Goal: Task Accomplishment & Management: Complete application form

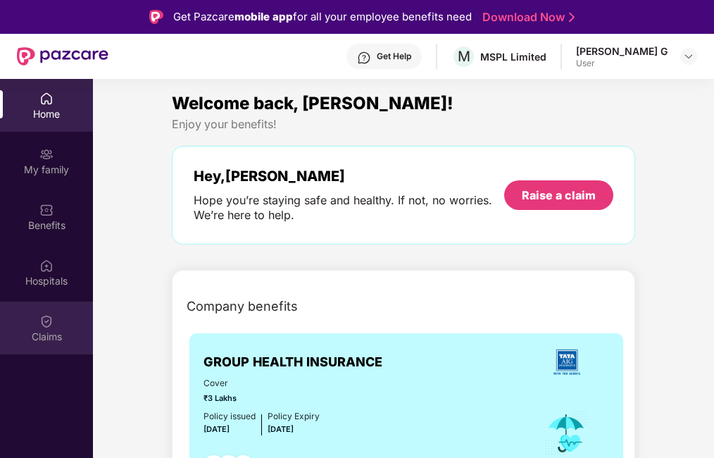
click at [52, 318] on img at bounding box center [46, 321] width 14 height 14
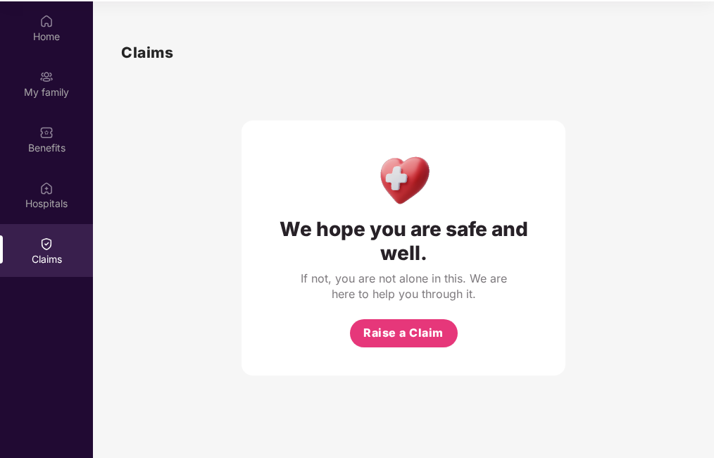
scroll to position [79, 0]
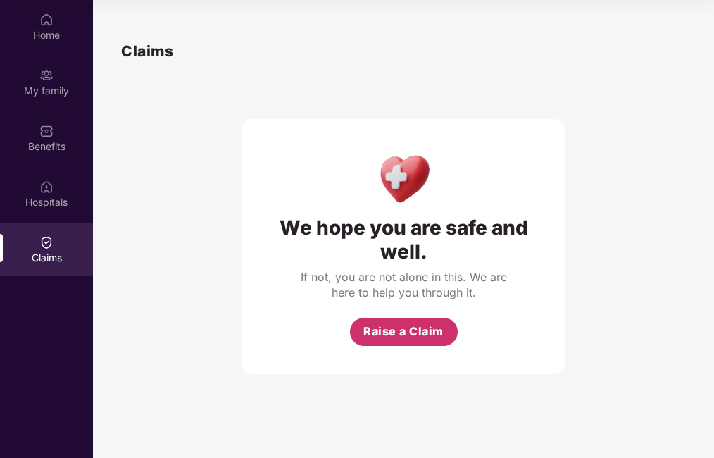
click at [441, 341] on button "Raise a Claim" at bounding box center [404, 332] width 108 height 28
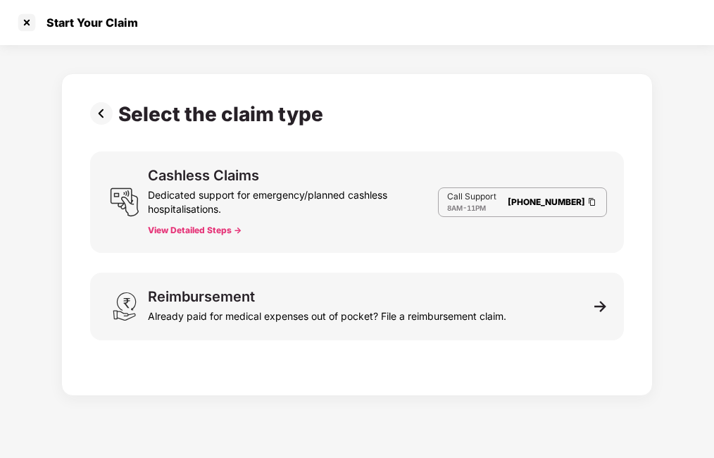
scroll to position [34, 0]
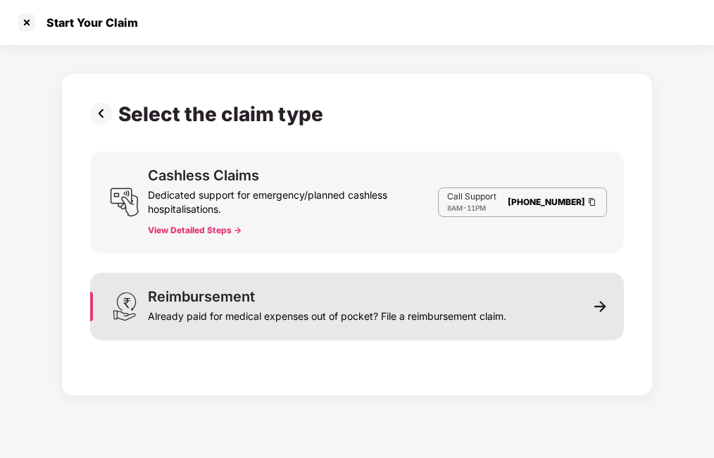
click at [172, 310] on div "Already paid for medical expenses out of pocket? File a reimbursement claim." at bounding box center [327, 313] width 358 height 20
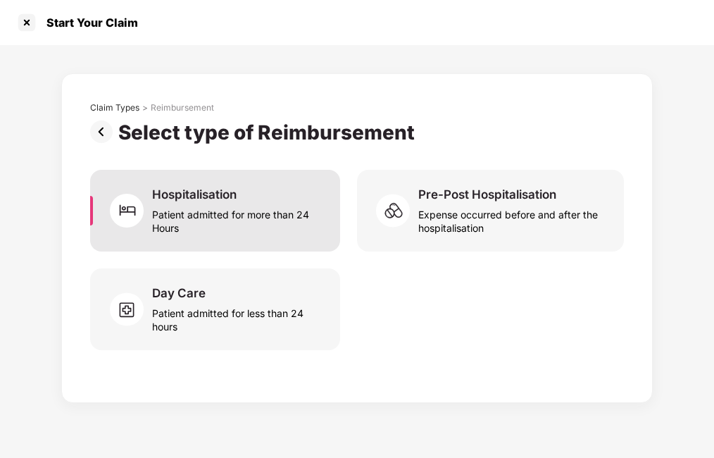
click at [192, 196] on div "Hospitalisation" at bounding box center [194, 194] width 84 height 15
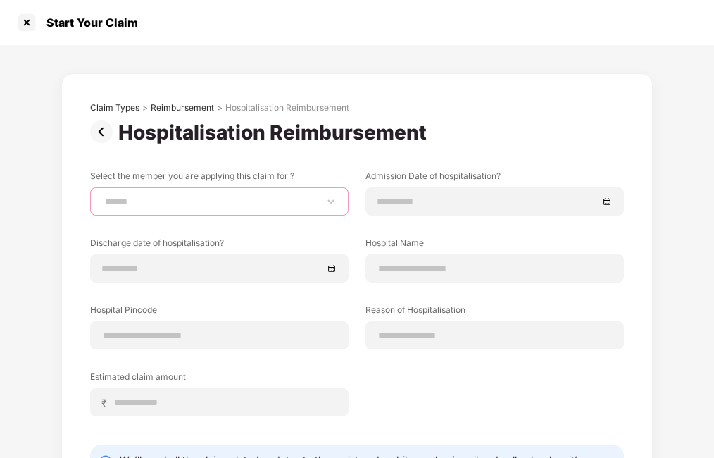
click at [192, 196] on select "**********" at bounding box center [219, 201] width 234 height 11
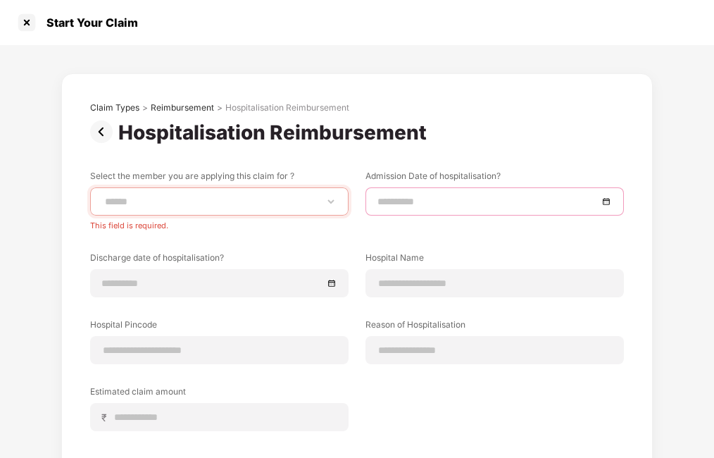
click at [443, 200] on input at bounding box center [487, 201] width 220 height 15
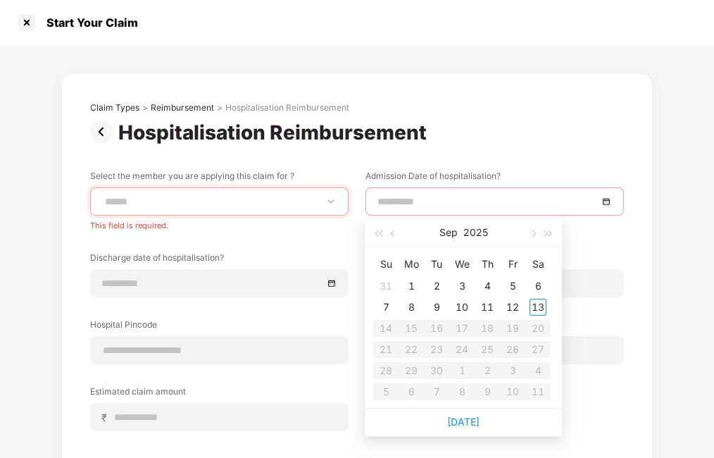
scroll to position [132, 0]
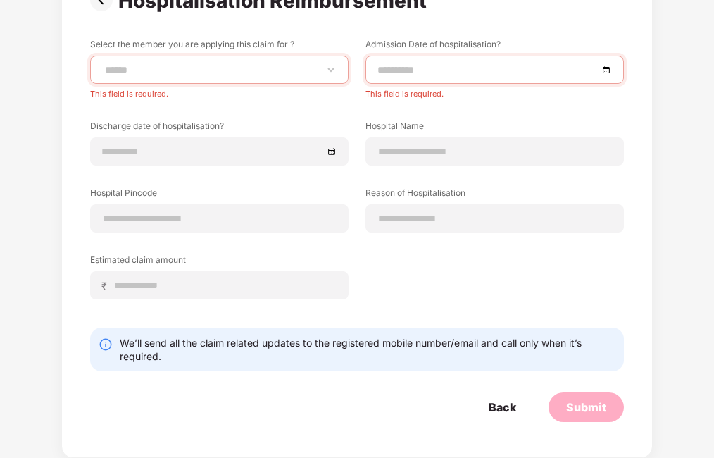
click at [164, 351] on div "We’ll send all the claim related updates to the registered mobile number/email …" at bounding box center [368, 349] width 496 height 27
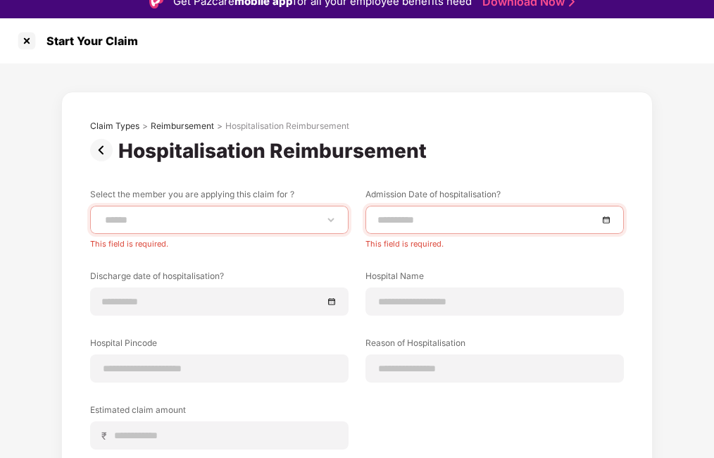
scroll to position [0, 0]
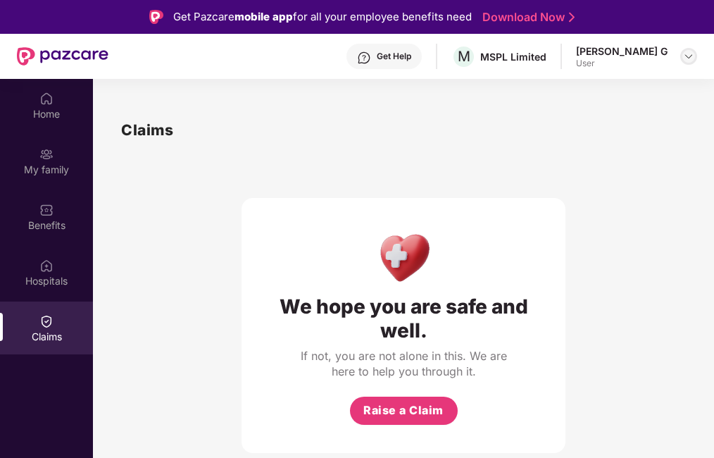
click at [687, 49] on div at bounding box center [688, 56] width 17 height 17
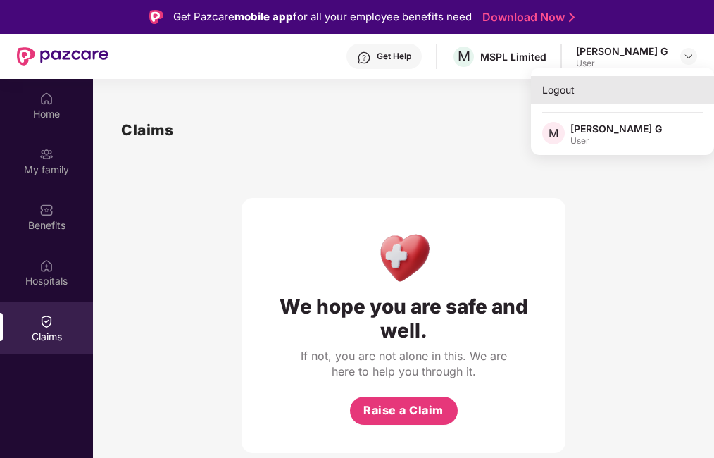
click at [563, 94] on div "Logout" at bounding box center [622, 89] width 183 height 27
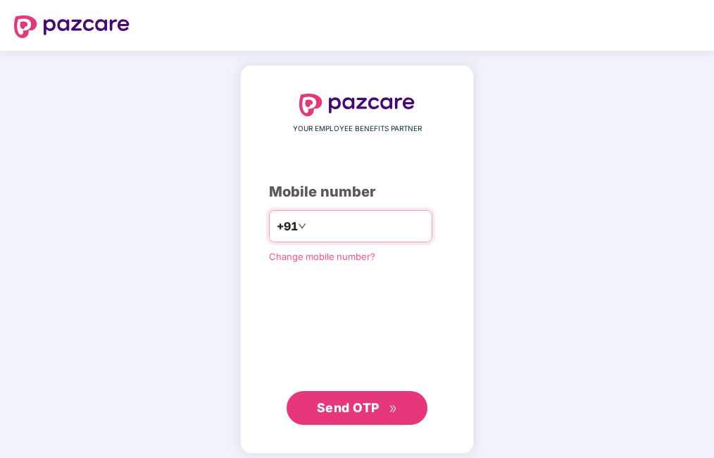
click at [309, 227] on input "number" at bounding box center [366, 226] width 115 height 23
type input "**********"
click at [372, 407] on span "Send OTP" at bounding box center [348, 407] width 63 height 15
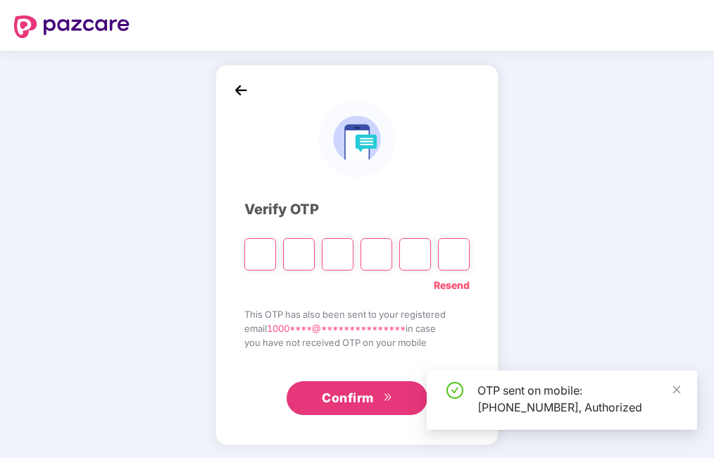
click at [268, 249] on input "Please enter verification code. Digit 1" at bounding box center [260, 254] width 32 height 32
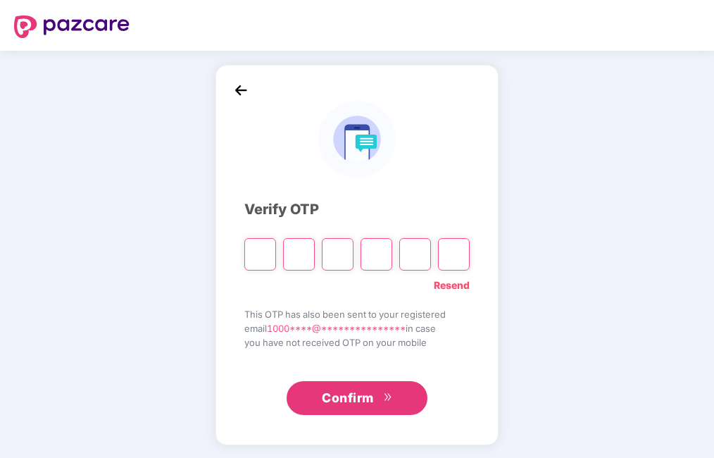
type input "*"
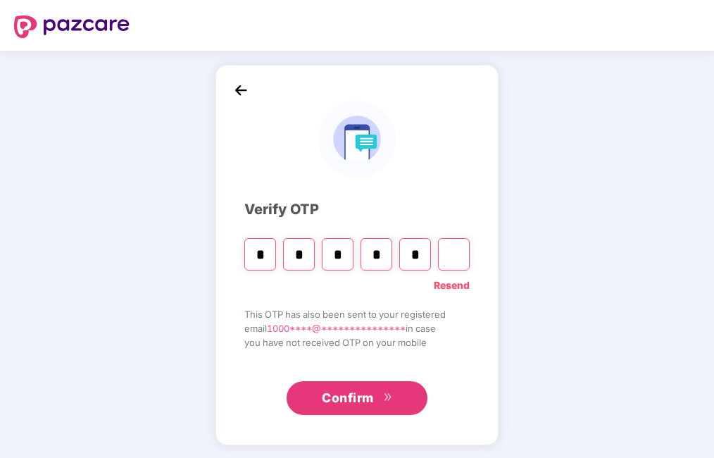
type input "*"
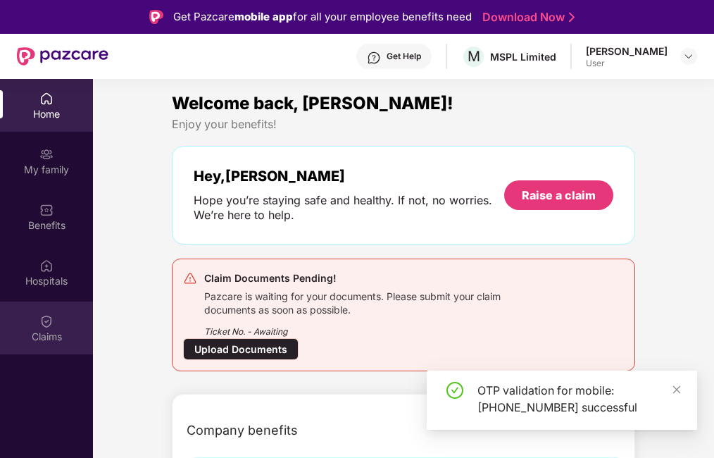
click at [46, 326] on img at bounding box center [46, 321] width 14 height 14
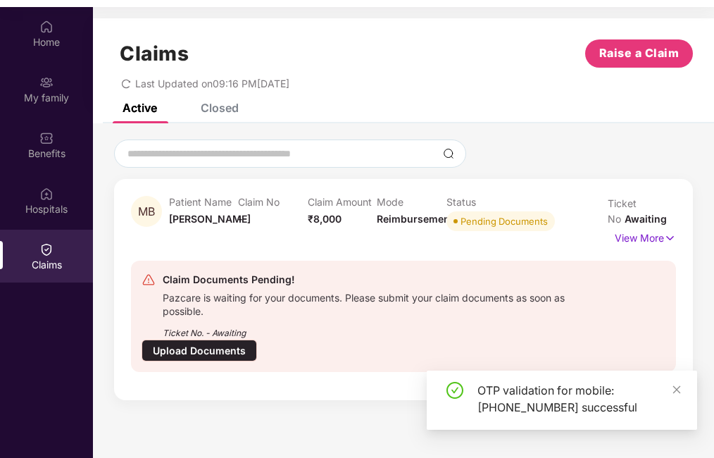
scroll to position [79, 0]
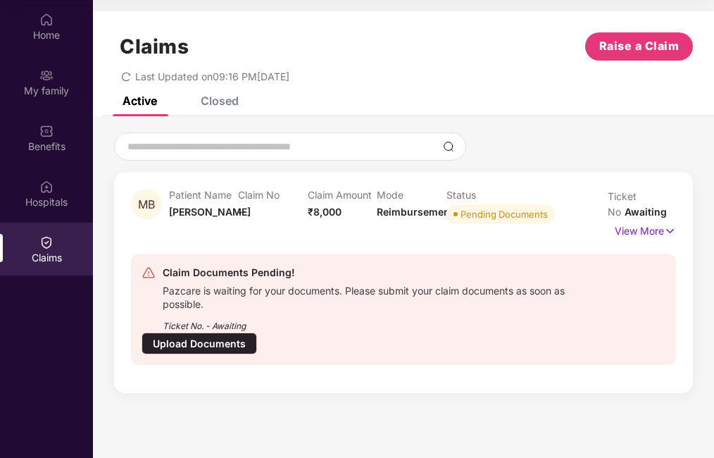
click at [390, 213] on span "Reimbursement" at bounding box center [415, 212] width 77 height 12
click at [656, 227] on p "View More" at bounding box center [645, 229] width 61 height 19
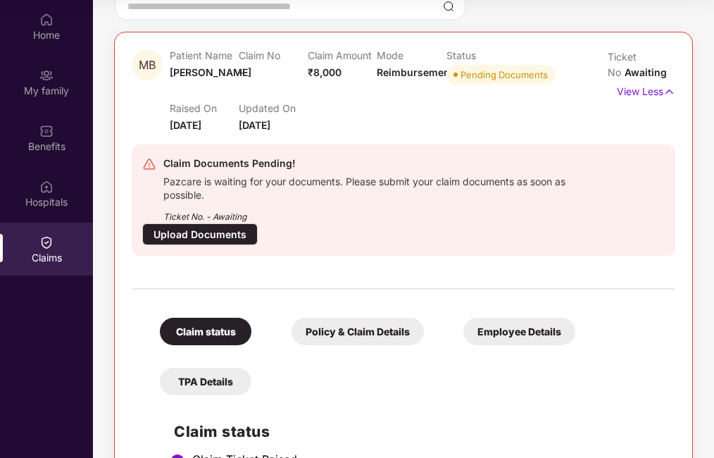
scroll to position [141, 0]
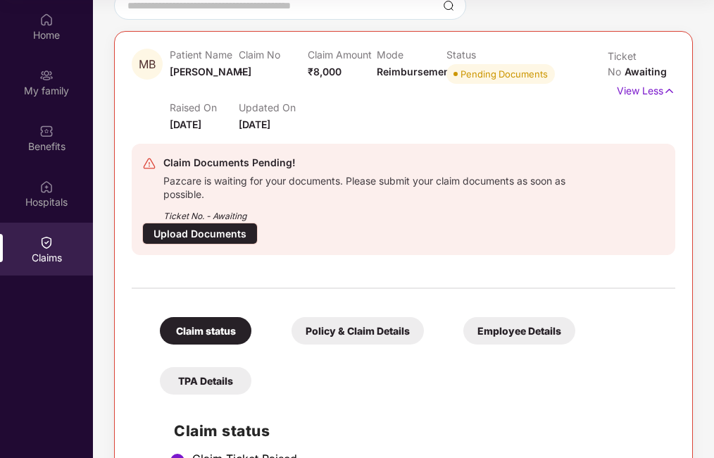
click at [202, 235] on div "Upload Documents" at bounding box center [199, 233] width 115 height 22
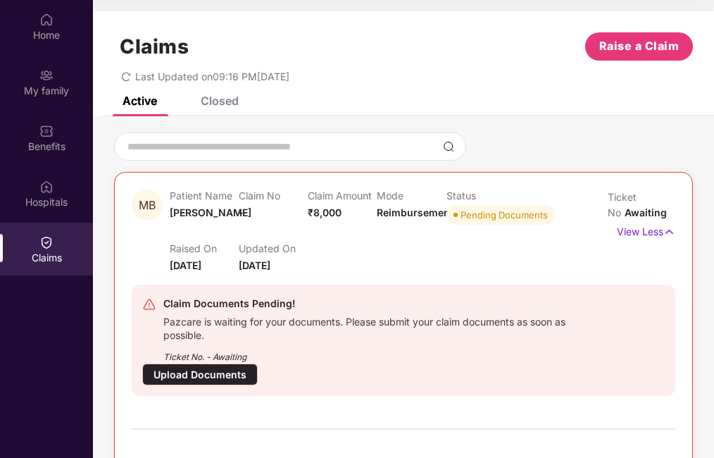
scroll to position [34, 0]
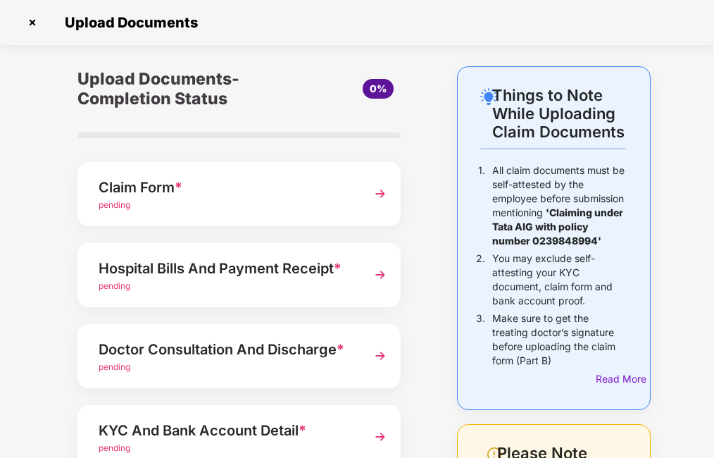
click at [196, 204] on div "pending" at bounding box center [228, 205] width 258 height 13
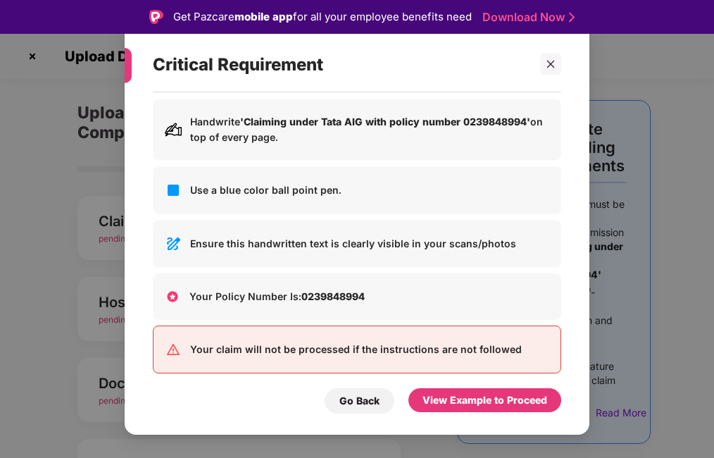
scroll to position [59, 0]
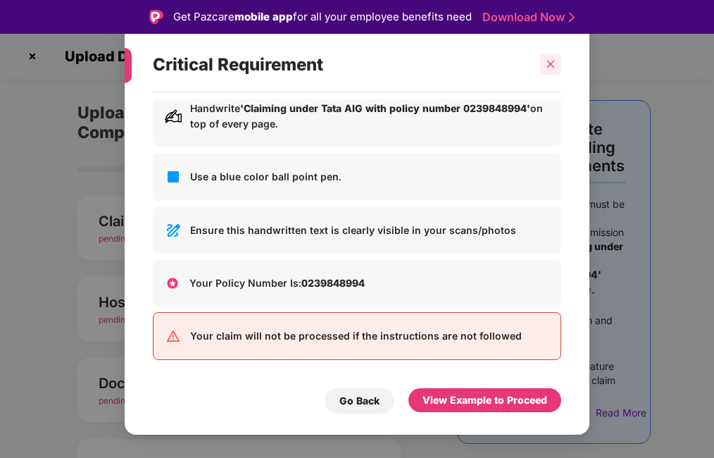
click at [549, 66] on icon "close" at bounding box center [551, 65] width 8 height 8
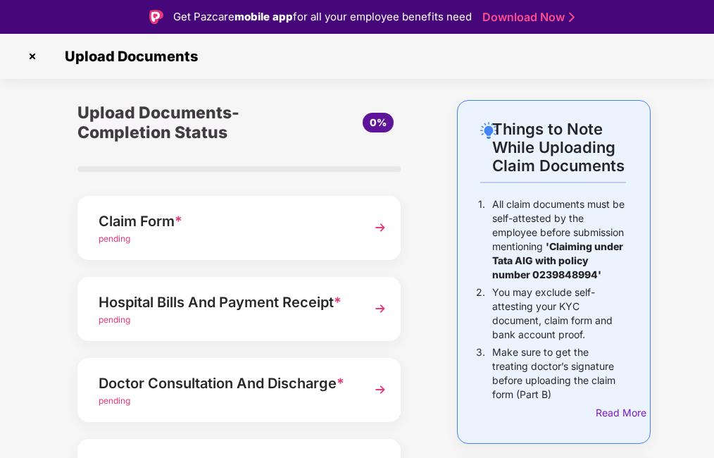
click at [375, 230] on img at bounding box center [380, 227] width 25 height 25
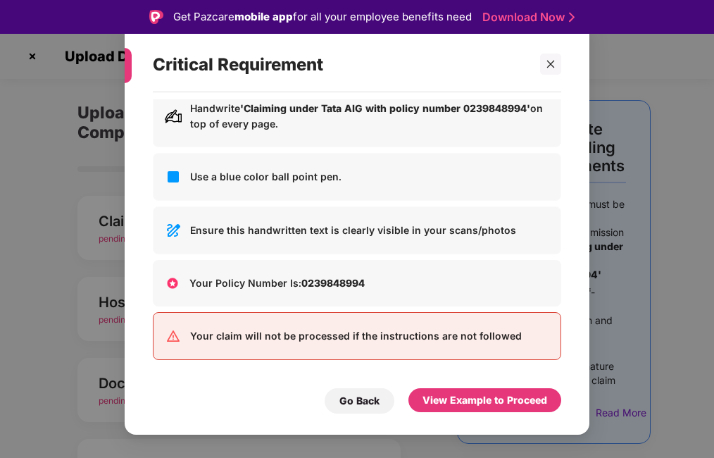
click at [301, 345] on div "Your claim will not be processed if the instructions are not followed" at bounding box center [357, 336] width 408 height 48
click at [484, 403] on div "View Example to Proceed" at bounding box center [484, 399] width 125 height 15
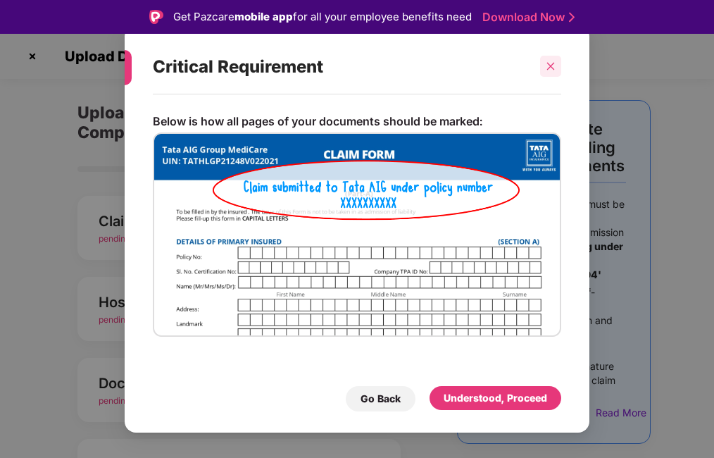
click at [551, 71] on div at bounding box center [550, 66] width 21 height 21
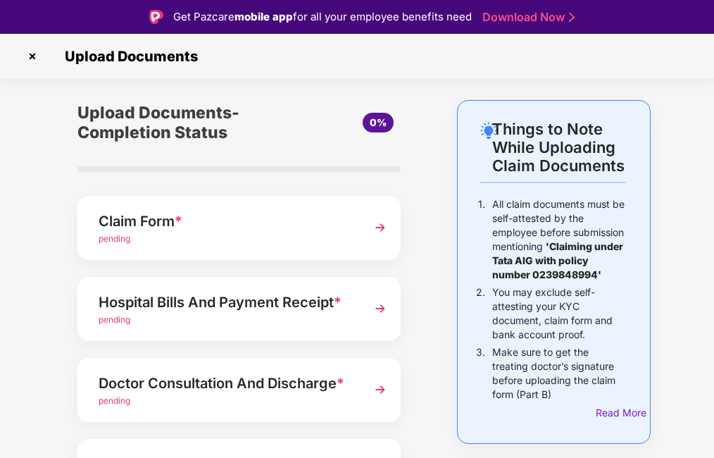
click at [30, 58] on img at bounding box center [32, 56] width 23 height 23
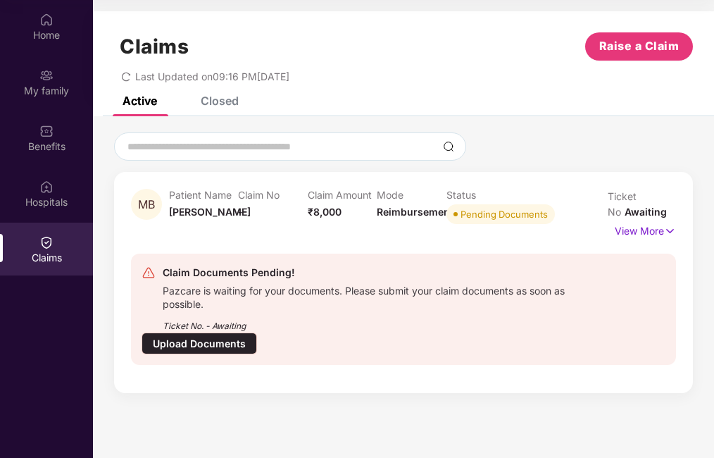
click at [176, 341] on div "Upload Documents" at bounding box center [199, 343] width 115 height 22
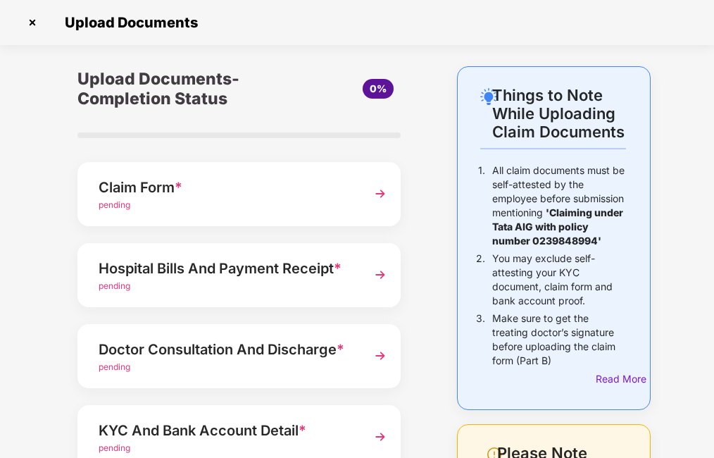
scroll to position [301, 0]
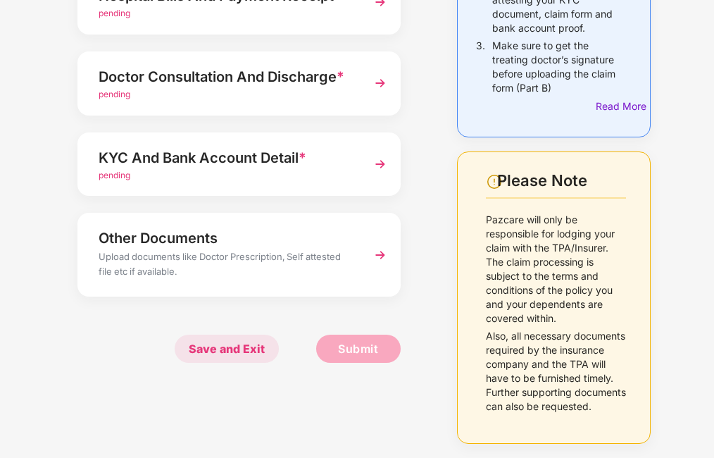
click at [244, 334] on span "Save and Exit" at bounding box center [227, 348] width 104 height 28
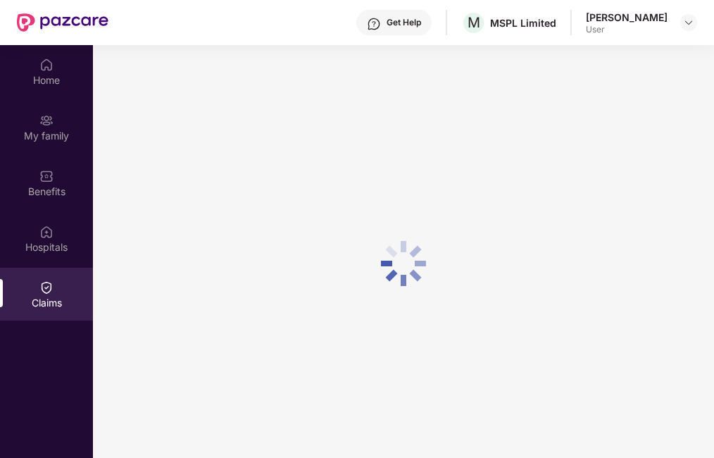
scroll to position [0, 0]
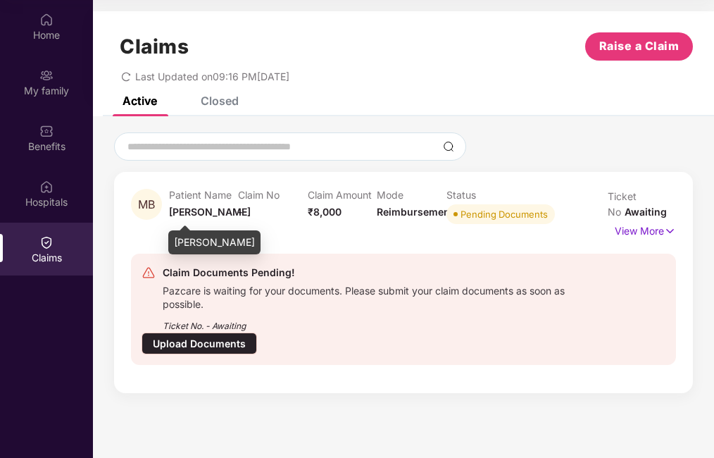
click at [213, 206] on span "[PERSON_NAME]" at bounding box center [210, 212] width 82 height 12
click at [632, 224] on p "View More" at bounding box center [645, 229] width 61 height 19
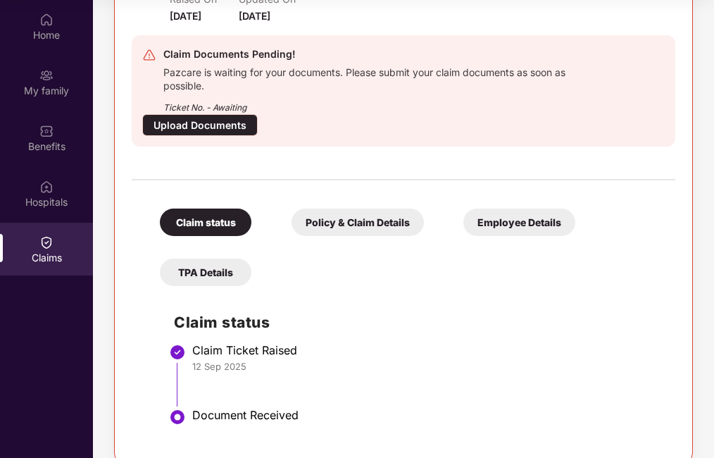
scroll to position [270, 0]
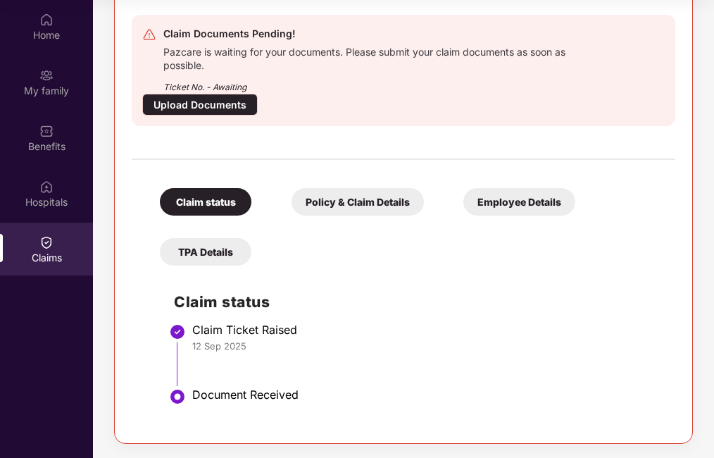
click at [212, 189] on div "Claim status" at bounding box center [206, 201] width 92 height 27
click at [212, 196] on div "Claim status" at bounding box center [206, 201] width 92 height 27
click at [204, 218] on div "Claim status Policy & Claim Details Employee Details TPA Details" at bounding box center [361, 220] width 430 height 92
click at [204, 208] on div "Claim status" at bounding box center [206, 201] width 92 height 27
click at [333, 207] on div "Policy & Claim Details" at bounding box center [358, 201] width 132 height 27
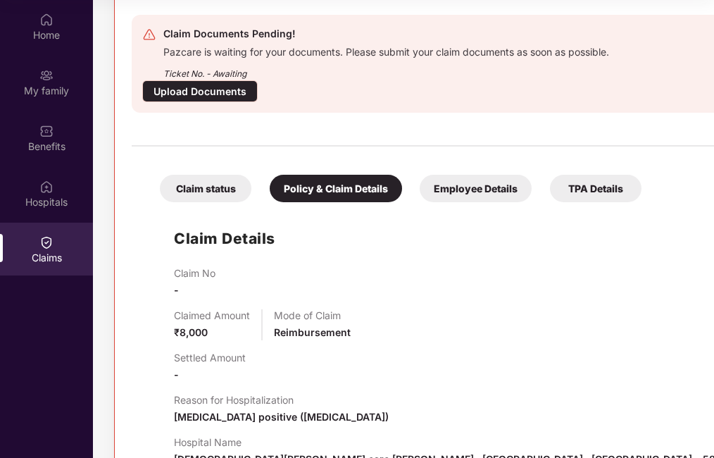
click at [227, 202] on div "Claim status" at bounding box center [206, 188] width 92 height 27
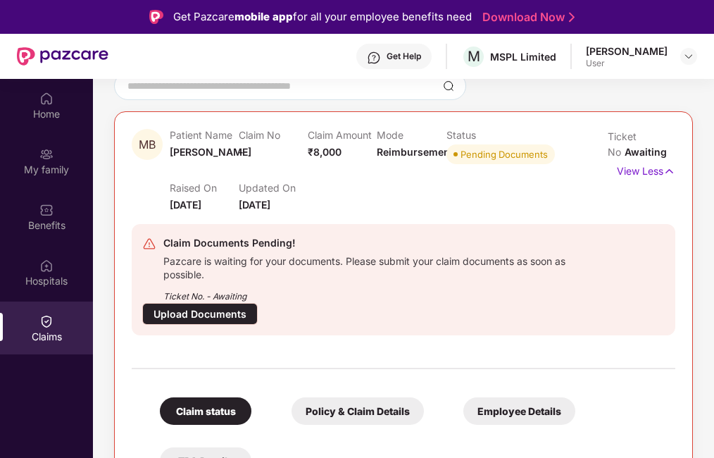
scroll to position [0, 0]
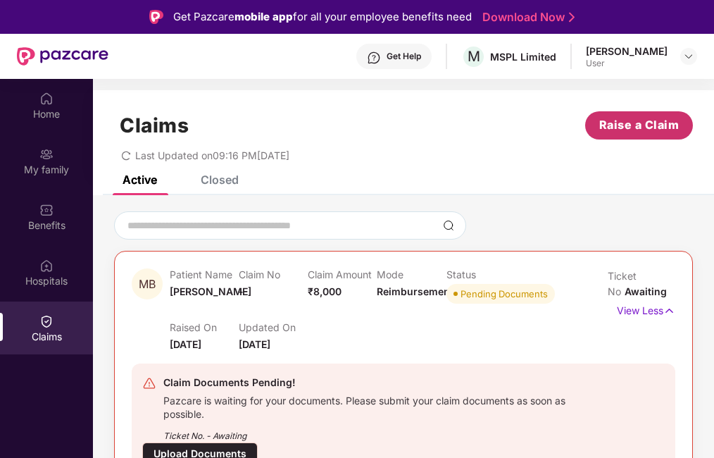
click at [627, 127] on span "Raise a Claim" at bounding box center [639, 125] width 80 height 18
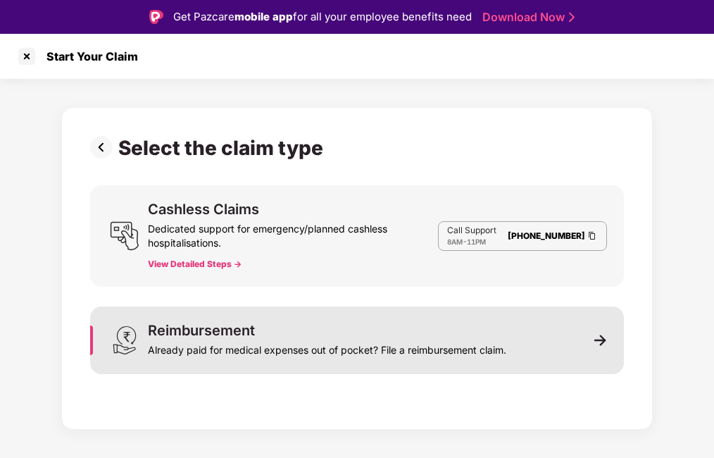
click at [219, 332] on div "Reimbursement" at bounding box center [201, 330] width 107 height 14
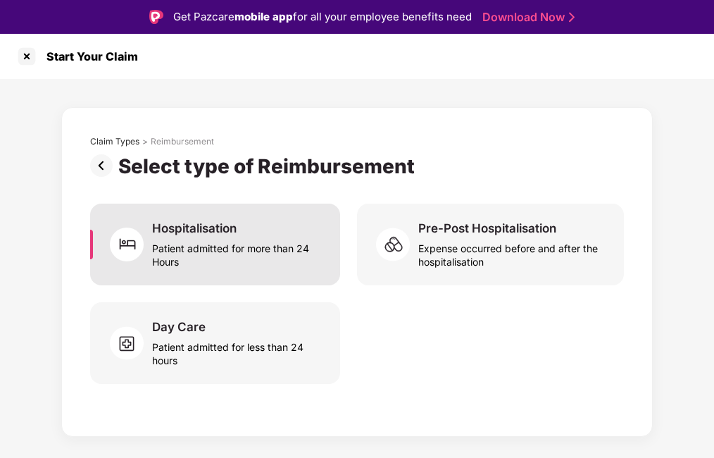
click at [212, 240] on div "Patient admitted for more than 24 Hours" at bounding box center [237, 252] width 171 height 32
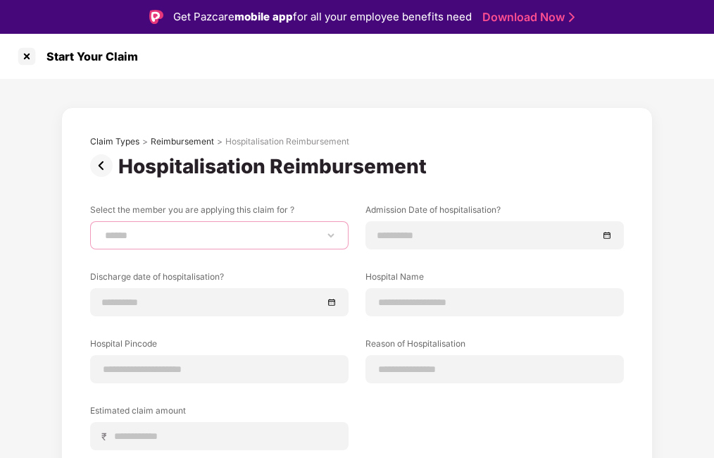
click at [190, 239] on select "**********" at bounding box center [219, 235] width 234 height 11
click at [189, 240] on select "**********" at bounding box center [219, 235] width 234 height 11
select select "**********"
click at [102, 230] on select "**********" at bounding box center [219, 235] width 234 height 11
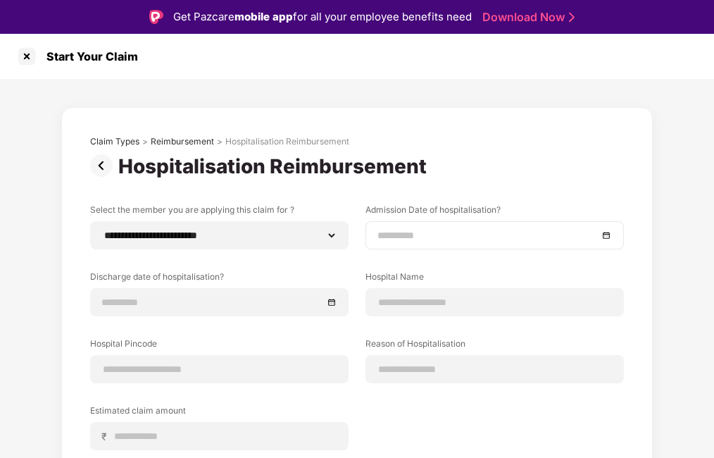
click at [401, 238] on input at bounding box center [487, 234] width 220 height 15
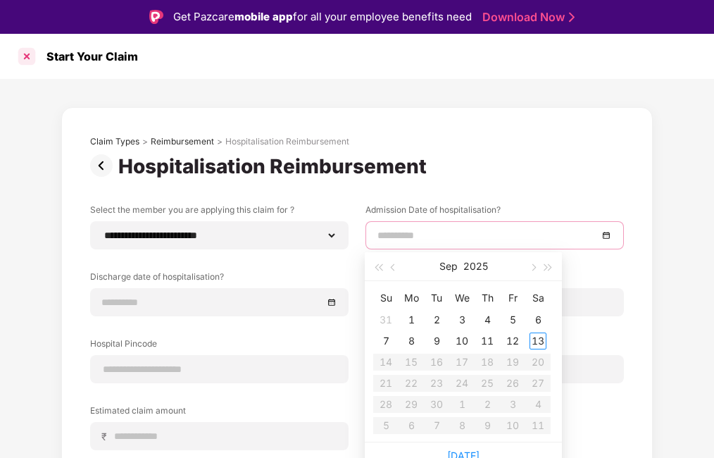
click at [23, 61] on div at bounding box center [26, 56] width 23 height 23
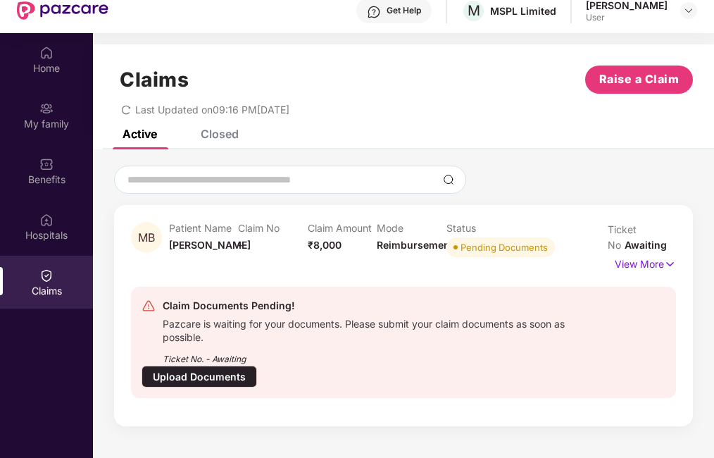
scroll to position [70, 0]
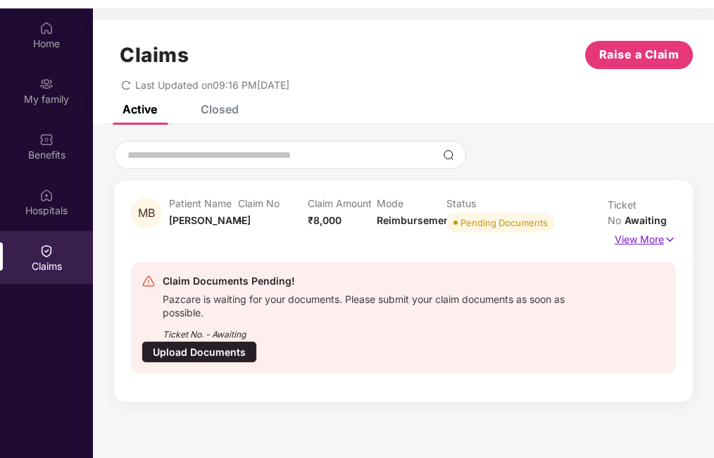
click at [629, 237] on p "View More" at bounding box center [645, 237] width 61 height 19
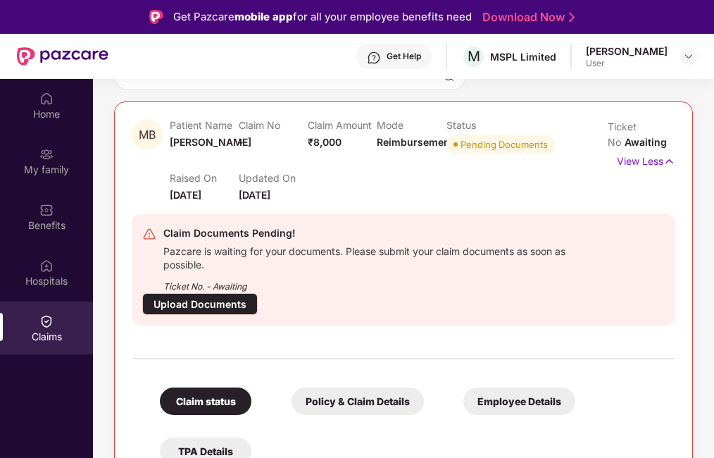
scroll to position [0, 0]
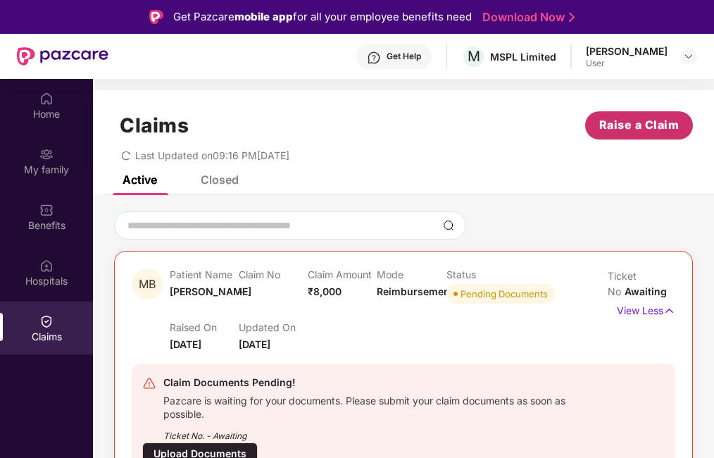
click at [622, 130] on span "Raise a Claim" at bounding box center [639, 125] width 80 height 18
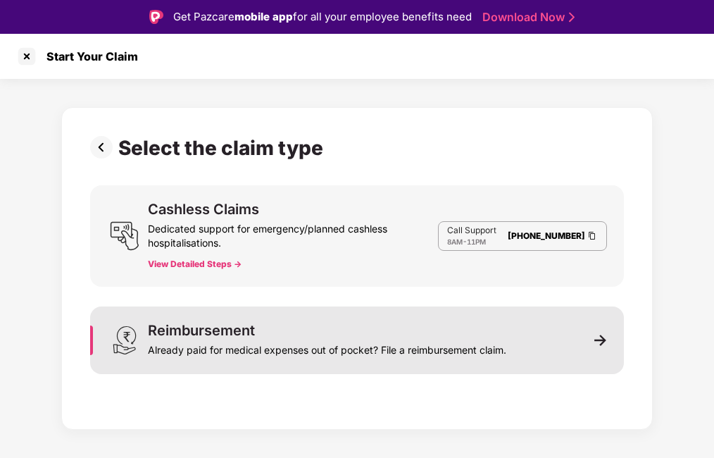
click at [192, 344] on div "Already paid for medical expenses out of pocket? File a reimbursement claim." at bounding box center [327, 347] width 358 height 20
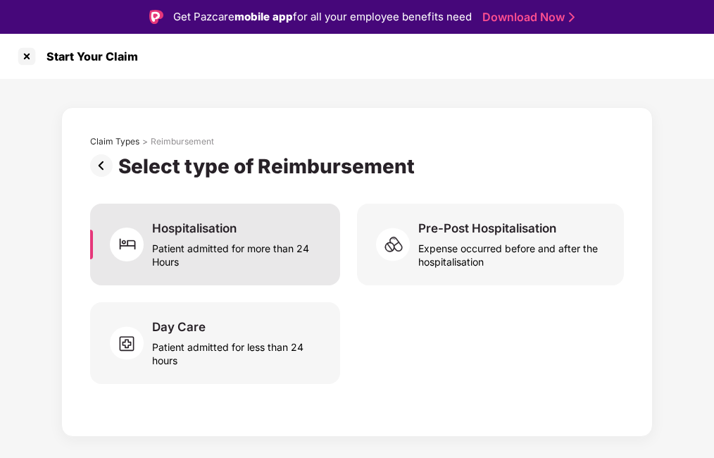
click at [216, 235] on div "Hospitalisation" at bounding box center [194, 227] width 84 height 15
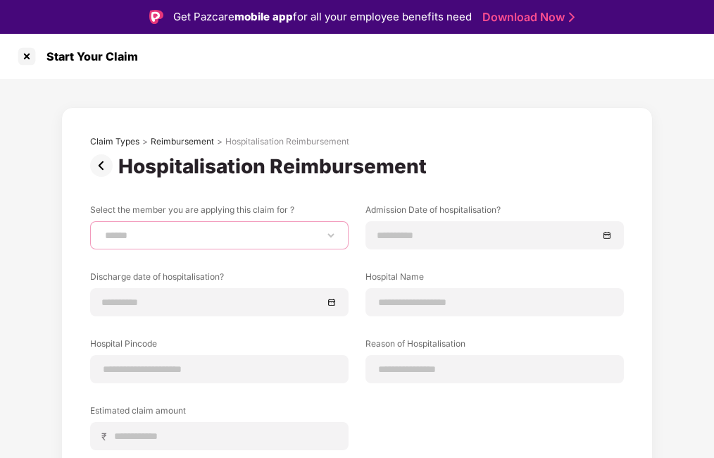
click at [210, 234] on select "**********" at bounding box center [219, 235] width 234 height 11
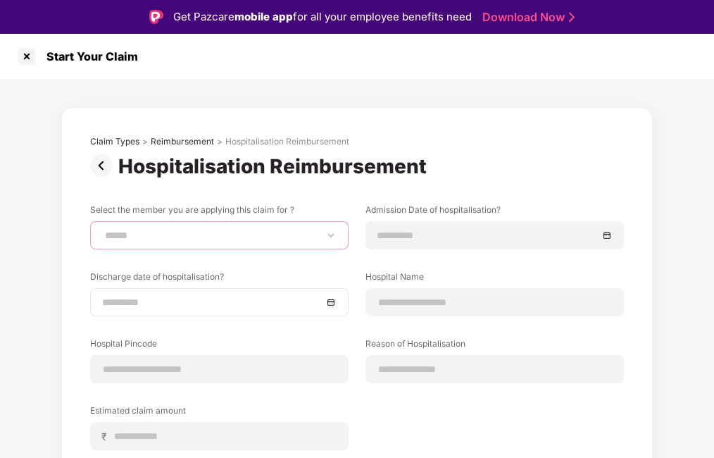
select select "**********"
click at [102, 230] on select "**********" at bounding box center [219, 235] width 234 height 11
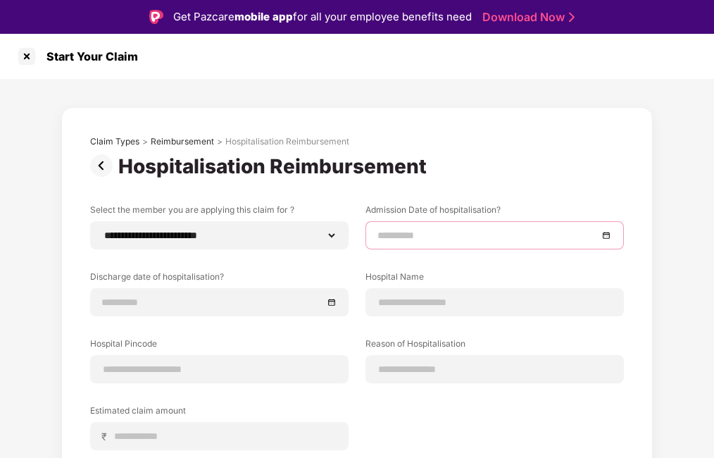
click at [440, 230] on input at bounding box center [487, 234] width 220 height 15
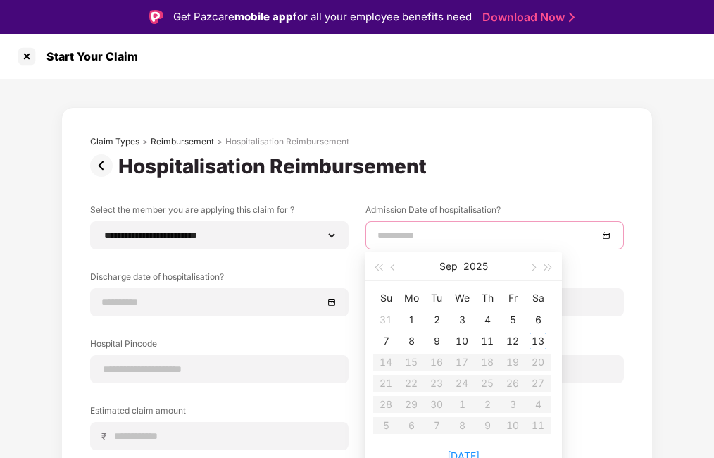
click at [403, 237] on input at bounding box center [487, 234] width 220 height 15
click at [377, 268] on span "button" at bounding box center [378, 267] width 7 height 7
click at [548, 270] on span "button" at bounding box center [548, 267] width 7 height 7
click at [390, 266] on button "button" at bounding box center [393, 266] width 15 height 28
type input "**********"
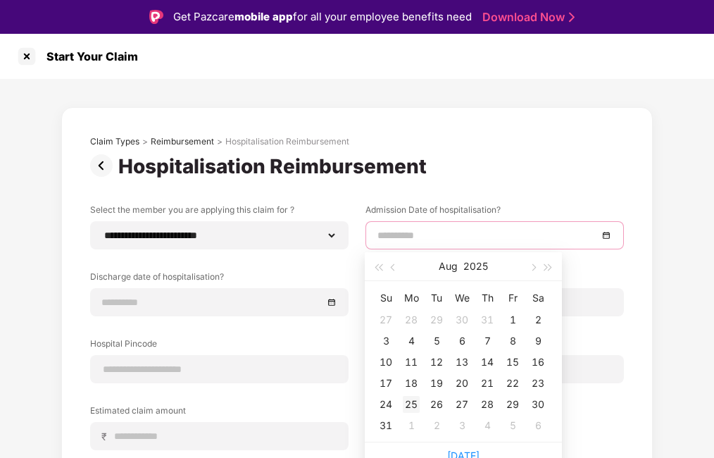
click at [405, 406] on div "25" at bounding box center [411, 404] width 17 height 17
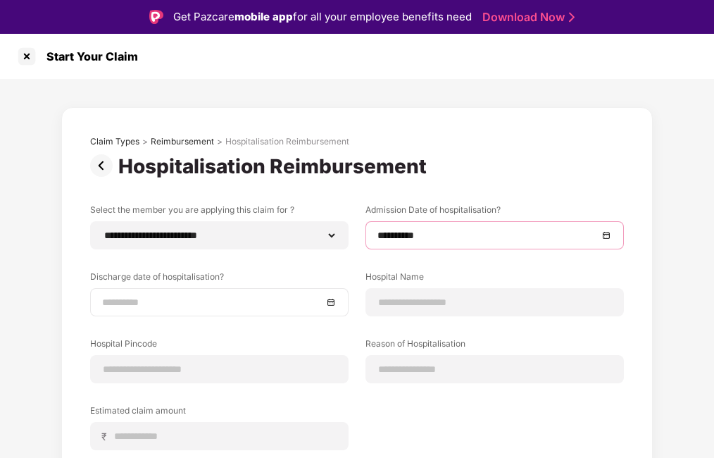
click at [173, 302] on input at bounding box center [212, 301] width 220 height 15
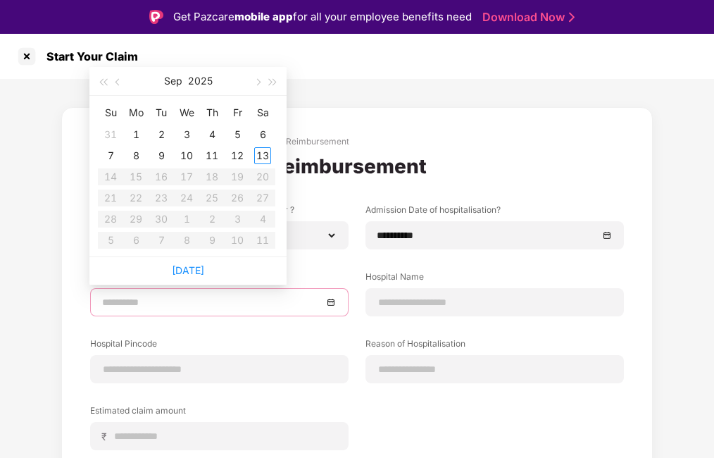
click at [173, 302] on input at bounding box center [212, 301] width 220 height 15
click at [65, 330] on div "**********" at bounding box center [356, 357] width 591 height 501
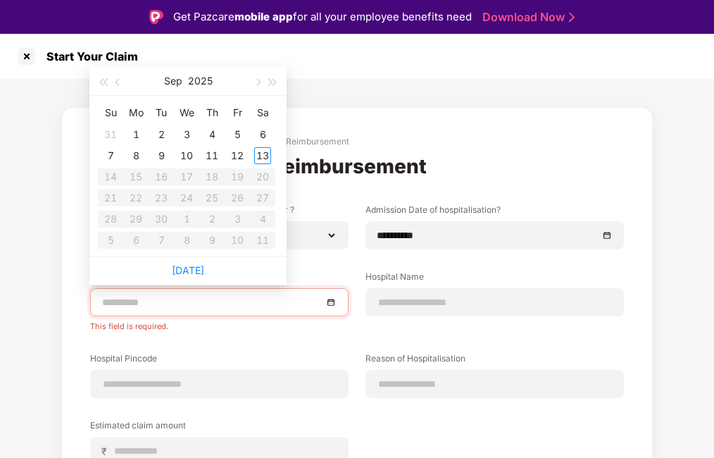
click at [166, 304] on input at bounding box center [212, 301] width 220 height 15
type input "**********"
click at [115, 87] on button "button" at bounding box center [118, 81] width 15 height 28
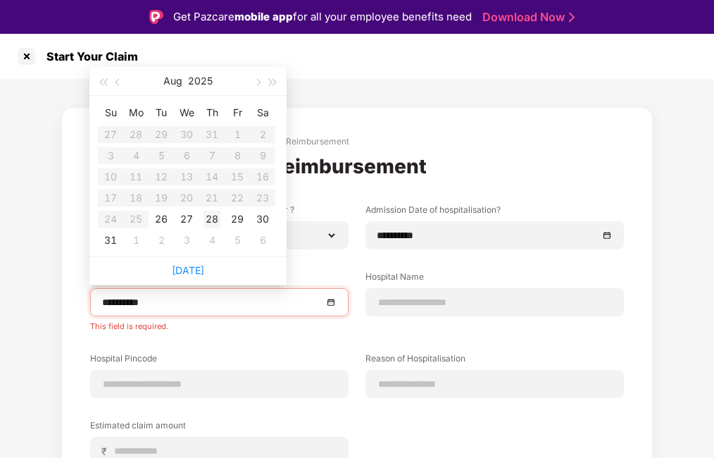
type input "**********"
click at [211, 220] on div "28" at bounding box center [211, 219] width 17 height 17
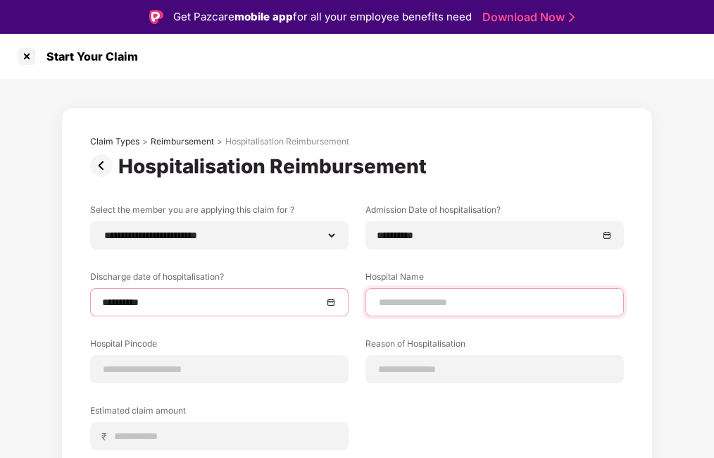
click at [477, 306] on input at bounding box center [494, 302] width 234 height 15
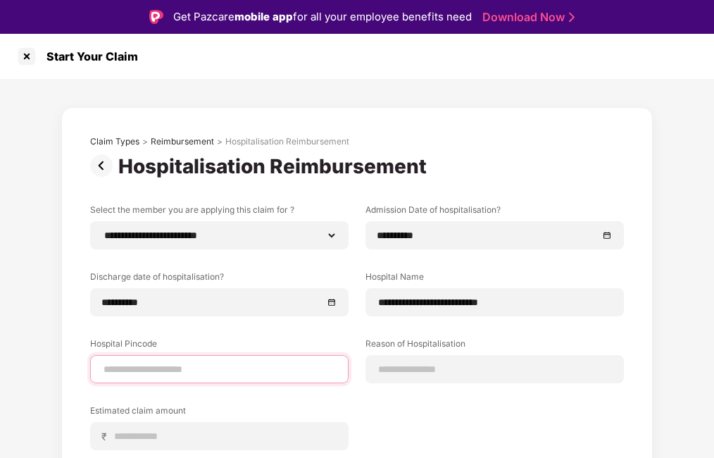
click at [186, 365] on input at bounding box center [219, 369] width 234 height 15
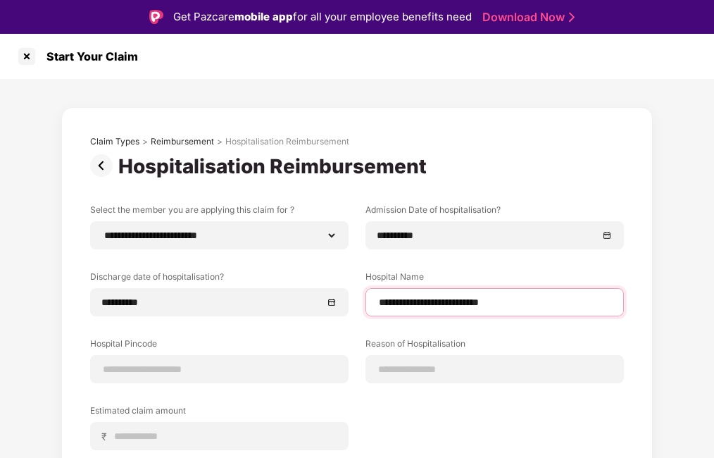
click at [565, 296] on input "**********" at bounding box center [494, 302] width 234 height 15
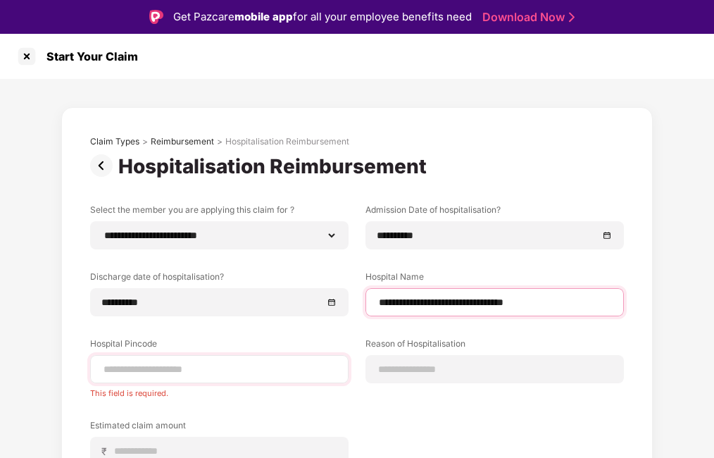
type input "**********"
click at [112, 375] on input at bounding box center [219, 369] width 234 height 15
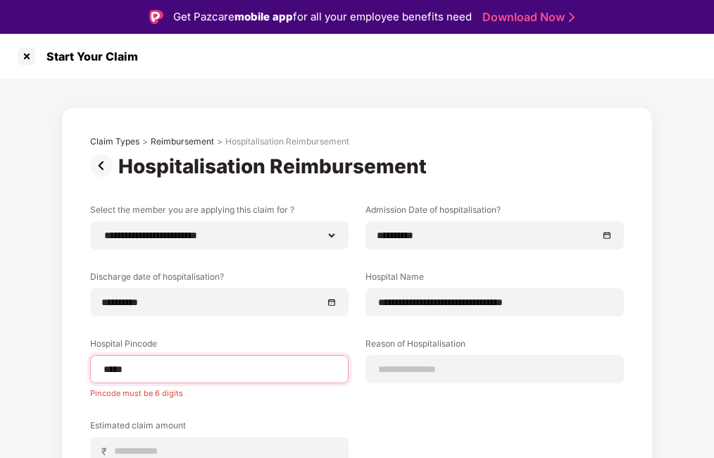
type input "******"
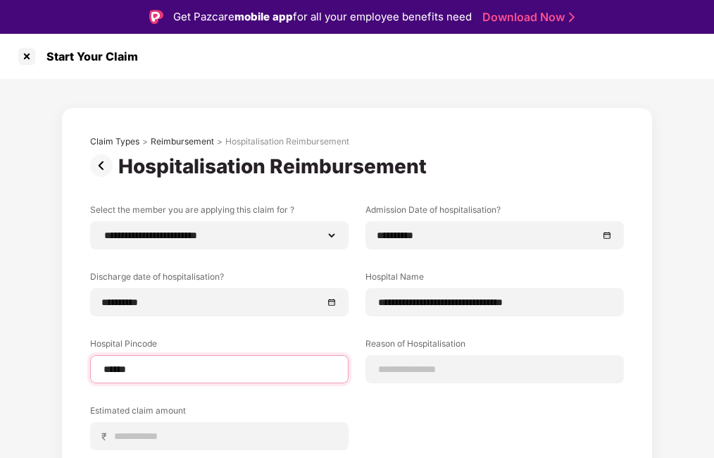
select select "******"
select select "*********"
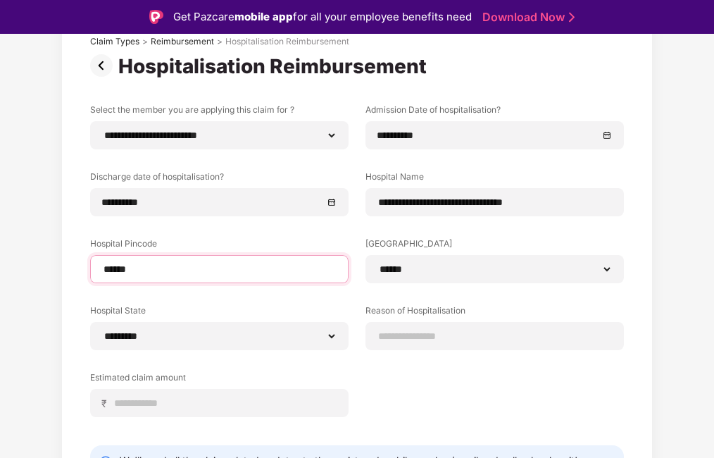
scroll to position [184, 0]
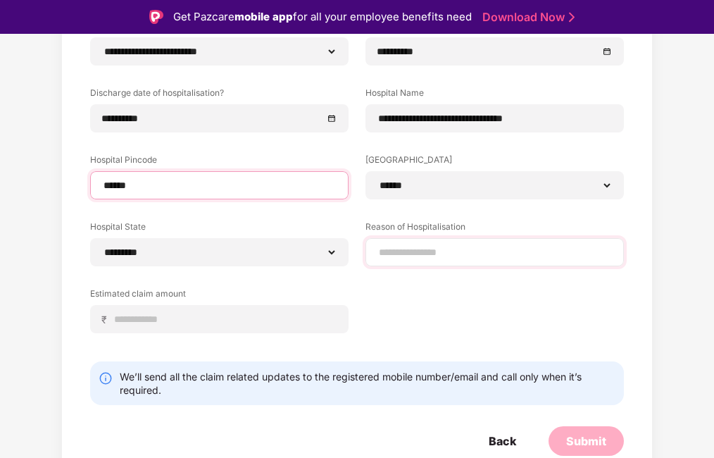
type input "******"
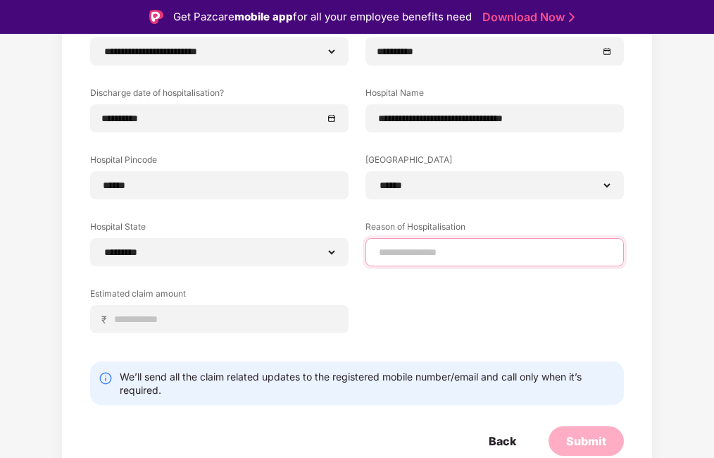
click at [480, 245] on input at bounding box center [494, 252] width 234 height 15
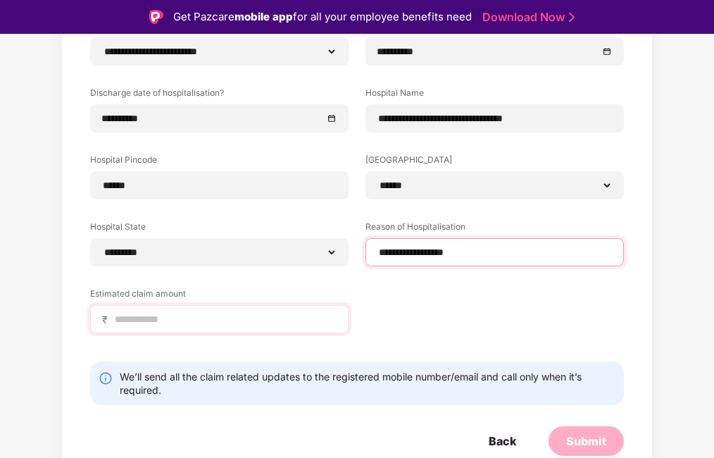
type input "**********"
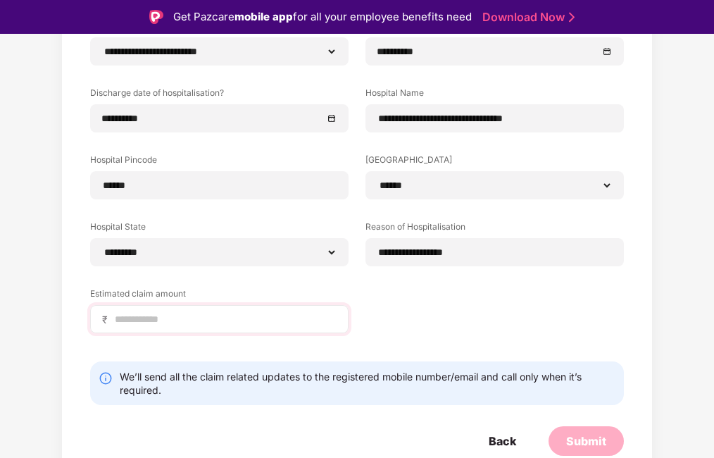
click at [264, 310] on div "₹" at bounding box center [219, 319] width 258 height 28
click at [188, 321] on input at bounding box center [224, 319] width 223 height 15
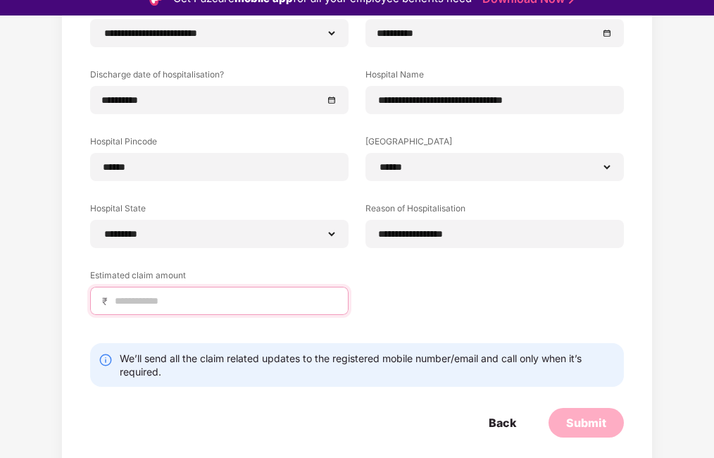
scroll to position [34, 0]
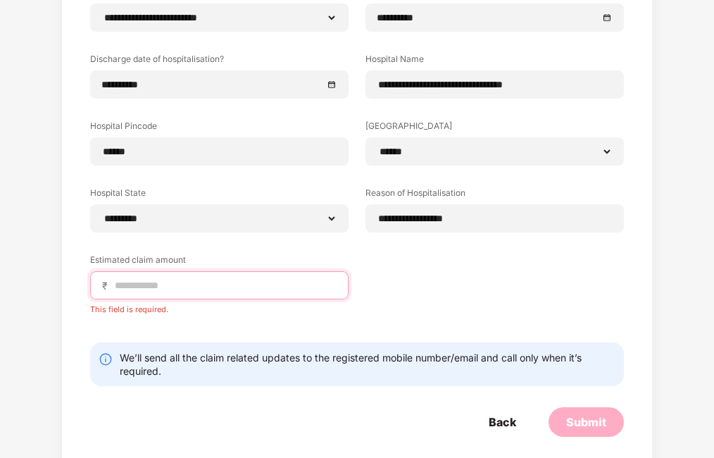
click at [257, 282] on input at bounding box center [224, 285] width 223 height 15
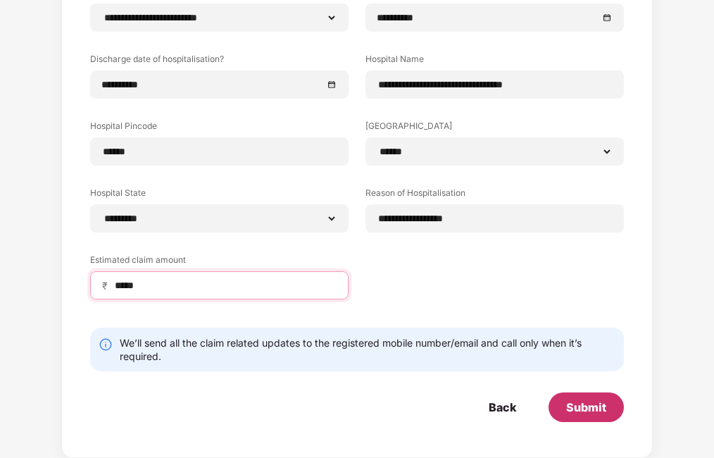
type input "*****"
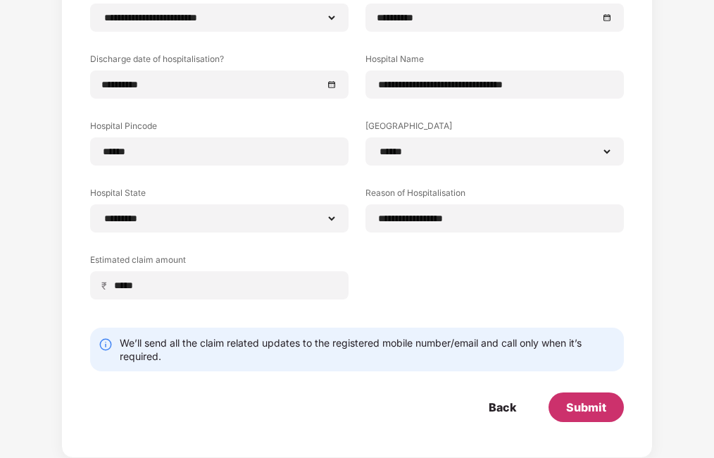
click at [577, 399] on div "Submit" at bounding box center [586, 406] width 40 height 15
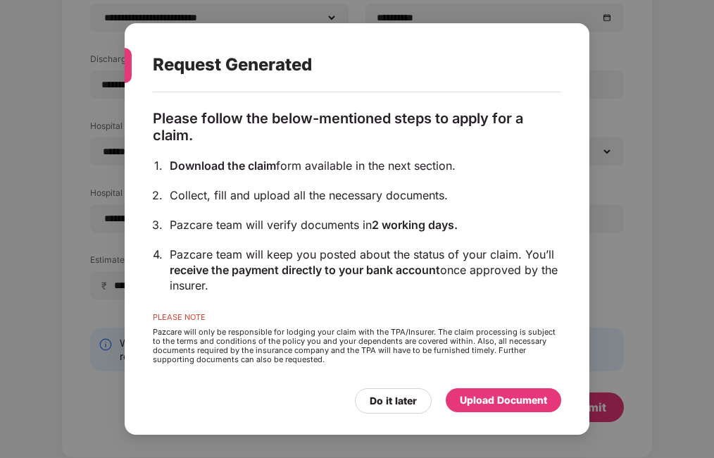
scroll to position [108, 0]
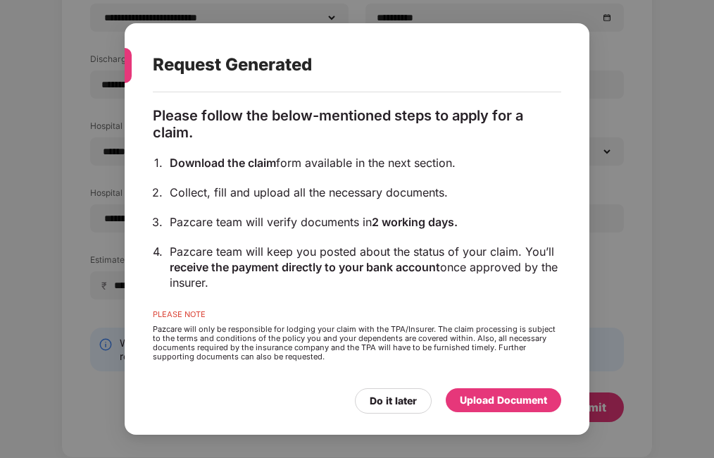
click at [487, 402] on div "Upload Document" at bounding box center [503, 399] width 87 height 15
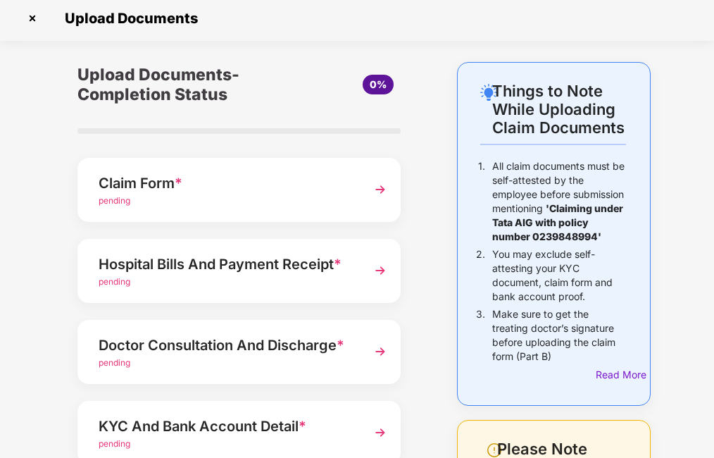
scroll to position [0, 0]
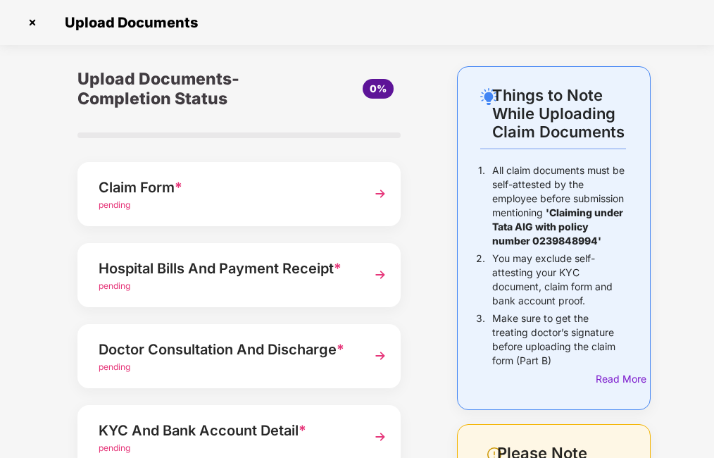
click at [135, 187] on div "Claim Form *" at bounding box center [228, 187] width 258 height 23
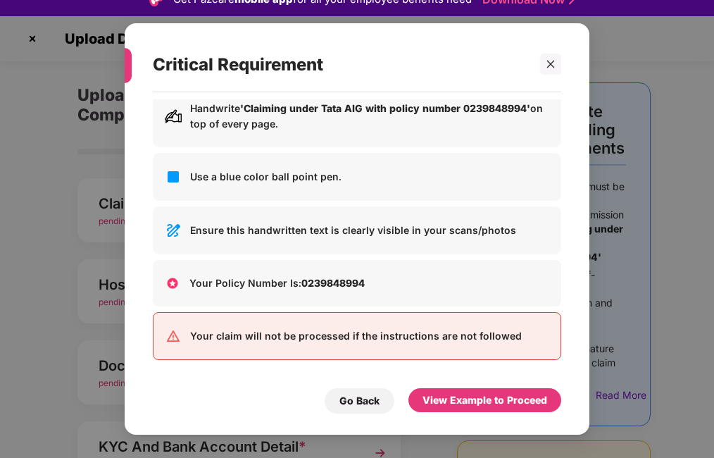
scroll to position [34, 0]
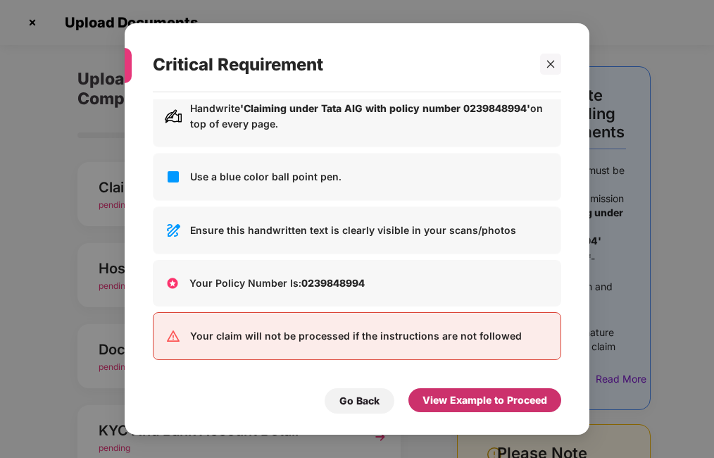
click at [475, 401] on div "View Example to Proceed" at bounding box center [484, 399] width 125 height 15
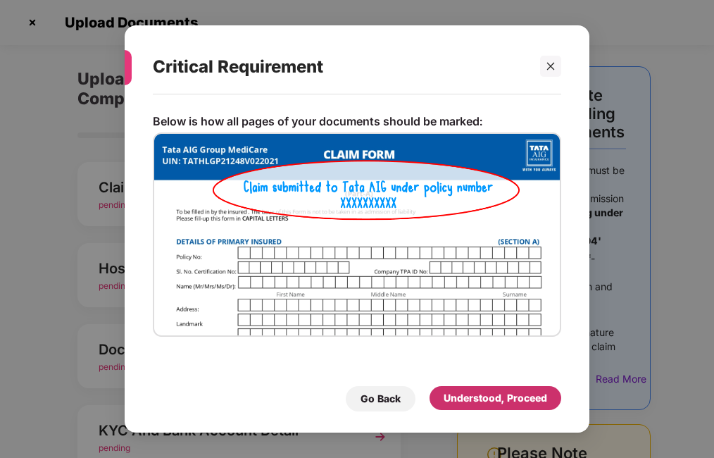
scroll to position [0, 0]
click at [555, 68] on icon "close" at bounding box center [551, 66] width 10 height 10
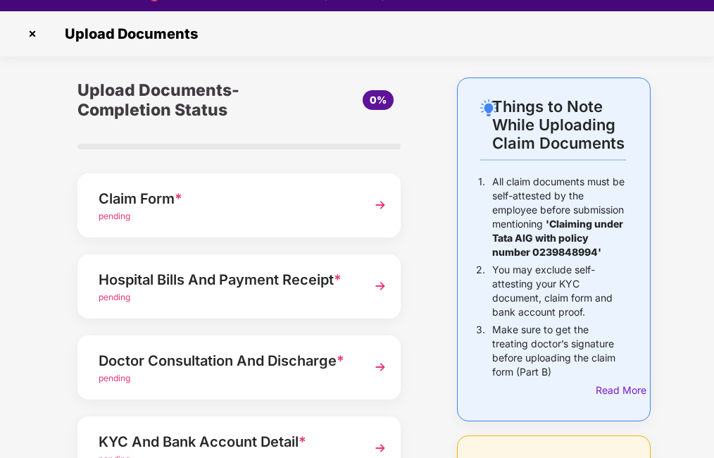
scroll to position [34, 0]
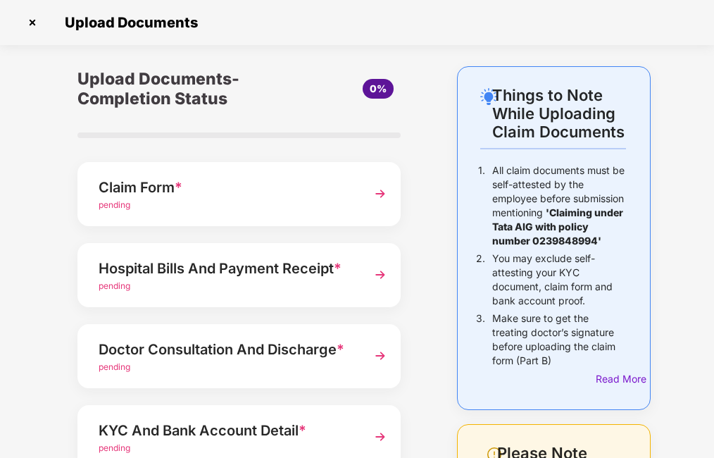
click at [372, 190] on img at bounding box center [380, 193] width 25 height 25
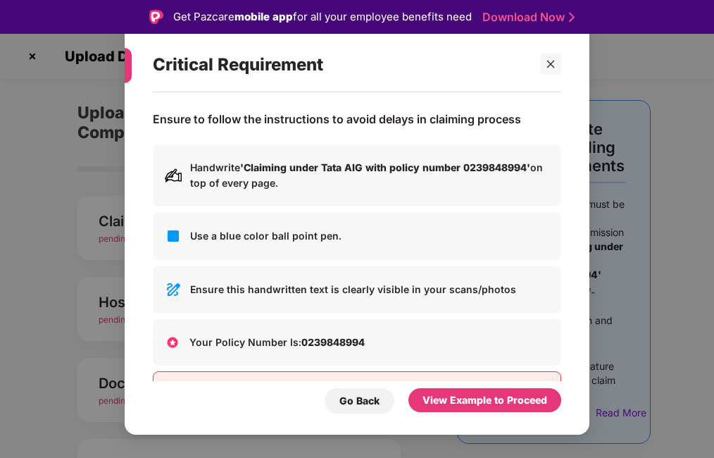
scroll to position [59, 0]
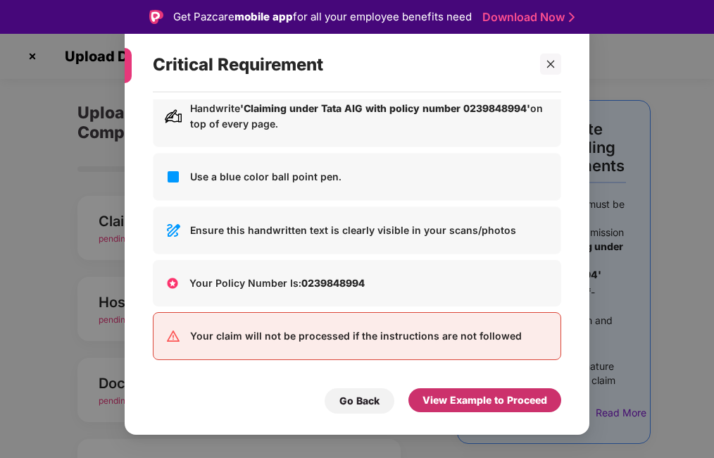
click at [465, 402] on div "View Example to Proceed" at bounding box center [484, 399] width 125 height 15
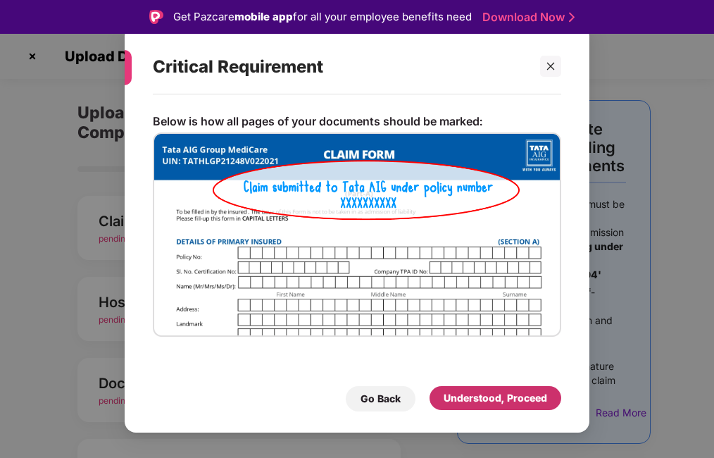
scroll to position [0, 0]
click at [346, 184] on img at bounding box center [357, 234] width 408 height 204
click at [540, 61] on div at bounding box center [550, 66] width 21 height 21
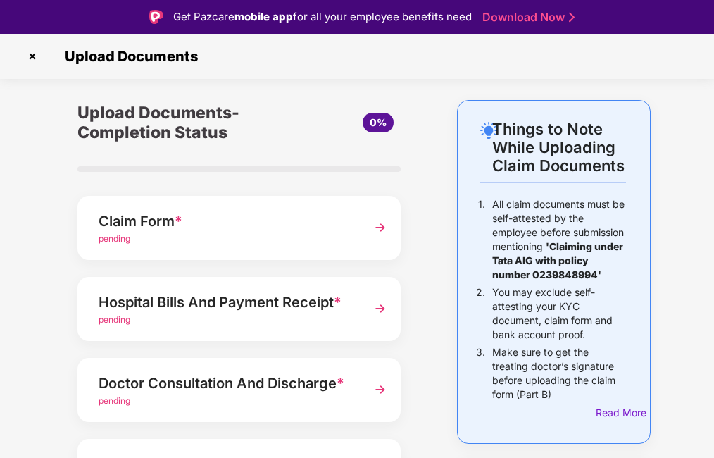
click at [120, 239] on span "pending" at bounding box center [115, 238] width 32 height 11
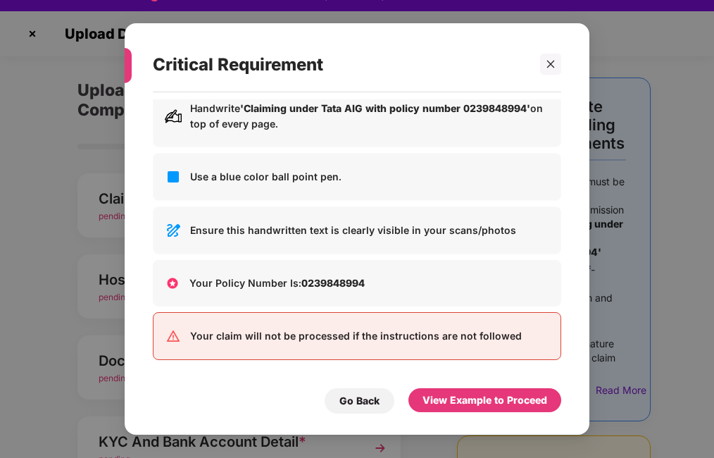
scroll to position [34, 0]
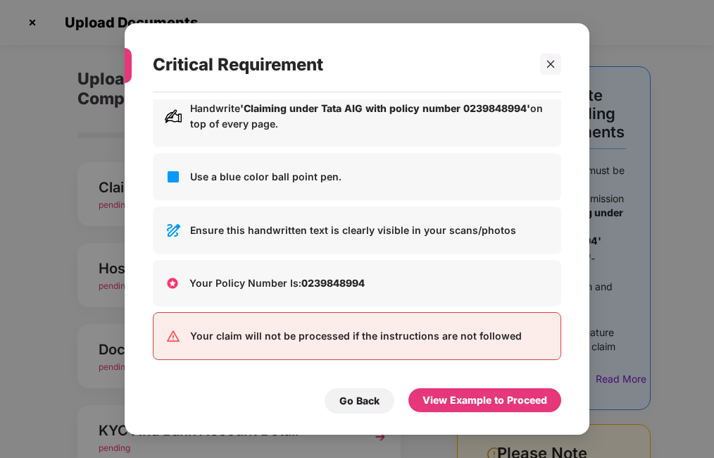
click at [288, 292] on div "Your Policy Number Is: 0239848994" at bounding box center [357, 283] width 408 height 46
click at [313, 282] on b "0239848994" at bounding box center [332, 283] width 63 height 12
click at [301, 318] on div "Your claim will not be processed if the instructions are not followed" at bounding box center [357, 336] width 408 height 48
click at [449, 342] on p "Your claim will not be processed if the instructions are not followed" at bounding box center [369, 335] width 359 height 15
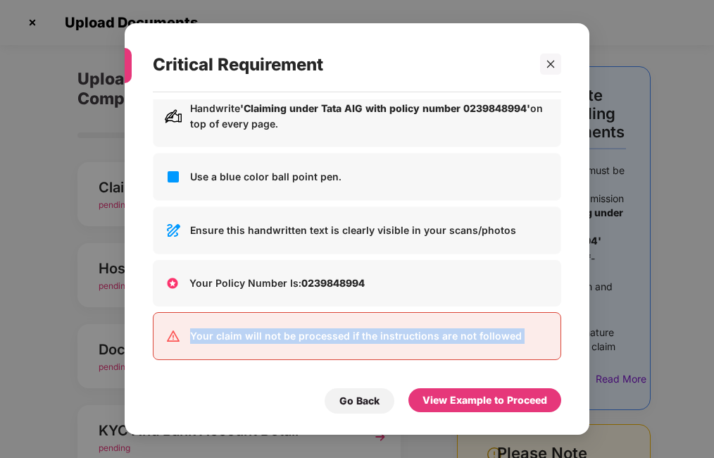
click at [449, 342] on p "Your claim will not be processed if the instructions are not followed" at bounding box center [369, 335] width 359 height 15
drag, startPoint x: 449, startPoint y: 342, endPoint x: 544, endPoint y: 327, distance: 96.3
click at [544, 327] on div "Your claim will not be processed if the instructions are not followed" at bounding box center [357, 336] width 408 height 48
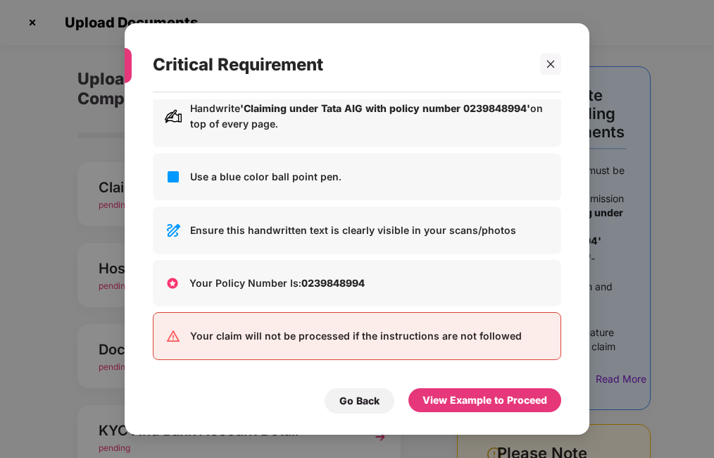
click at [544, 327] on div "Your claim will not be processed if the instructions are not followed" at bounding box center [357, 336] width 408 height 48
click at [551, 54] on div at bounding box center [550, 64] width 21 height 21
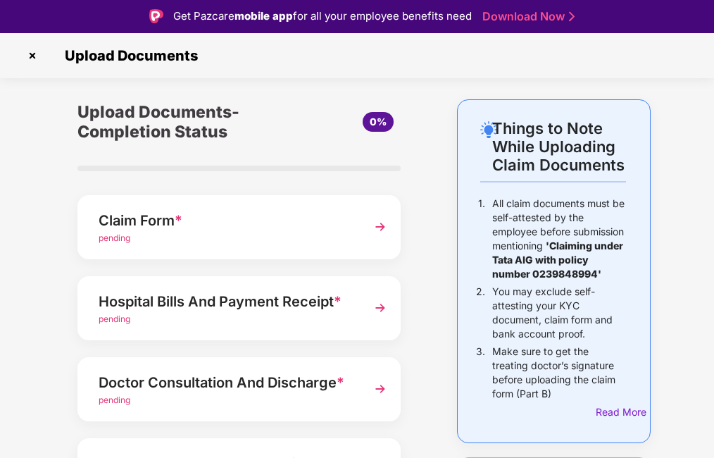
scroll to position [0, 0]
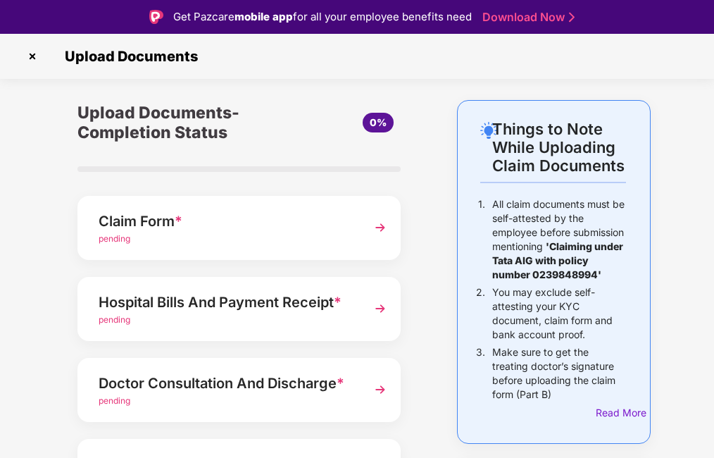
click at [33, 54] on img at bounding box center [32, 56] width 23 height 23
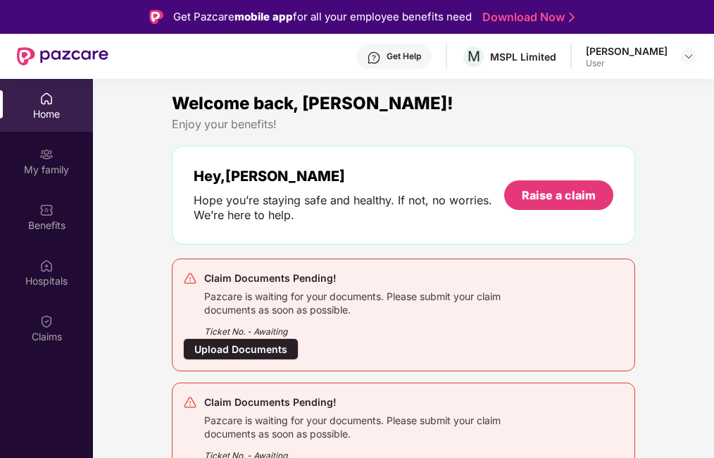
scroll to position [79, 0]
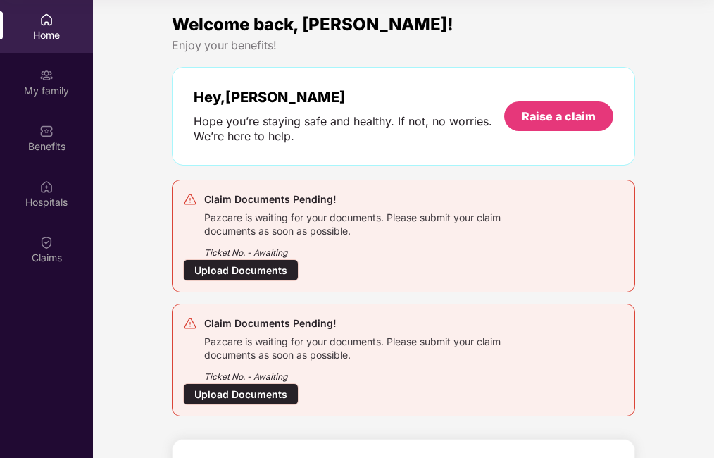
click at [246, 269] on div "Upload Documents" at bounding box center [240, 270] width 115 height 22
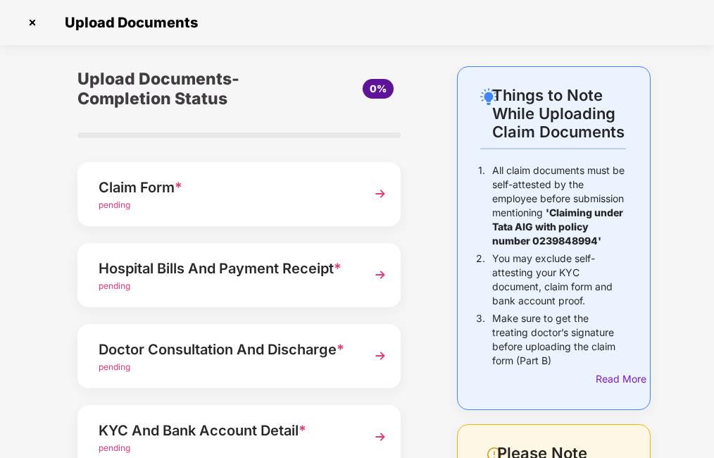
scroll to position [301, 0]
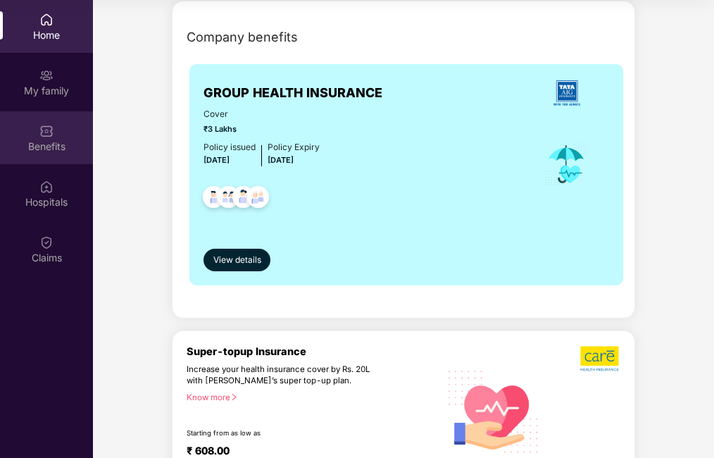
scroll to position [301, 0]
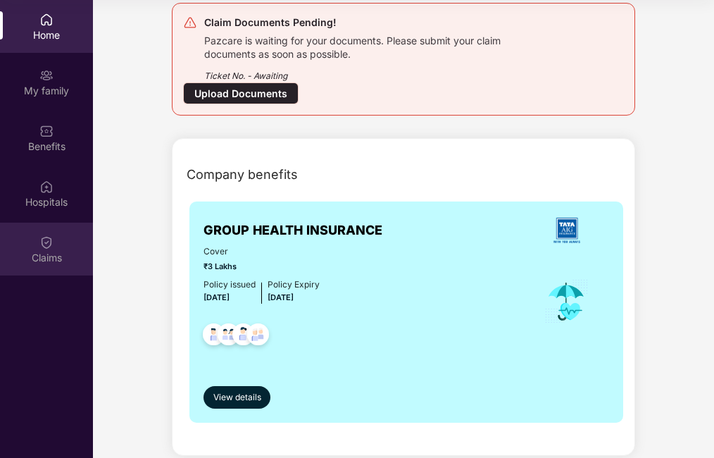
click at [59, 258] on div "Claims" at bounding box center [46, 258] width 93 height 14
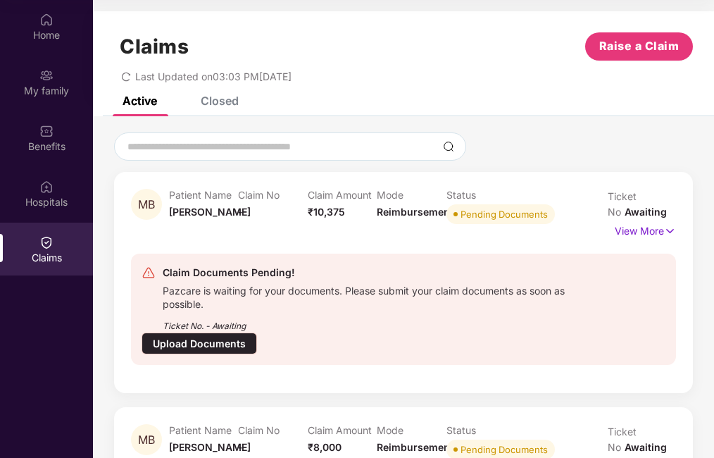
scroll to position [184, 0]
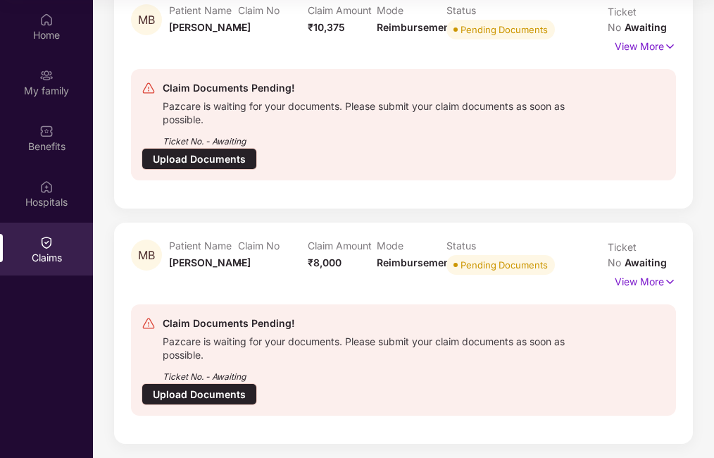
drag, startPoint x: 197, startPoint y: 390, endPoint x: 446, endPoint y: 407, distance: 249.1
click at [446, 407] on div "Claim Documents Pending! Pazcare is waiting for your documents. Please submit y…" at bounding box center [403, 359] width 545 height 111
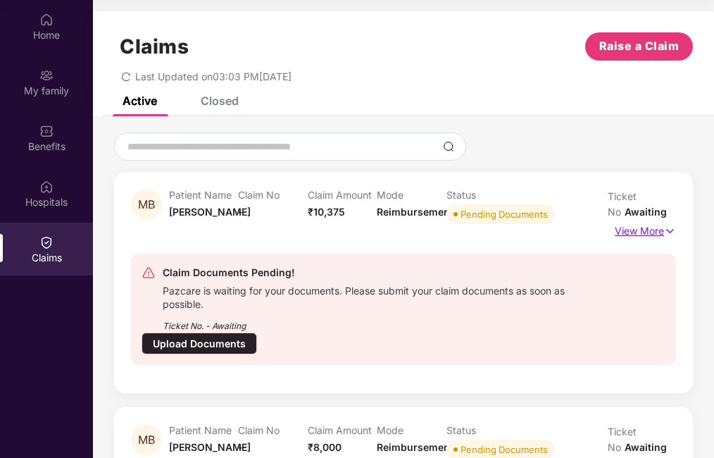
click at [666, 230] on img at bounding box center [670, 230] width 12 height 15
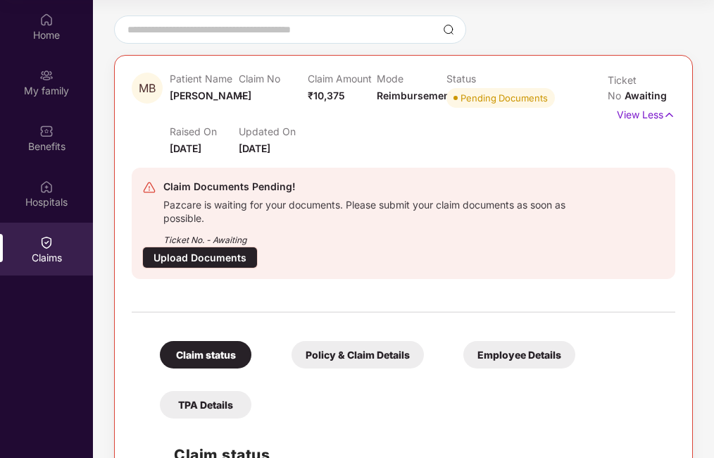
scroll to position [141, 0]
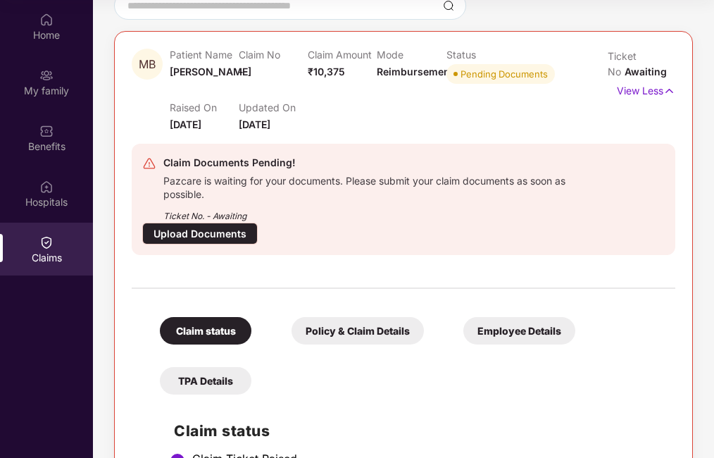
click at [201, 333] on div "Claim status" at bounding box center [206, 330] width 92 height 27
click at [222, 224] on div "Upload Documents" at bounding box center [199, 233] width 115 height 22
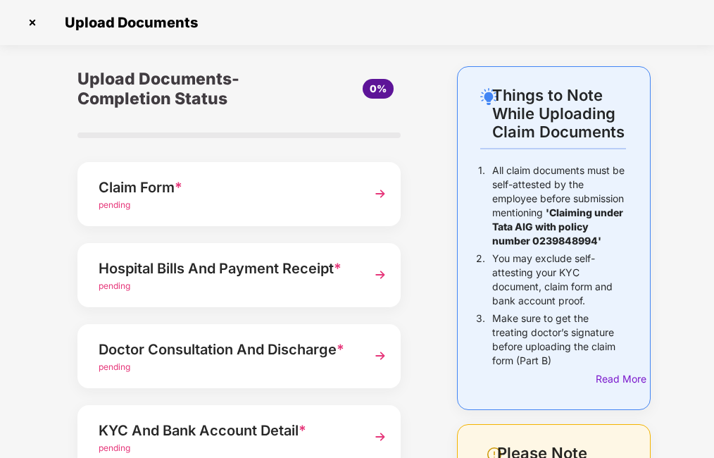
click at [125, 201] on span "pending" at bounding box center [115, 204] width 32 height 11
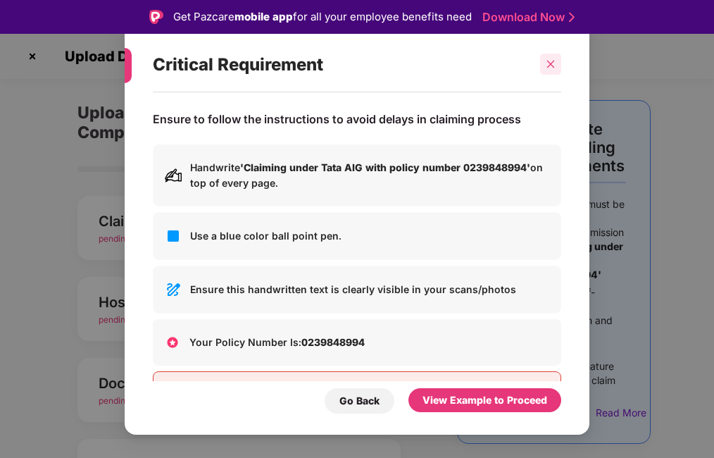
click at [546, 67] on icon "close" at bounding box center [551, 64] width 10 height 10
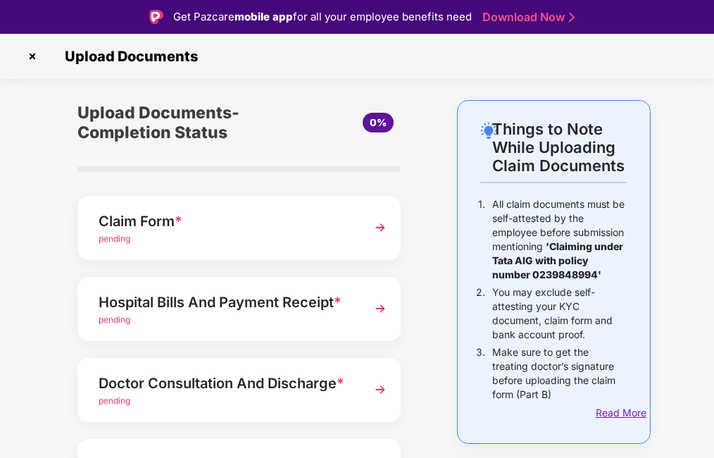
click at [626, 420] on div "Read More" at bounding box center [611, 412] width 30 height 15
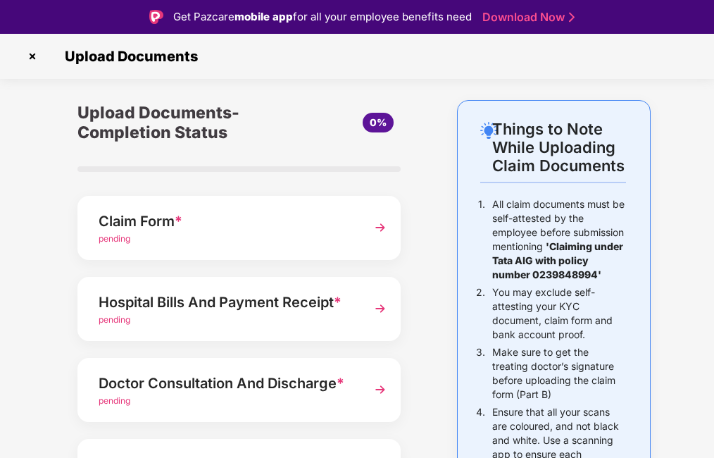
click at [119, 234] on span "pending" at bounding box center [115, 238] width 32 height 11
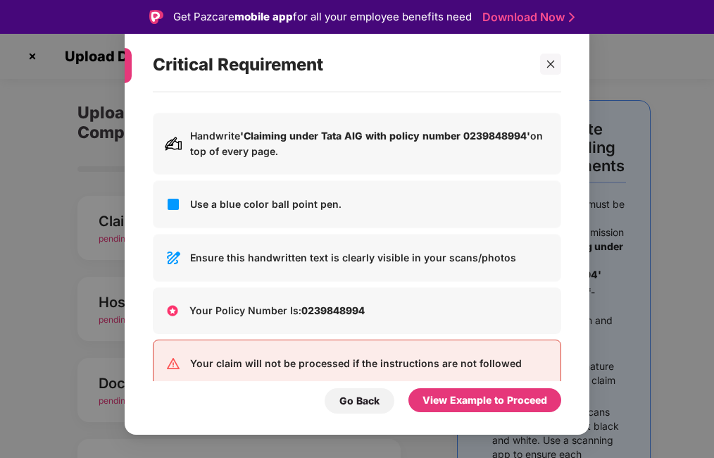
scroll to position [59, 0]
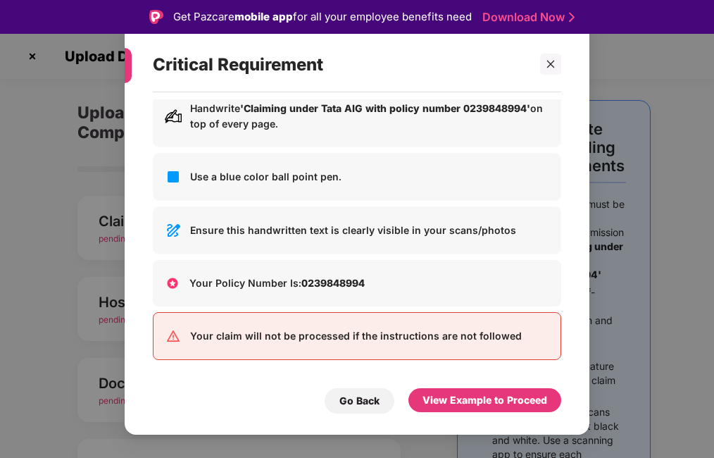
click at [280, 341] on p "Your claim will not be processed if the instructions are not followed" at bounding box center [369, 335] width 359 height 15
drag, startPoint x: 280, startPoint y: 341, endPoint x: 243, endPoint y: 294, distance: 60.3
click at [243, 294] on div "Your Policy Number Is: 0239848994" at bounding box center [357, 283] width 408 height 46
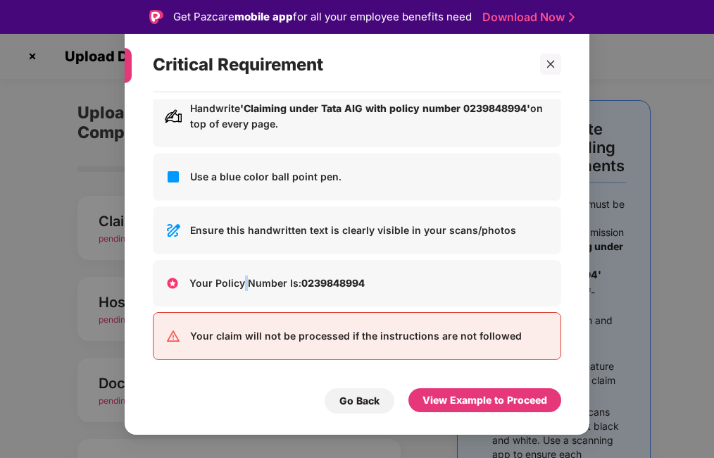
click at [165, 230] on img at bounding box center [173, 230] width 17 height 17
click at [173, 230] on img at bounding box center [173, 230] width 17 height 17
click at [171, 173] on img at bounding box center [173, 176] width 17 height 17
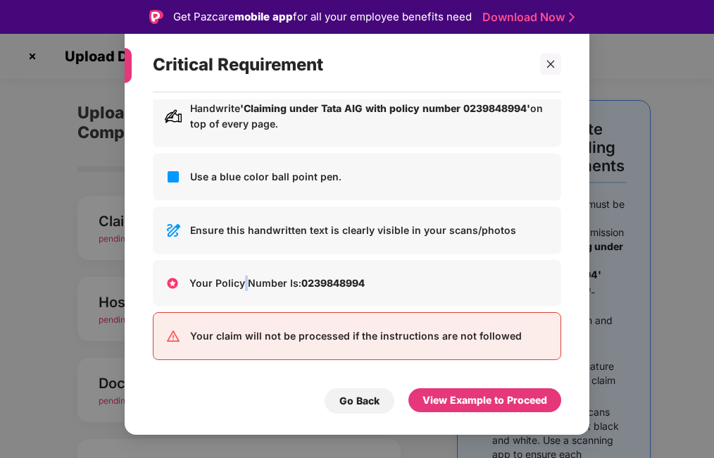
click at [170, 118] on img at bounding box center [173, 116] width 17 height 17
click at [363, 406] on div "Go Back" at bounding box center [359, 400] width 40 height 15
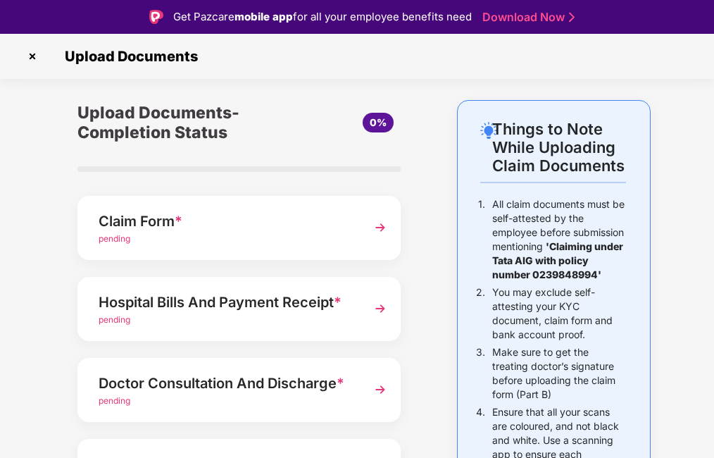
click at [382, 228] on img at bounding box center [380, 227] width 25 height 25
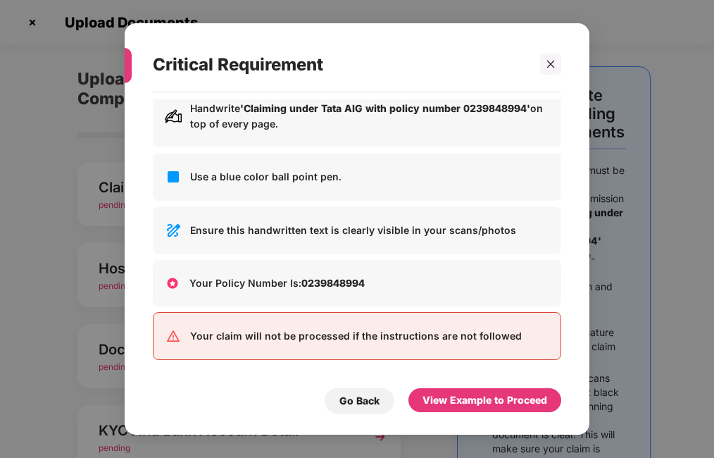
scroll to position [0, 0]
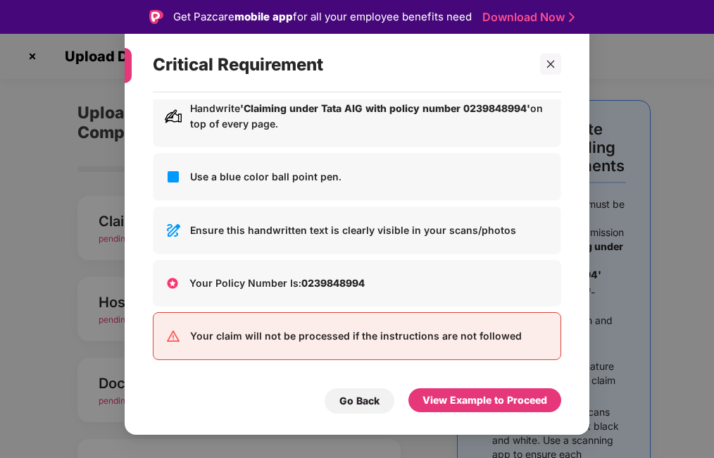
click at [448, 232] on p "Ensure this handwritten text is clearly visible in your scans/photos" at bounding box center [369, 229] width 359 height 15
click at [464, 230] on p "Ensure this handwritten text is clearly visible in your scans/photos" at bounding box center [369, 229] width 359 height 15
click at [546, 68] on icon "close" at bounding box center [551, 64] width 10 height 10
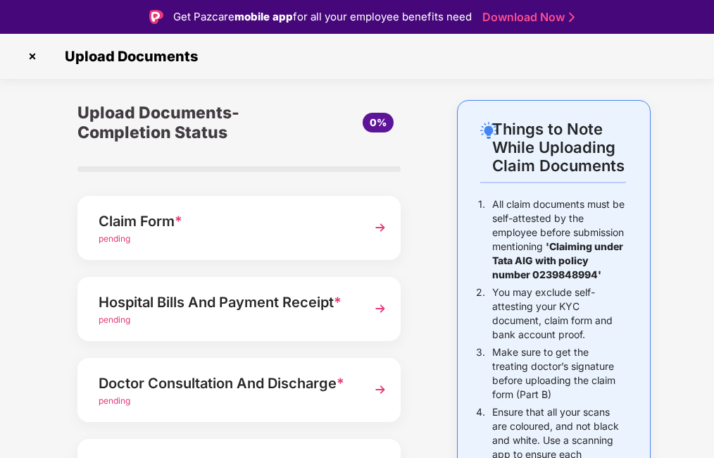
click at [33, 52] on img at bounding box center [32, 56] width 23 height 23
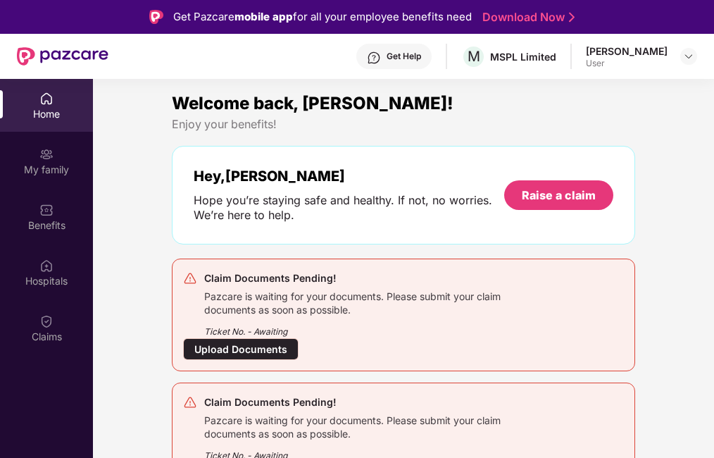
click at [235, 348] on div "Upload Documents" at bounding box center [240, 349] width 115 height 22
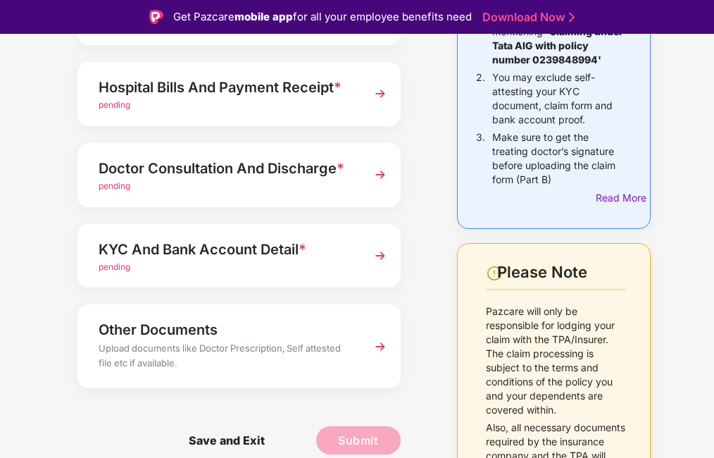
scroll to position [301, 0]
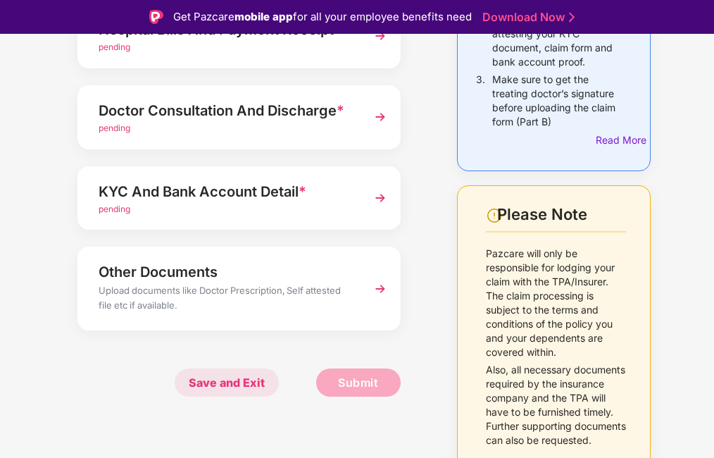
click at [227, 368] on span "Save and Exit" at bounding box center [227, 382] width 104 height 28
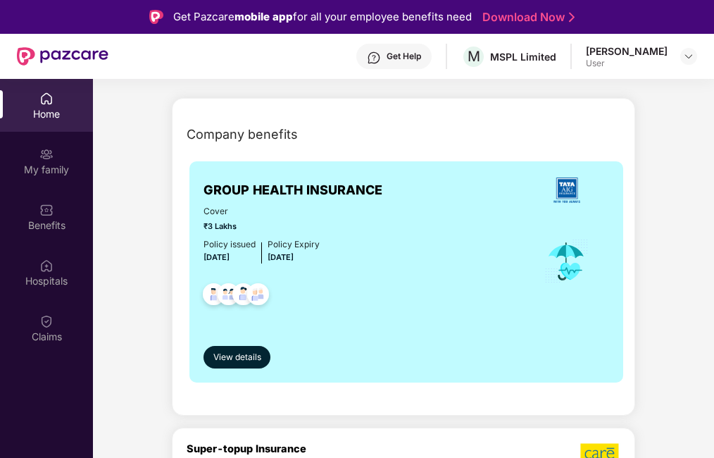
scroll to position [211, 0]
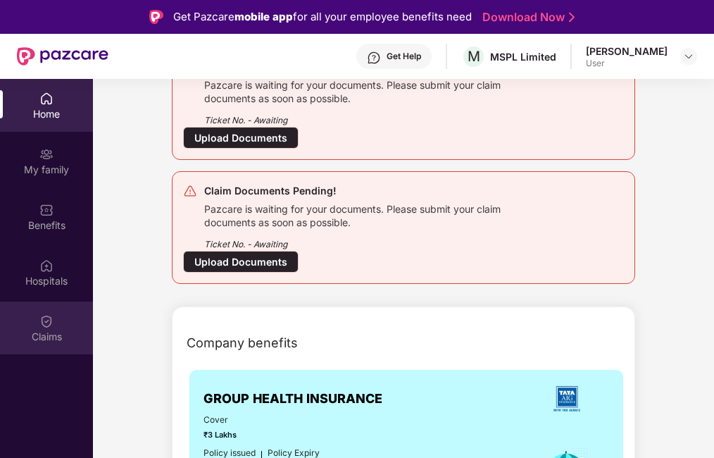
click at [60, 325] on div "Claims" at bounding box center [46, 327] width 93 height 53
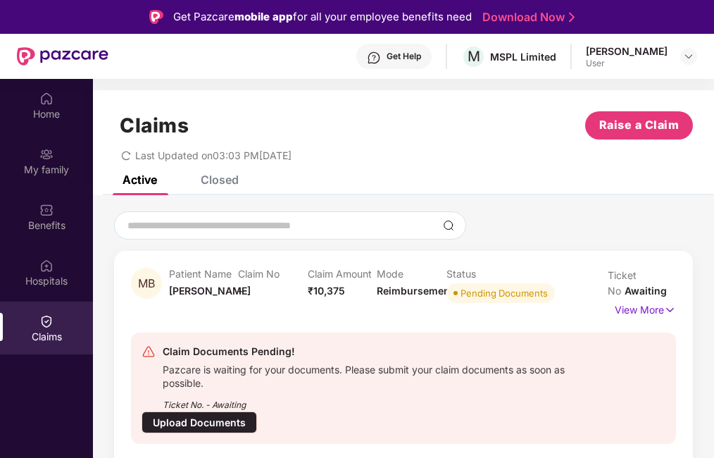
click at [636, 293] on span "Awaiting" at bounding box center [646, 290] width 42 height 12
click at [482, 294] on div "Pending Documents" at bounding box center [503, 293] width 87 height 14
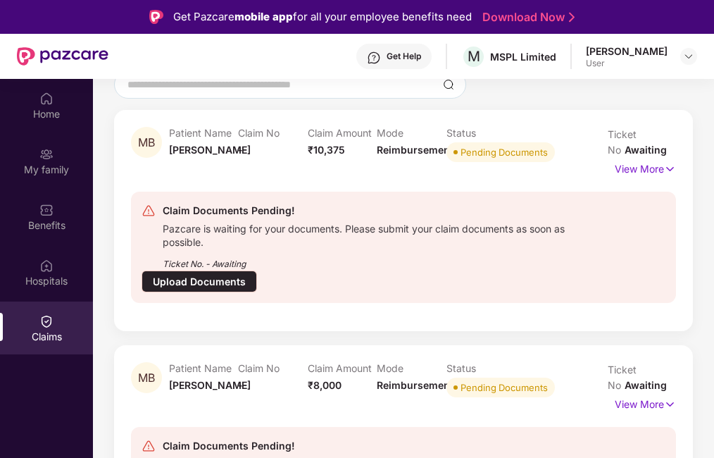
click at [182, 286] on div "Upload Documents" at bounding box center [199, 281] width 115 height 22
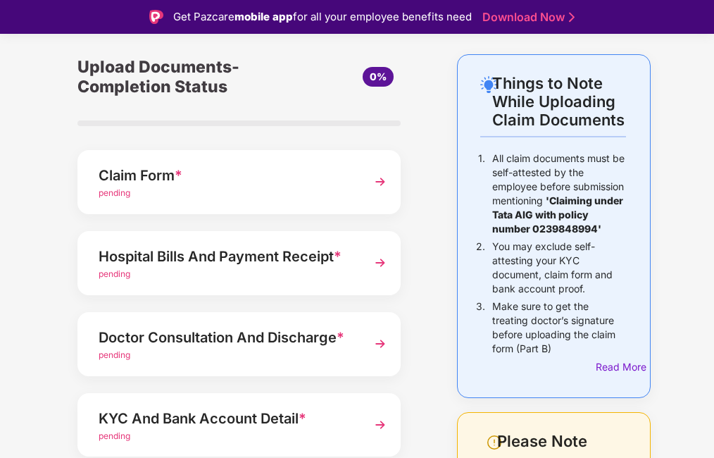
scroll to position [70, 0]
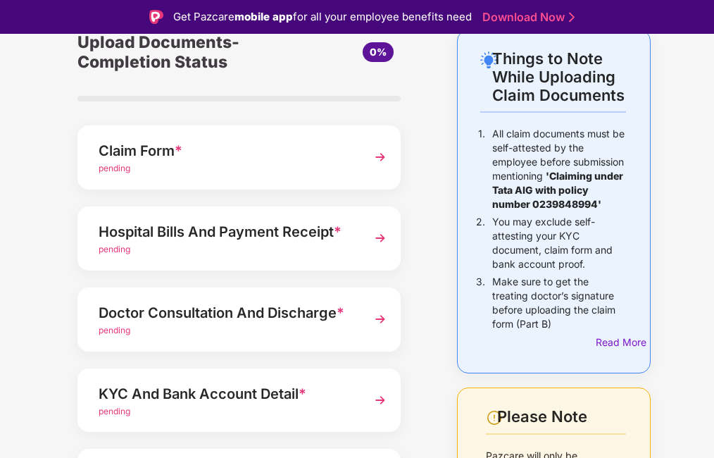
click at [382, 154] on img at bounding box center [380, 156] width 25 height 25
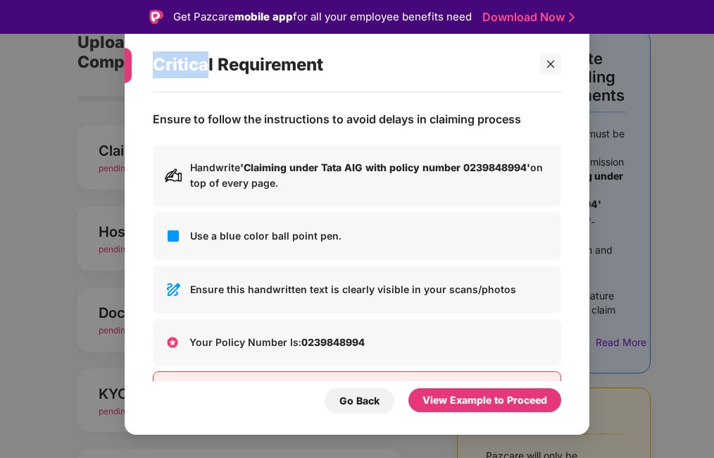
drag, startPoint x: 128, startPoint y: 68, endPoint x: 206, endPoint y: 88, distance: 80.1
click at [206, 88] on div "Critical Requirement" at bounding box center [343, 65] width 437 height 56
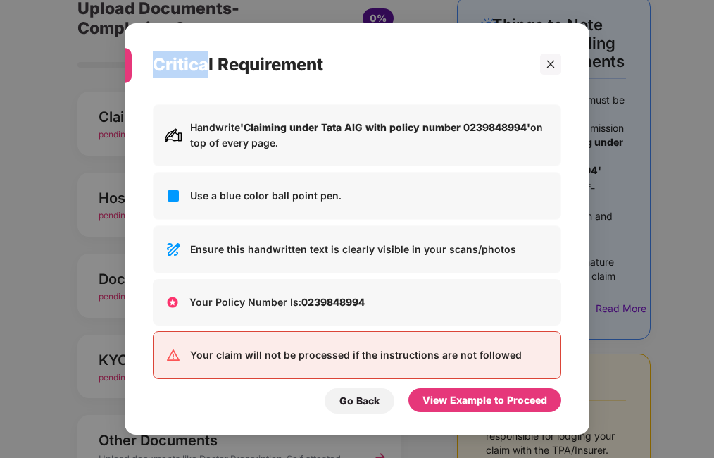
scroll to position [59, 0]
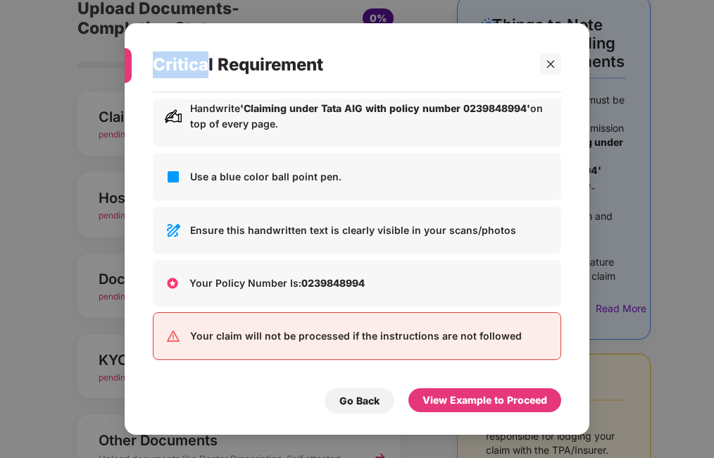
click at [126, 67] on div at bounding box center [125, 65] width 14 height 35
click at [126, 62] on div at bounding box center [125, 65] width 14 height 35
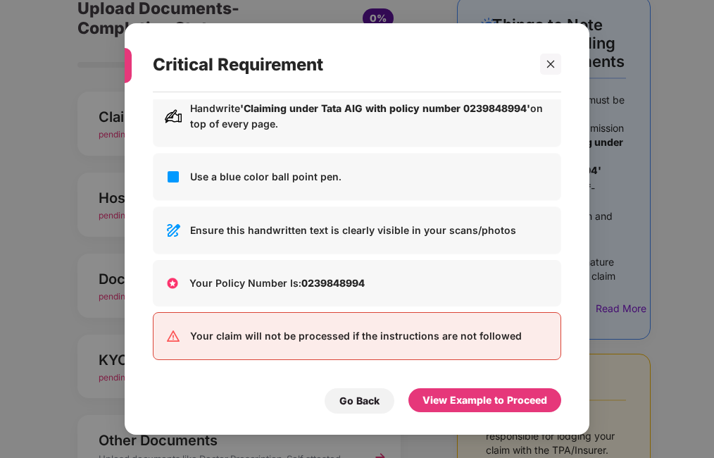
click at [126, 62] on div at bounding box center [125, 65] width 14 height 35
click at [549, 61] on icon "close" at bounding box center [551, 64] width 10 height 10
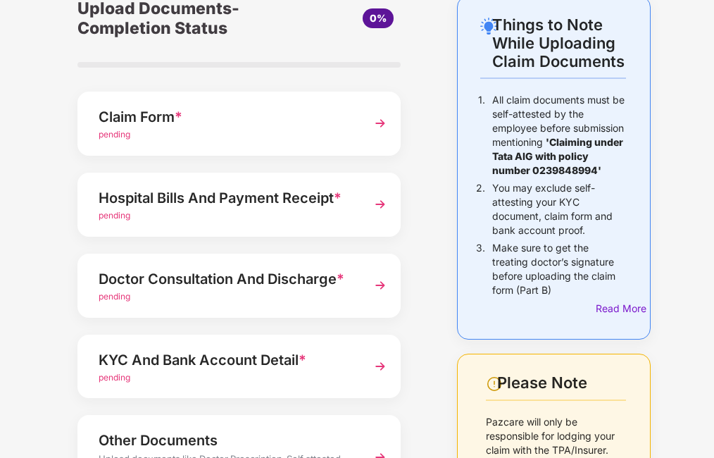
scroll to position [0, 0]
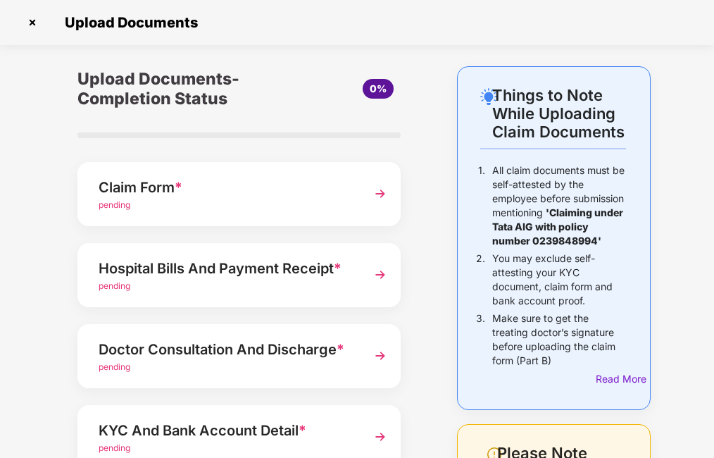
click at [34, 20] on img at bounding box center [32, 22] width 23 height 23
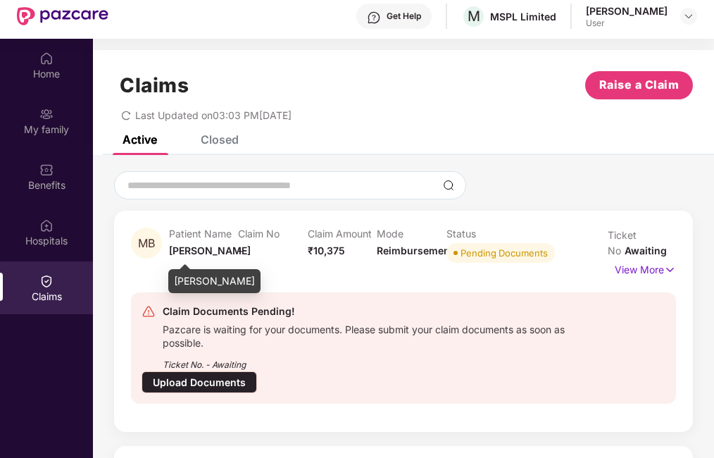
scroll to position [79, 0]
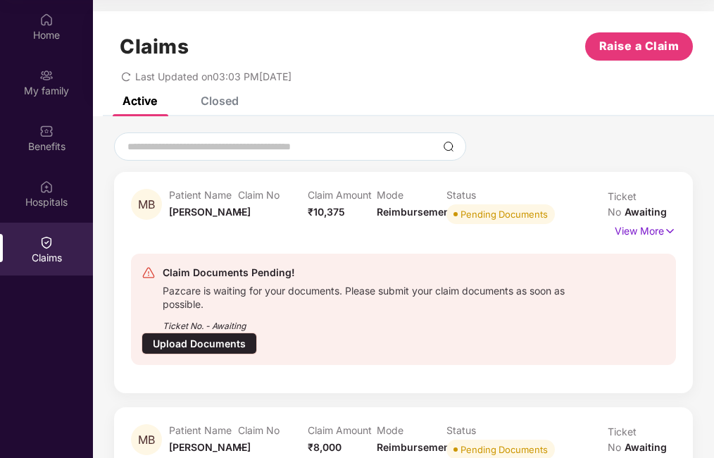
click at [200, 337] on div "Upload Documents" at bounding box center [199, 343] width 115 height 22
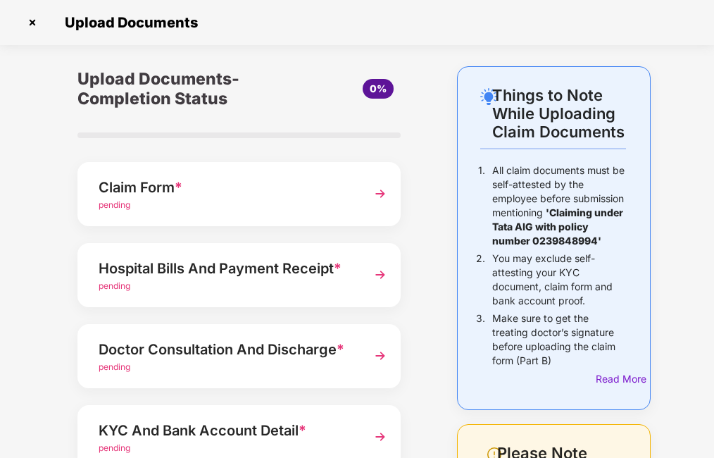
click at [33, 23] on img at bounding box center [32, 22] width 23 height 23
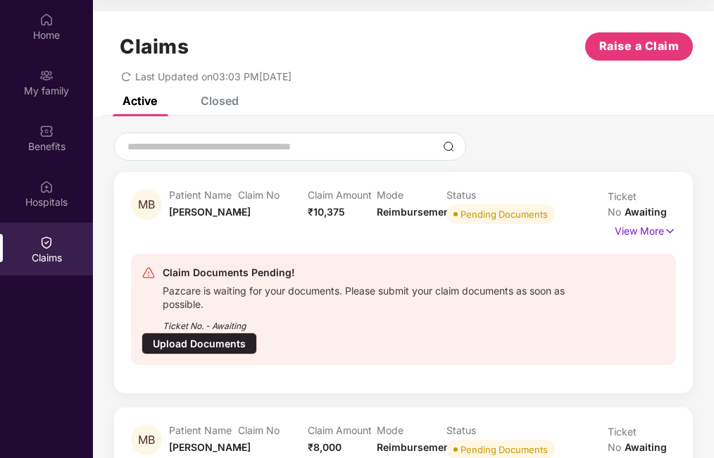
click at [182, 337] on div "Upload Documents" at bounding box center [199, 343] width 115 height 22
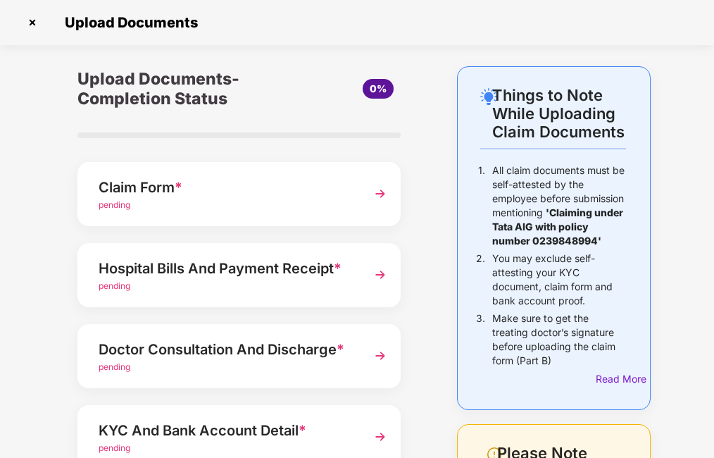
click at [110, 208] on span "pending" at bounding box center [115, 204] width 32 height 11
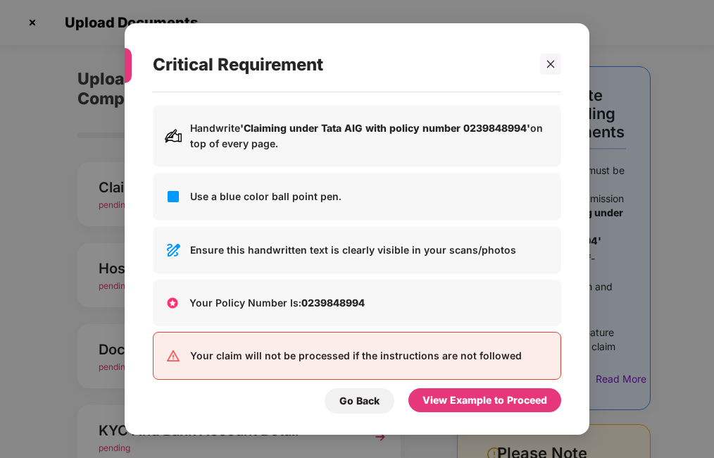
scroll to position [59, 0]
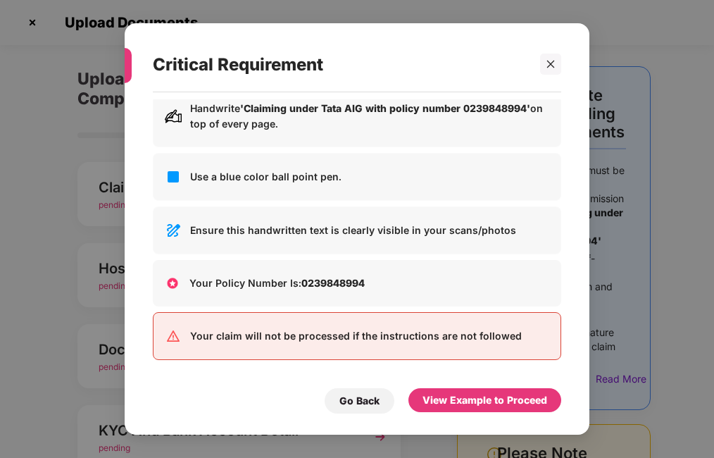
click at [301, 230] on p "Ensure this handwritten text is clearly visible in your scans/photos" at bounding box center [369, 229] width 359 height 15
click at [506, 230] on p "Ensure this handwritten text is clearly visible in your scans/photos" at bounding box center [369, 229] width 359 height 15
click at [549, 64] on icon "close" at bounding box center [551, 64] width 10 height 10
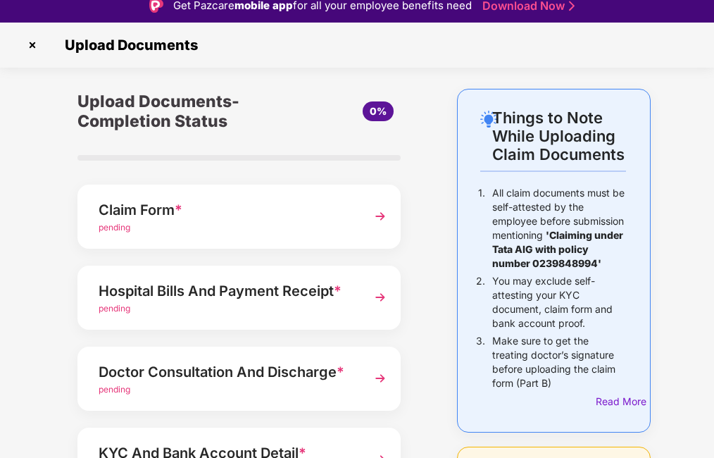
scroll to position [0, 0]
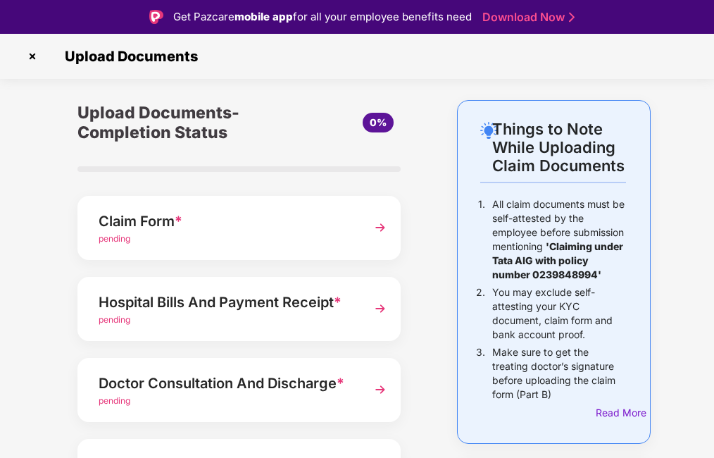
click at [30, 56] on img at bounding box center [32, 56] width 23 height 23
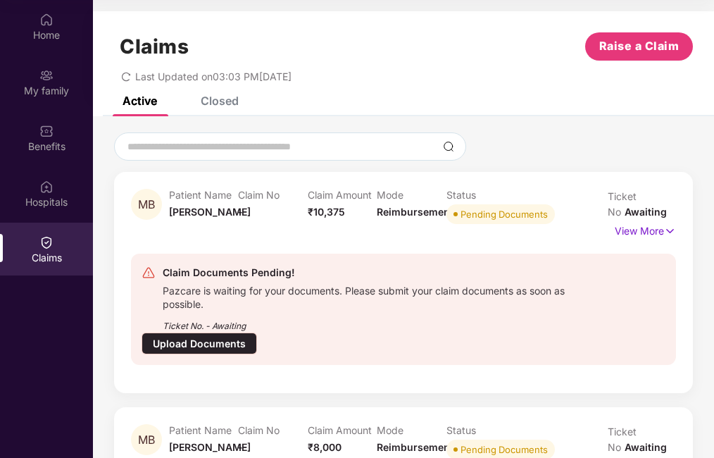
scroll to position [184, 0]
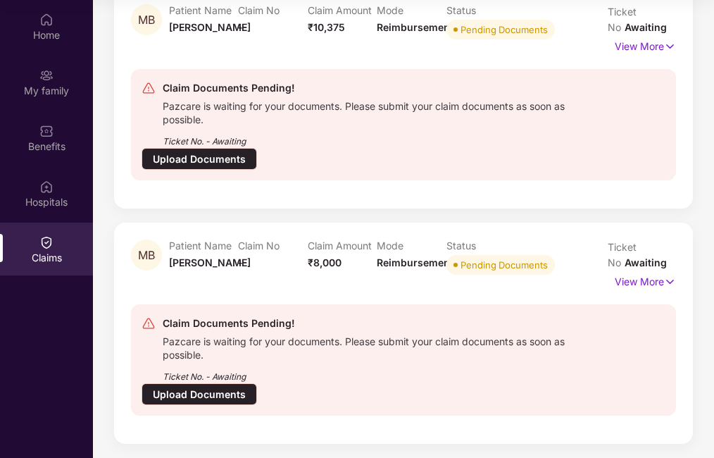
click at [223, 161] on div "Upload Documents" at bounding box center [199, 159] width 115 height 22
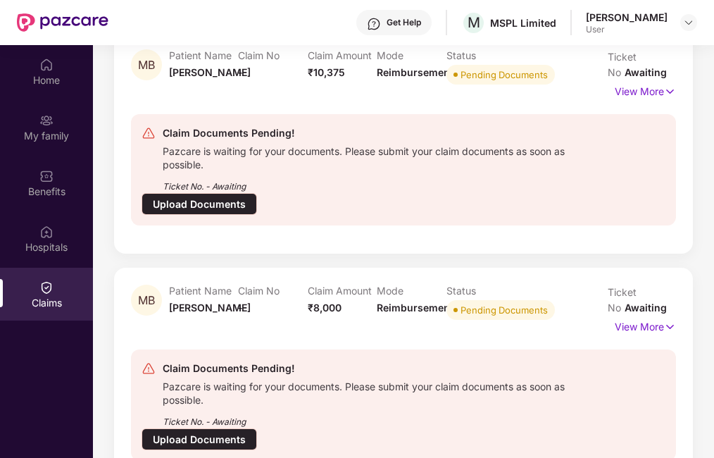
scroll to position [0, 0]
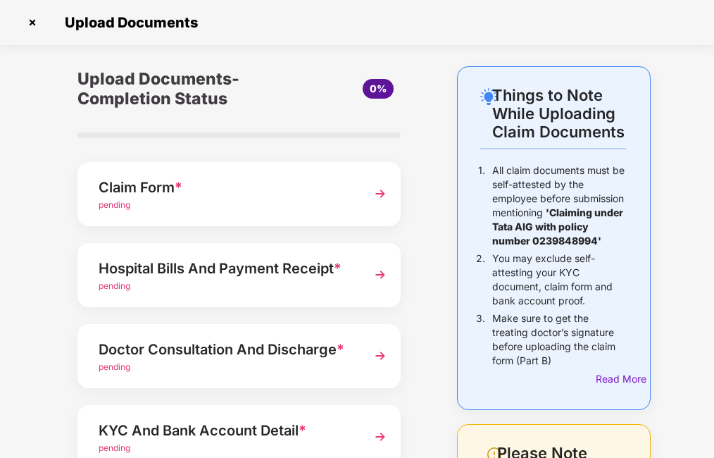
click at [30, 19] on img at bounding box center [32, 22] width 23 height 23
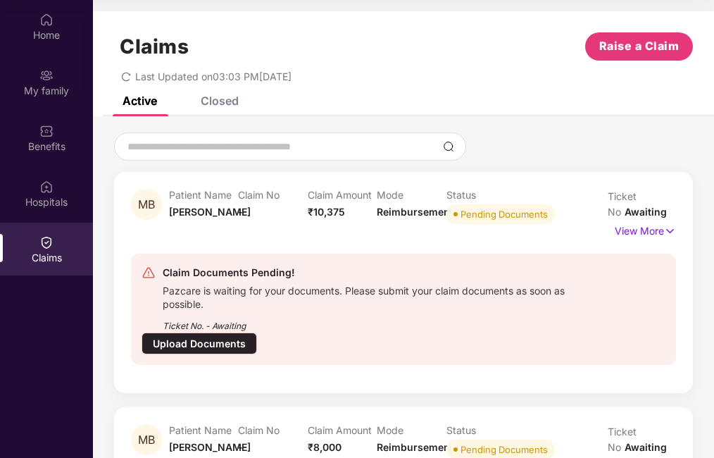
click at [231, 101] on div "Closed" at bounding box center [220, 101] width 38 height 14
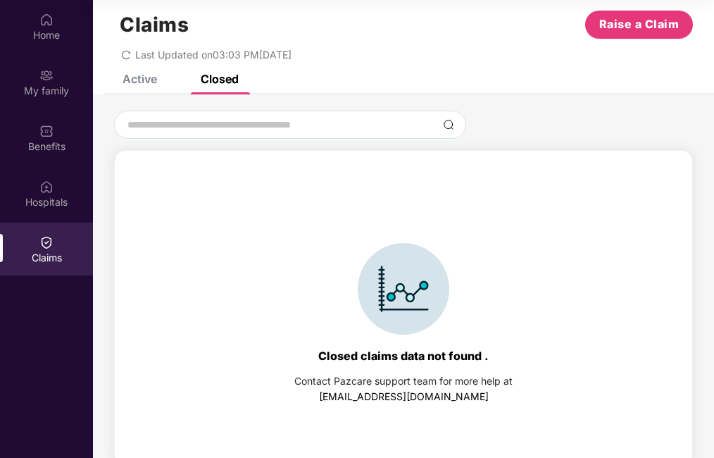
scroll to position [31, 0]
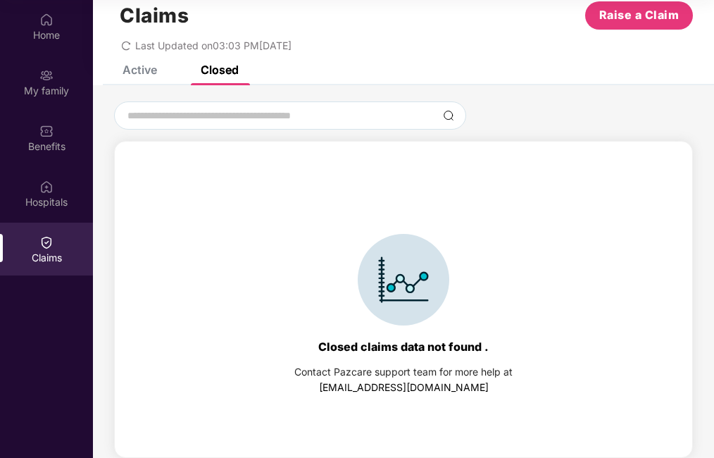
click at [401, 339] on div "Closed claims data not found ." at bounding box center [403, 346] width 170 height 14
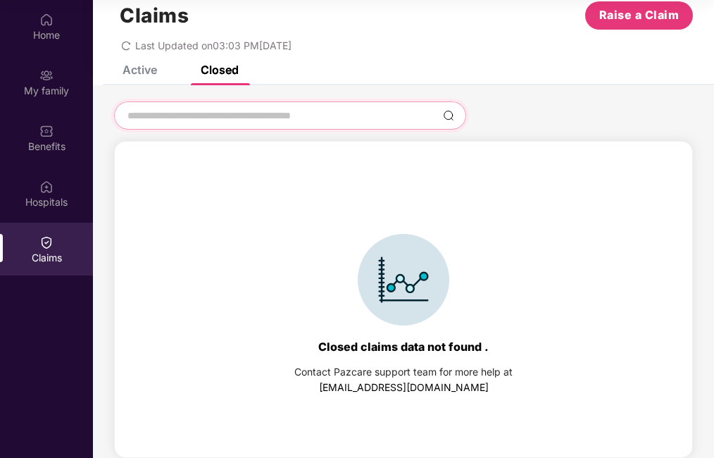
click at [325, 115] on input at bounding box center [281, 115] width 311 height 15
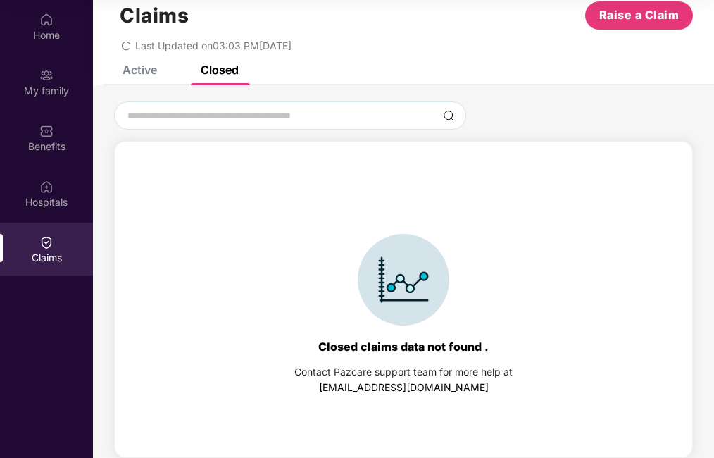
click at [130, 76] on div "Active" at bounding box center [140, 70] width 35 height 14
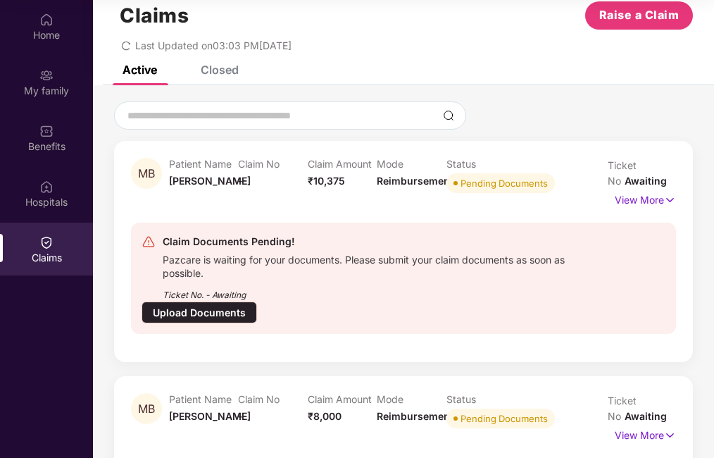
click at [216, 312] on div "Upload Documents" at bounding box center [199, 312] width 115 height 22
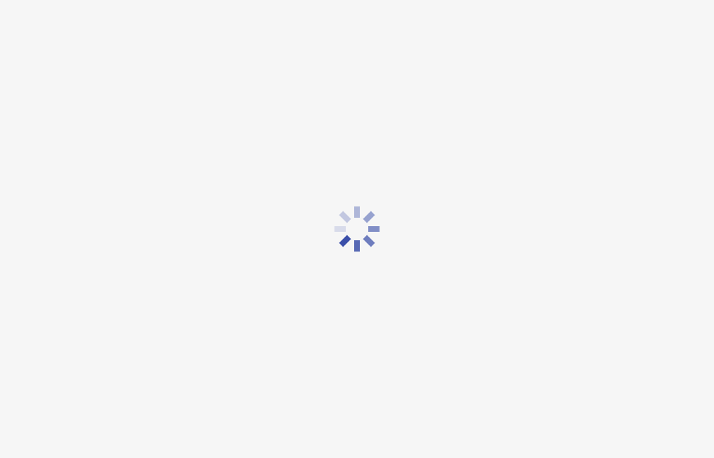
scroll to position [34, 0]
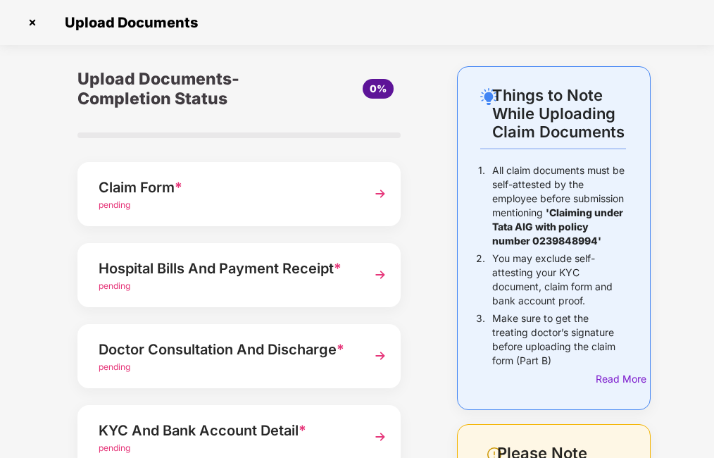
click at [32, 18] on img at bounding box center [32, 22] width 23 height 23
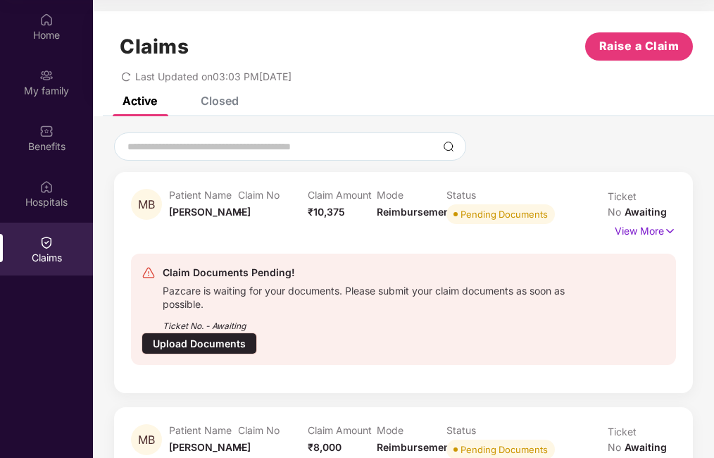
click at [190, 342] on div "Upload Documents" at bounding box center [199, 343] width 115 height 22
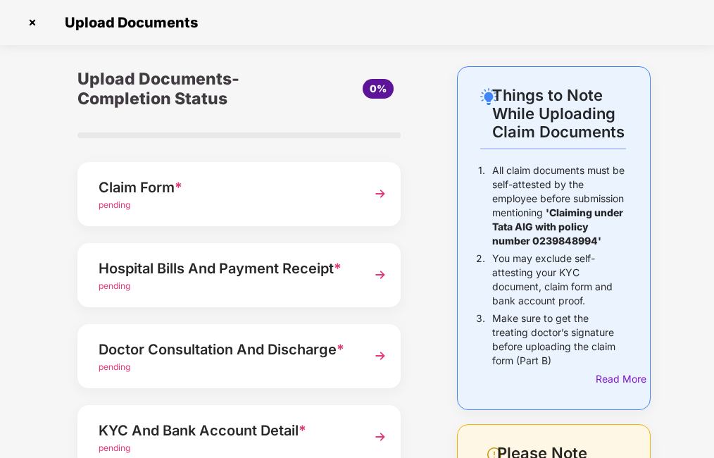
click at [382, 192] on img at bounding box center [380, 193] width 25 height 25
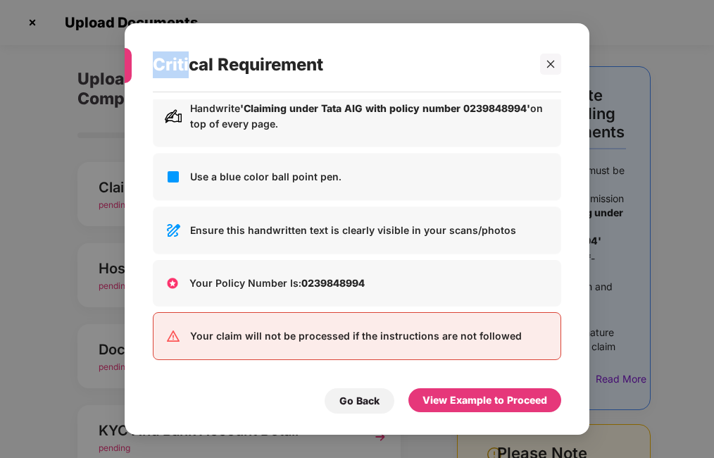
drag, startPoint x: 125, startPoint y: 69, endPoint x: 192, endPoint y: 69, distance: 66.9
click at [192, 69] on div "Critical Requirement" at bounding box center [343, 65] width 437 height 56
click at [197, 346] on div "Your claim will not be processed if the instructions are not followed" at bounding box center [357, 336] width 408 height 48
click at [553, 68] on icon "close" at bounding box center [551, 64] width 10 height 10
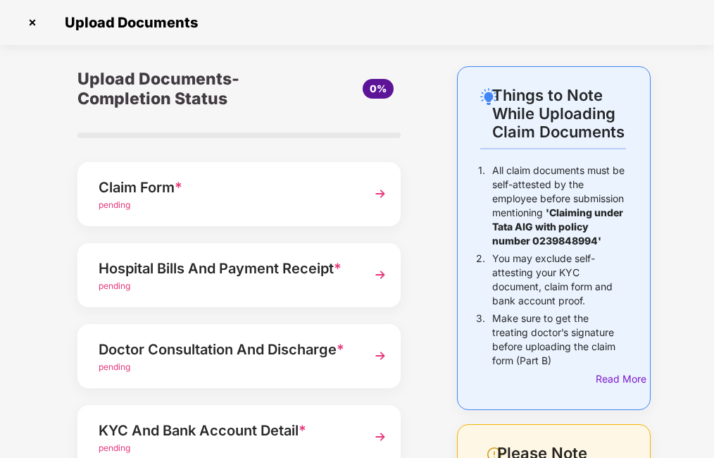
click at [115, 290] on span "pending" at bounding box center [115, 285] width 32 height 11
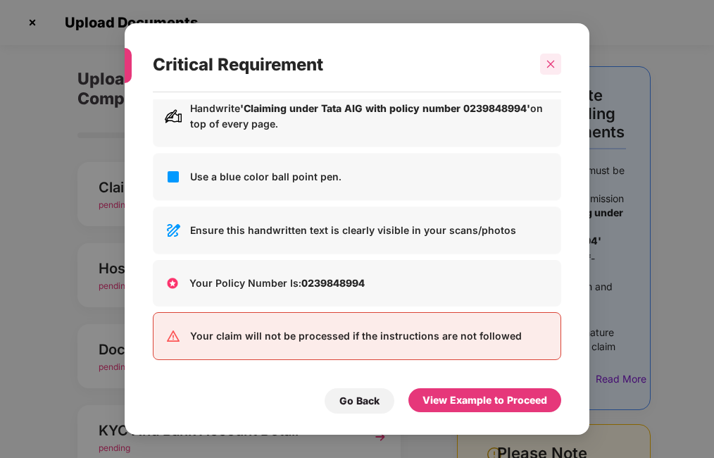
click at [551, 71] on div at bounding box center [550, 64] width 21 height 21
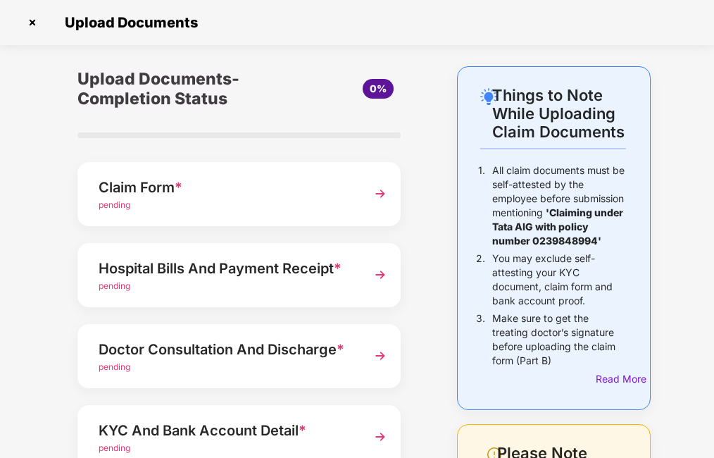
click at [30, 21] on img at bounding box center [32, 22] width 23 height 23
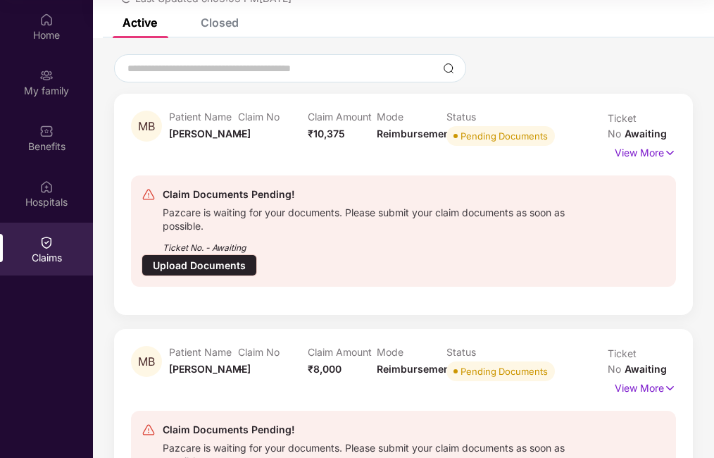
scroll to position [44, 0]
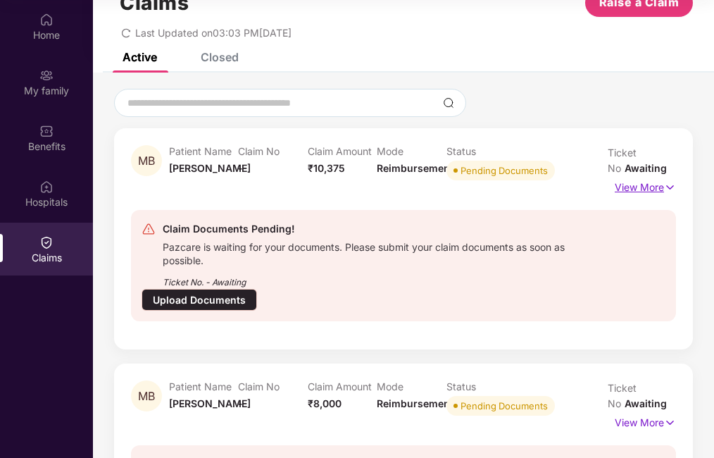
click at [657, 186] on p "View More" at bounding box center [645, 185] width 61 height 19
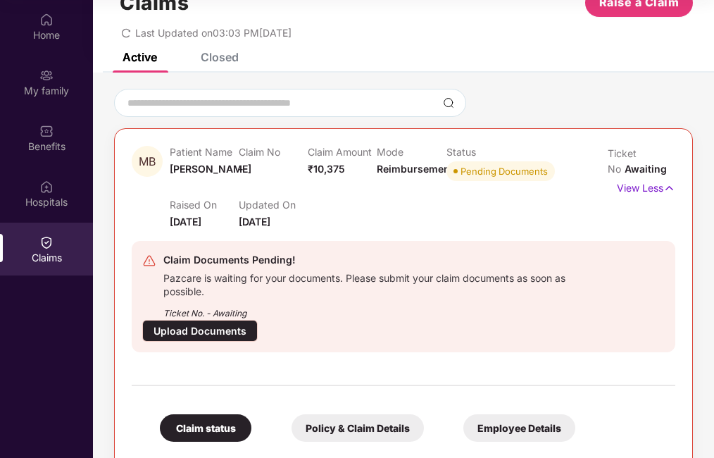
click at [197, 332] on div "Upload Documents" at bounding box center [199, 331] width 115 height 22
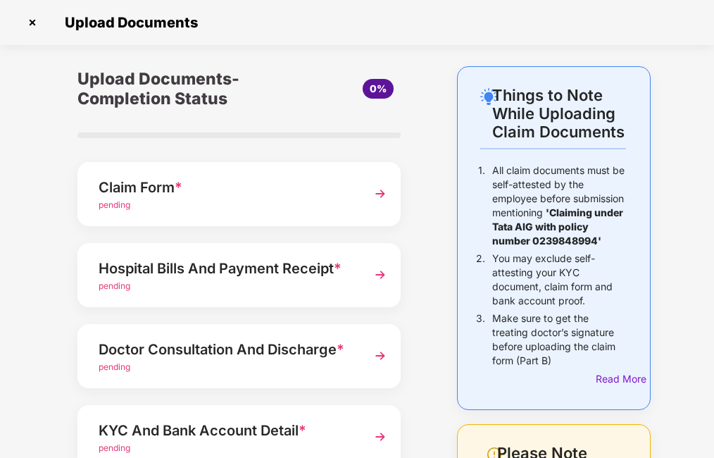
scroll to position [79, 0]
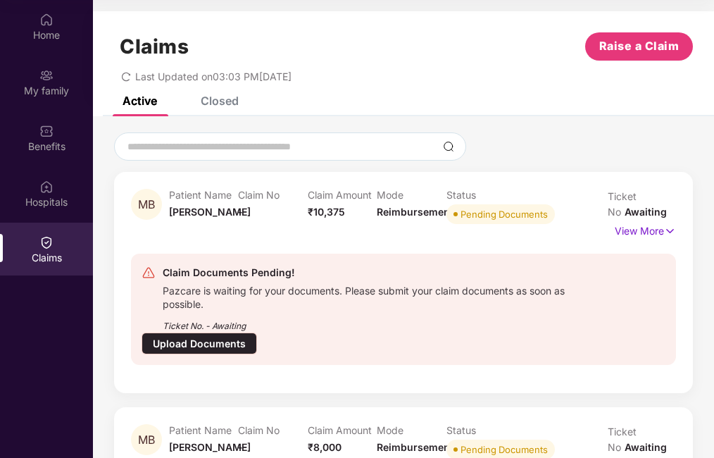
click at [197, 337] on div "Upload Documents" at bounding box center [199, 343] width 115 height 22
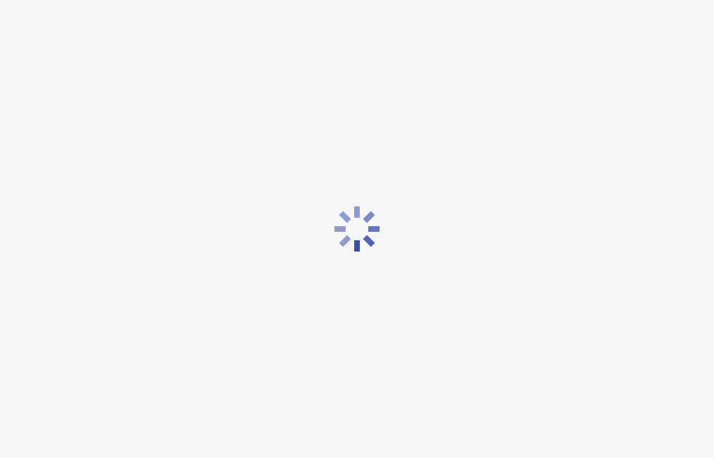
scroll to position [34, 0]
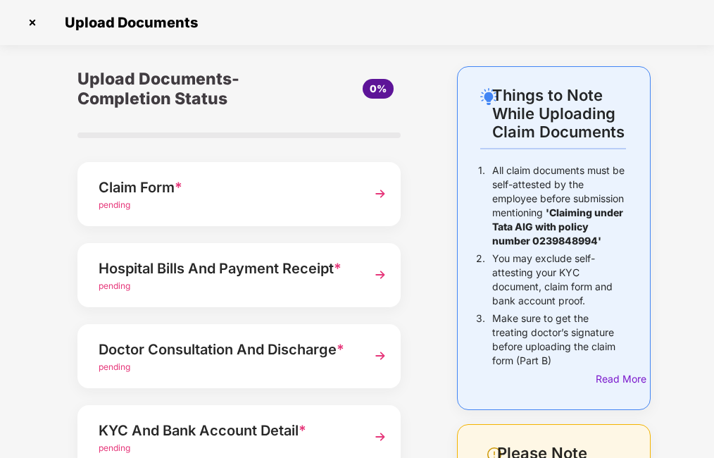
click at [112, 208] on span "pending" at bounding box center [115, 204] width 32 height 11
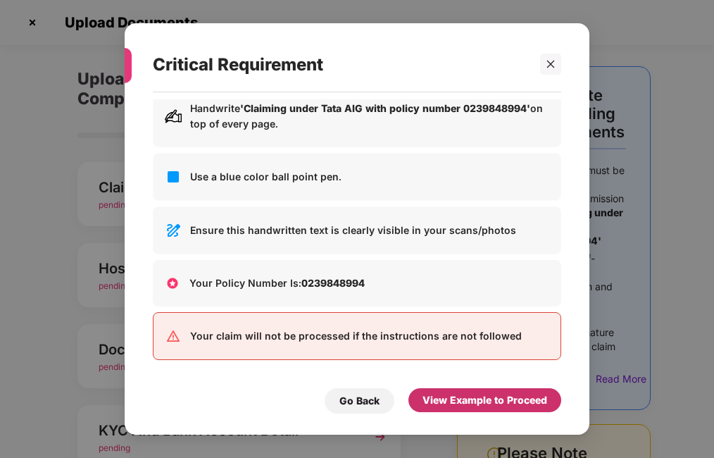
click at [496, 403] on div "View Example to Proceed" at bounding box center [484, 399] width 125 height 15
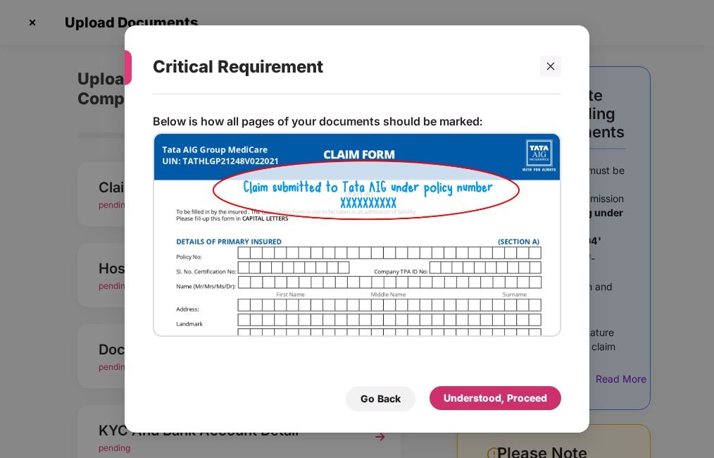
click at [505, 402] on div "Understood, Proceed" at bounding box center [496, 397] width 104 height 15
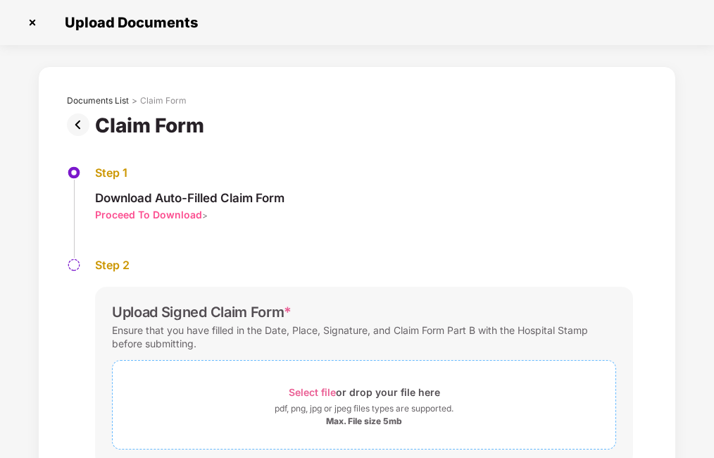
click at [322, 393] on span "Select file" at bounding box center [312, 392] width 47 height 12
click at [25, 22] on img at bounding box center [32, 22] width 23 height 23
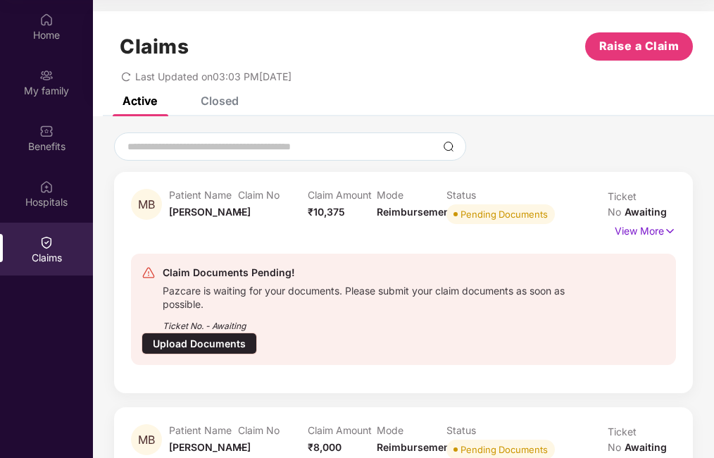
scroll to position [70, 0]
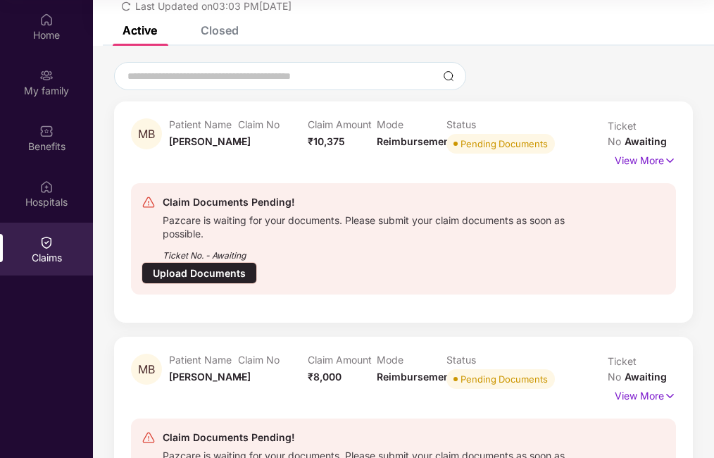
click at [188, 269] on div "Upload Documents" at bounding box center [199, 273] width 115 height 22
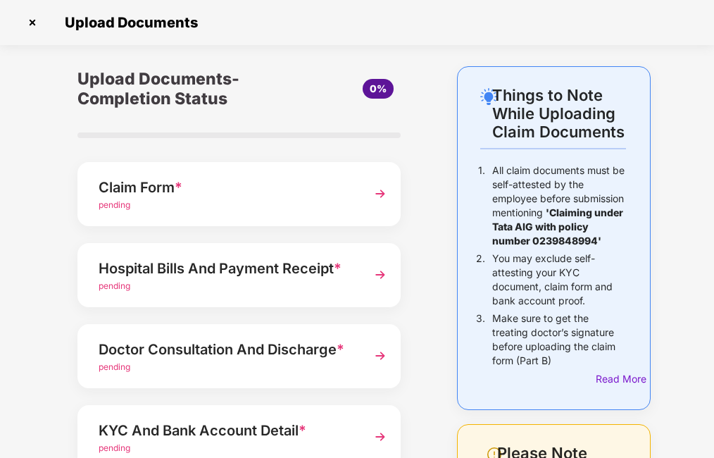
click at [118, 205] on span "pending" at bounding box center [115, 204] width 32 height 11
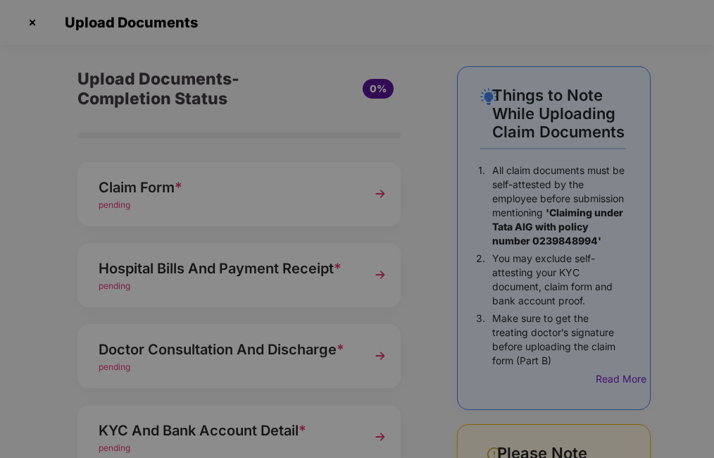
scroll to position [0, 0]
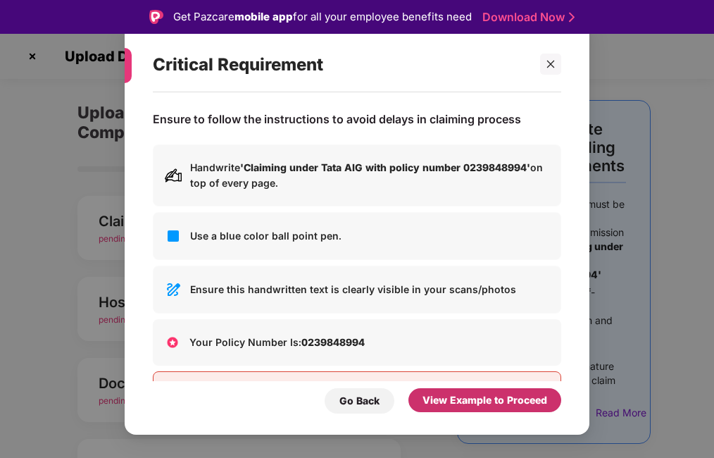
click at [458, 407] on div "View Example to Proceed" at bounding box center [484, 399] width 125 height 15
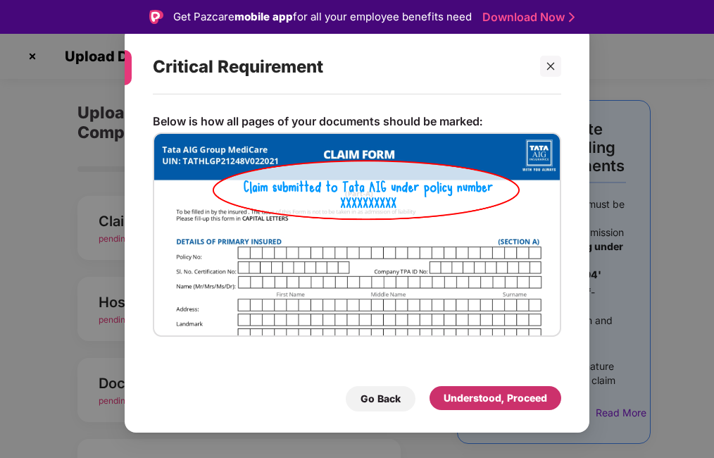
click at [495, 402] on div "Understood, Proceed" at bounding box center [496, 397] width 104 height 15
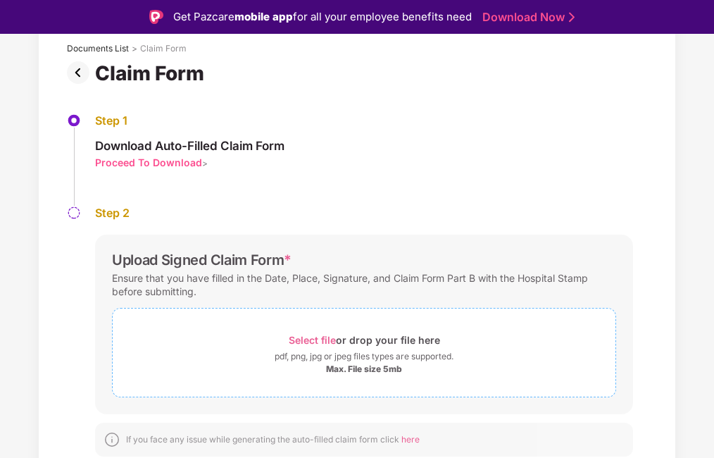
scroll to position [87, 0]
click at [299, 337] on span "Select file" at bounding box center [312, 339] width 47 height 12
click at [299, 334] on span "Select file" at bounding box center [312, 339] width 47 height 12
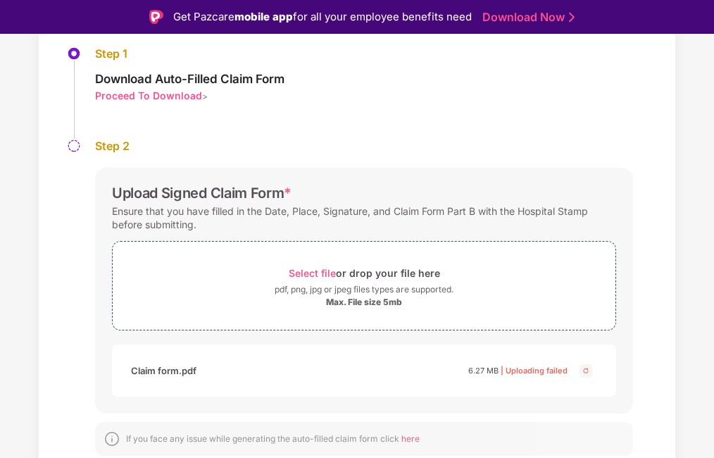
scroll to position [34, 0]
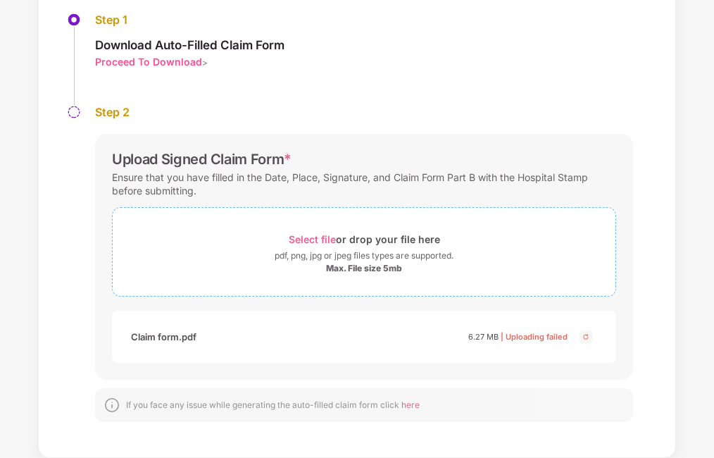
click at [308, 239] on span "Select file" at bounding box center [312, 239] width 47 height 12
click at [309, 243] on span "Select file" at bounding box center [312, 239] width 47 height 12
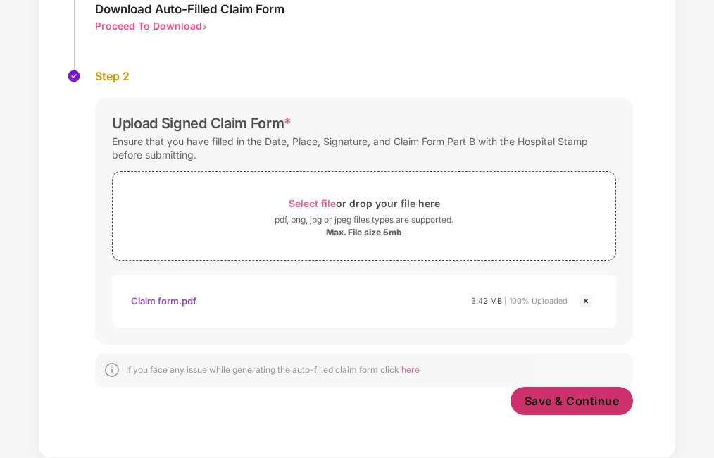
scroll to position [189, 0]
click at [553, 401] on span "Save & Continue" at bounding box center [572, 400] width 95 height 15
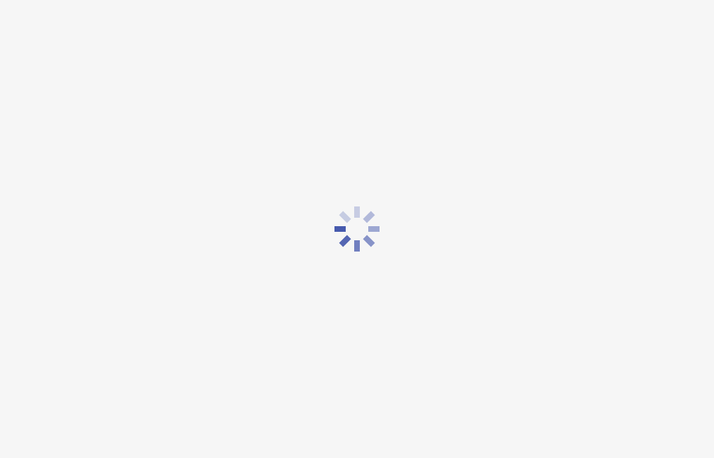
scroll to position [0, 0]
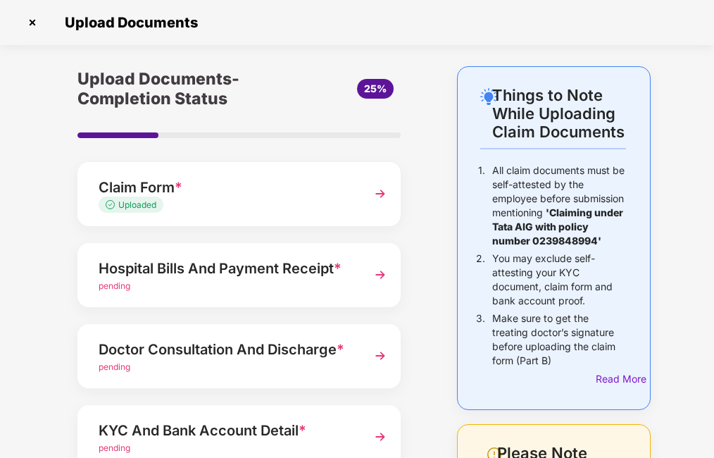
click at [106, 288] on span "pending" at bounding box center [115, 285] width 32 height 11
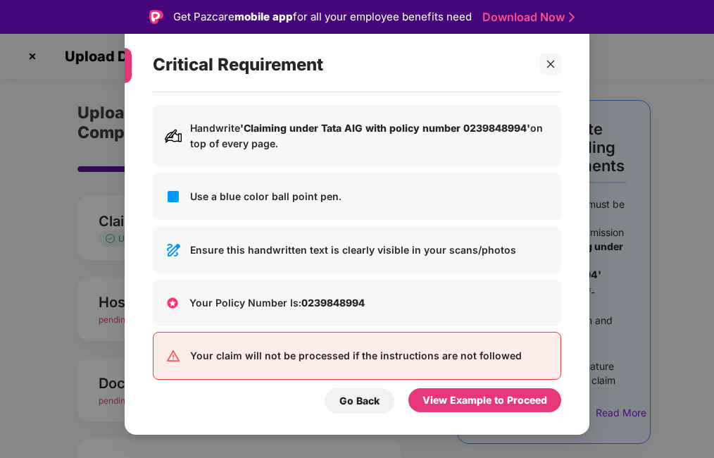
scroll to position [59, 0]
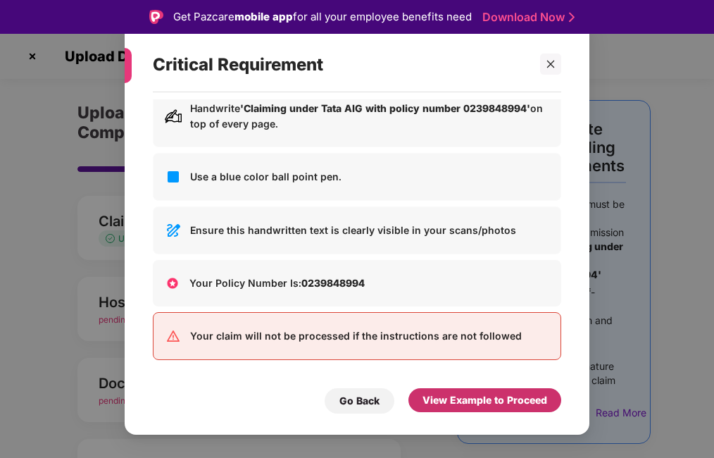
click at [457, 400] on div "View Example to Proceed" at bounding box center [484, 399] width 125 height 15
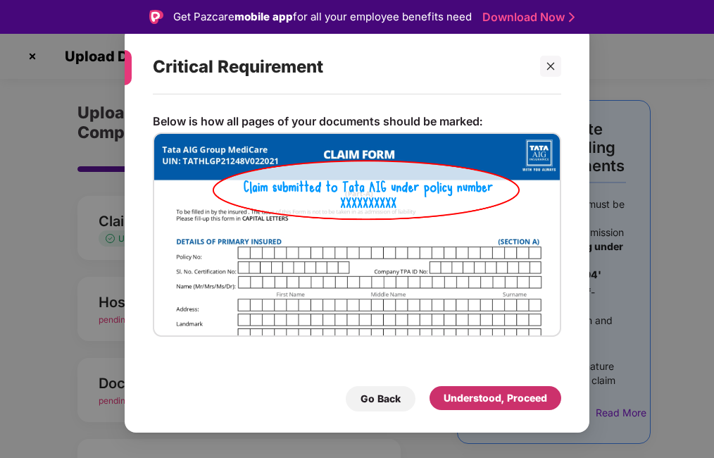
click at [457, 400] on div "Understood, Proceed" at bounding box center [496, 397] width 104 height 15
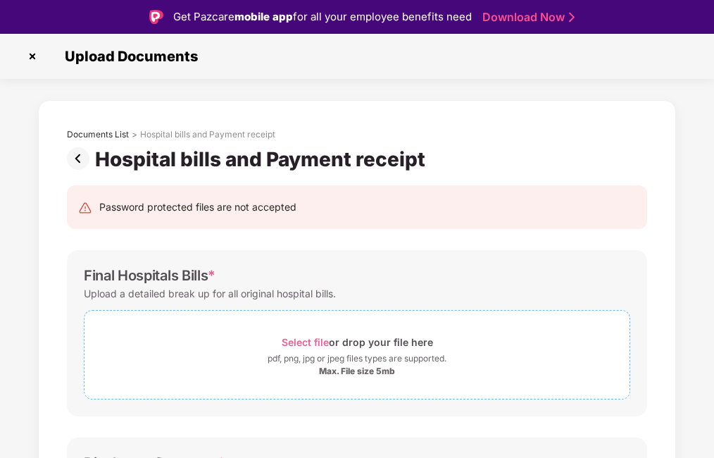
click at [295, 338] on span "Select file" at bounding box center [305, 342] width 47 height 12
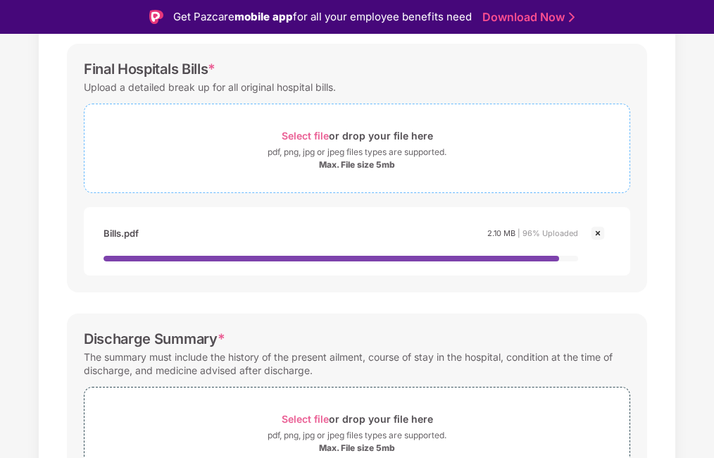
scroll to position [282, 0]
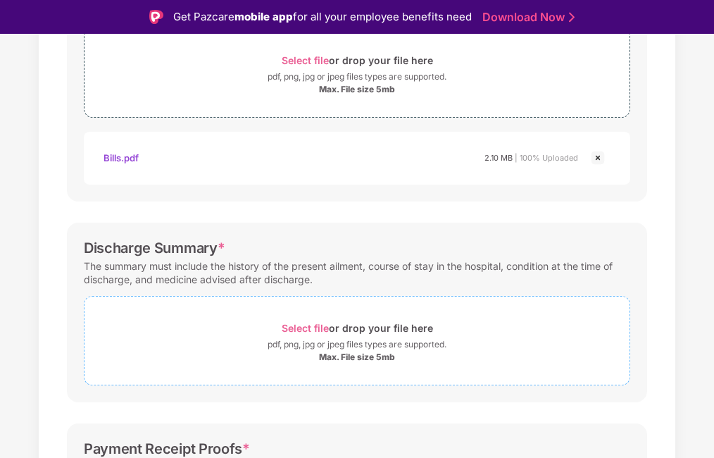
click at [294, 329] on span "Select file" at bounding box center [305, 328] width 47 height 12
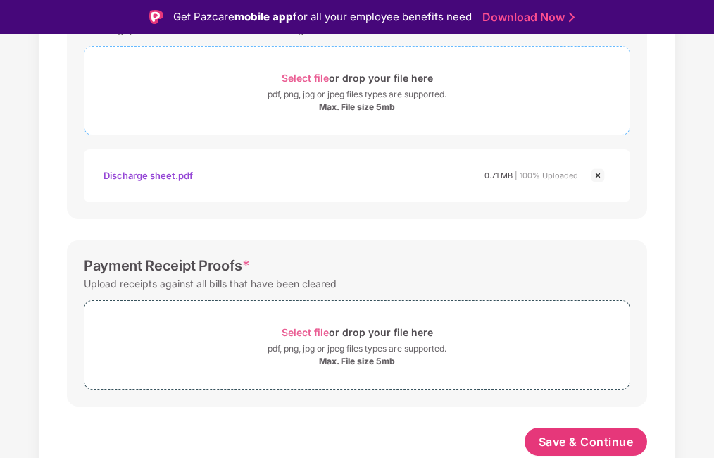
scroll to position [532, 0]
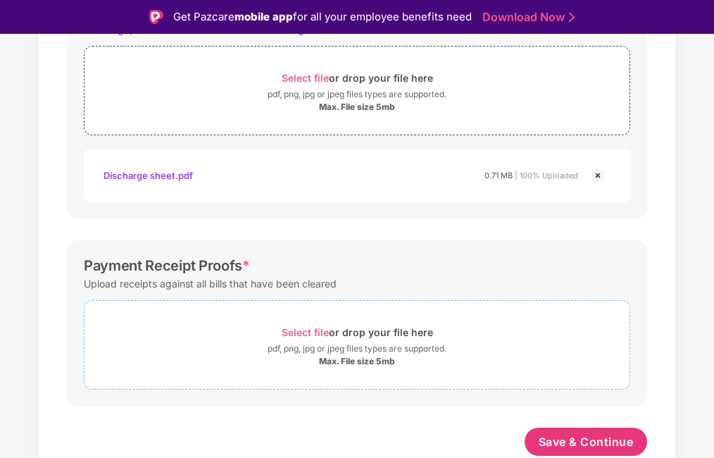
click at [299, 328] on span "Select file" at bounding box center [305, 332] width 47 height 12
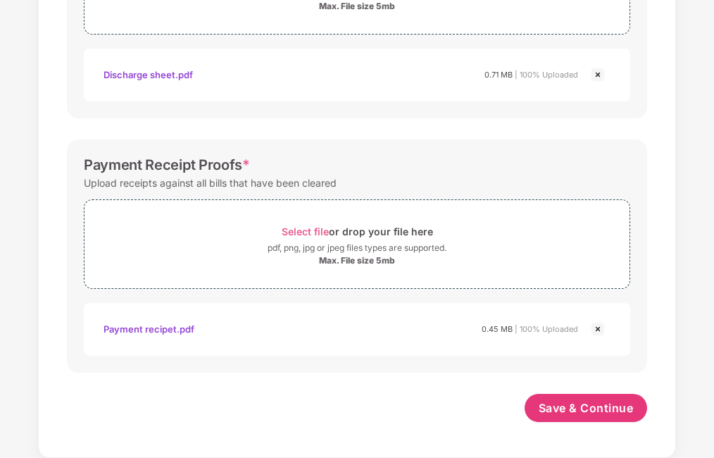
scroll to position [598, 0]
click at [575, 405] on span "Save & Continue" at bounding box center [586, 407] width 95 height 15
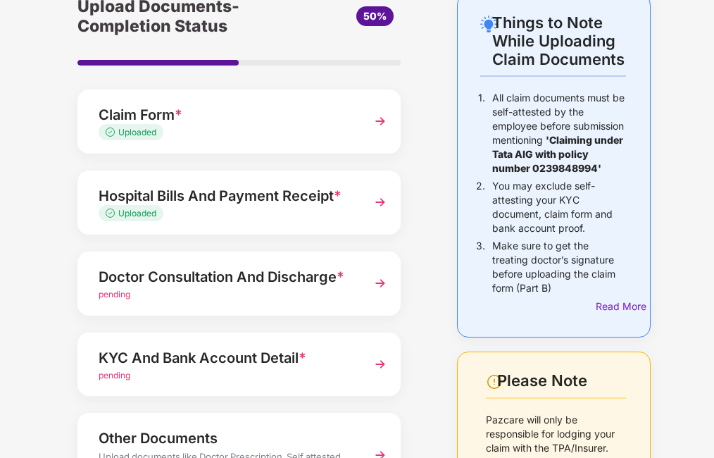
scroll to position [141, 0]
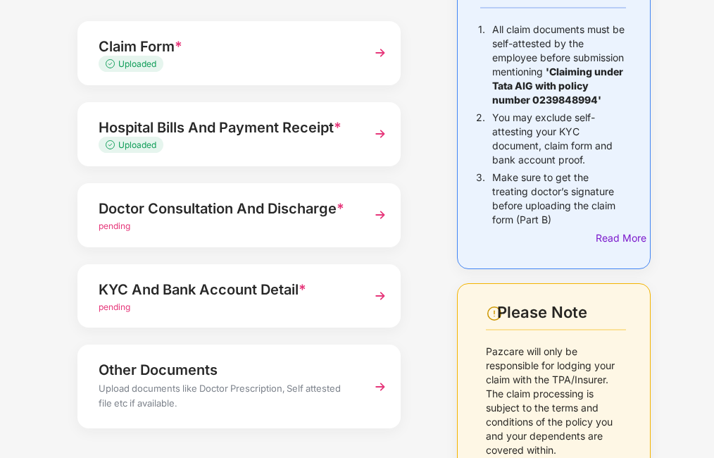
click at [112, 229] on span "pending" at bounding box center [115, 225] width 32 height 11
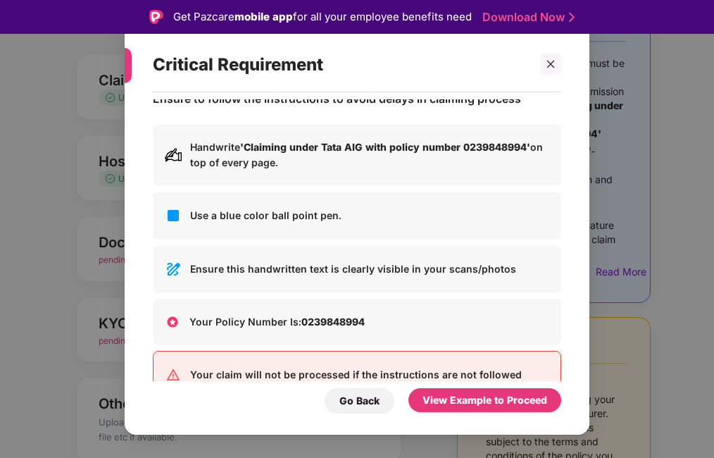
scroll to position [0, 0]
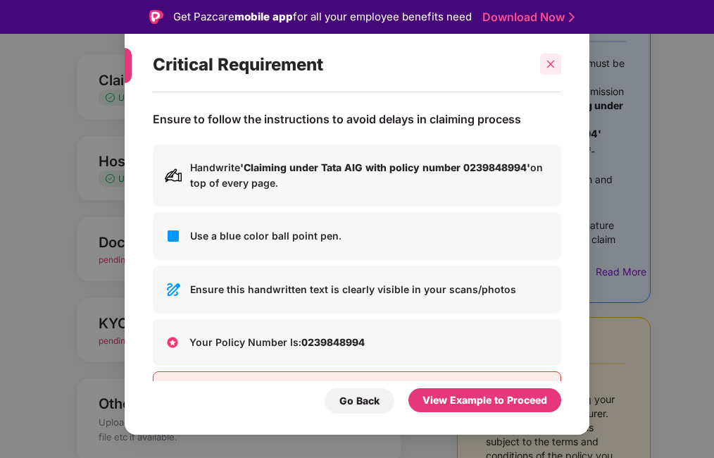
click at [555, 58] on div at bounding box center [550, 64] width 21 height 21
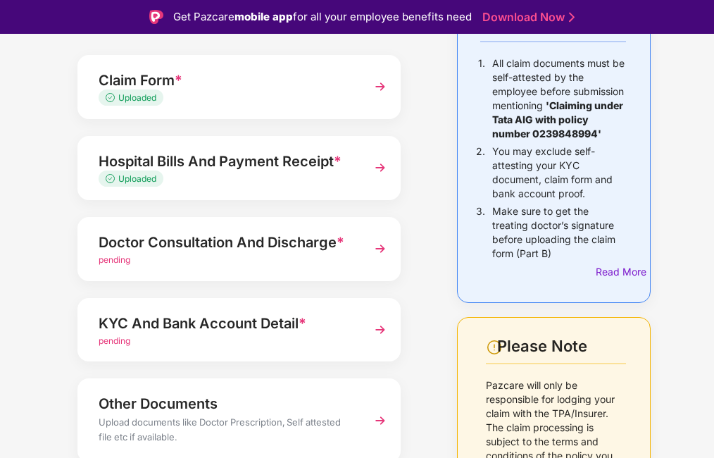
click at [115, 258] on span "pending" at bounding box center [115, 259] width 32 height 11
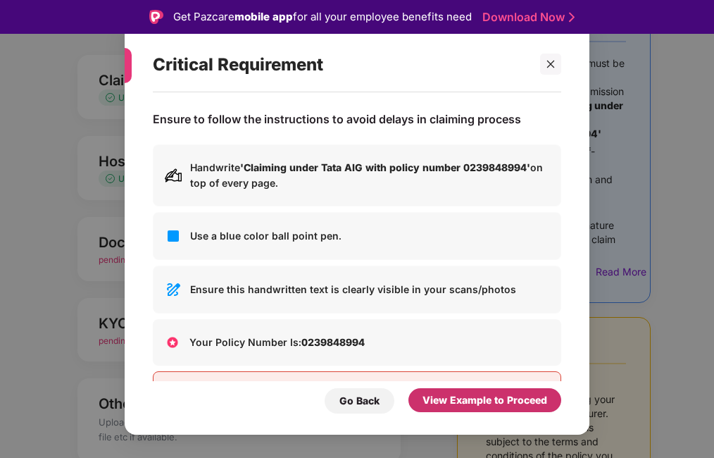
click at [470, 400] on div "View Example to Proceed" at bounding box center [484, 399] width 125 height 15
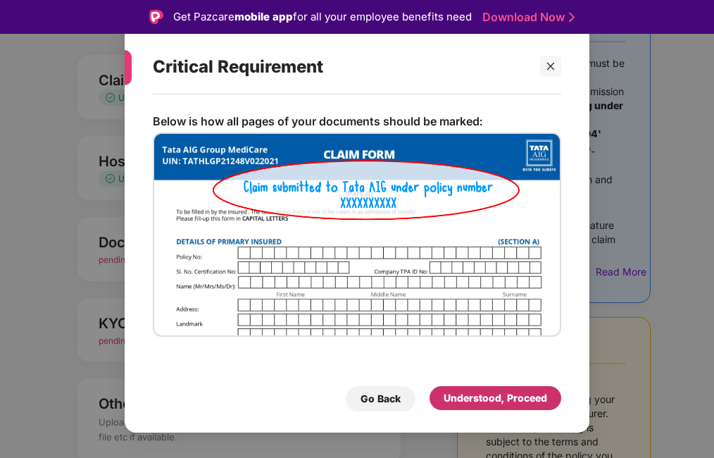
click at [470, 400] on div "Understood, Proceed" at bounding box center [496, 397] width 104 height 15
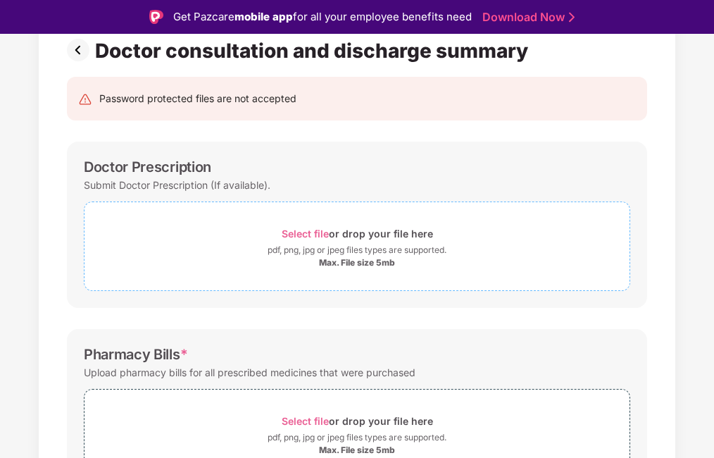
scroll to position [211, 0]
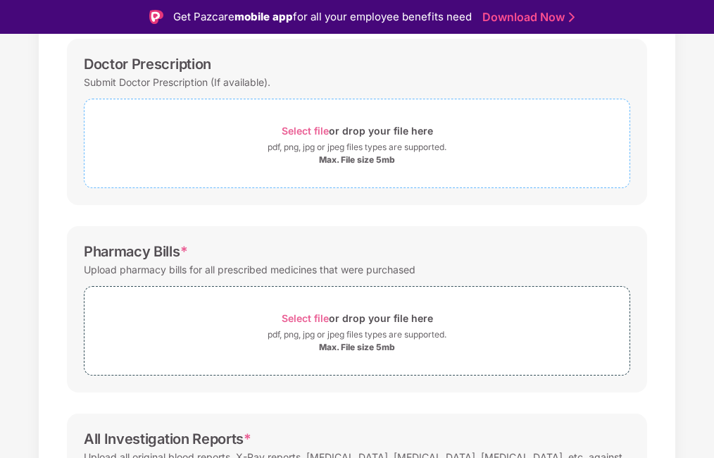
click at [298, 129] on span "Select file" at bounding box center [305, 131] width 47 height 12
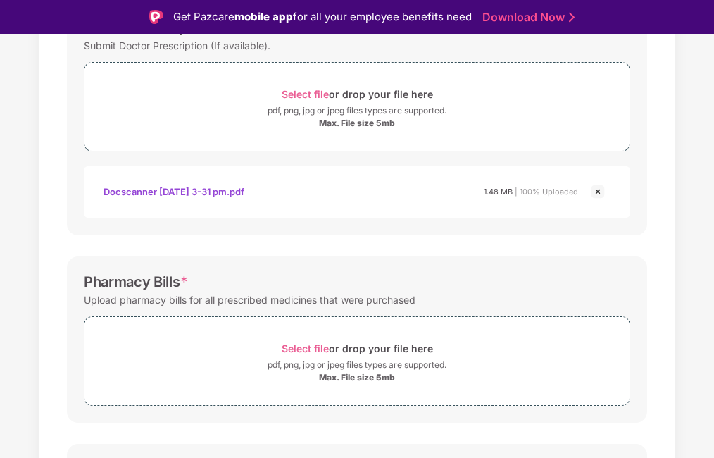
scroll to position [282, 0]
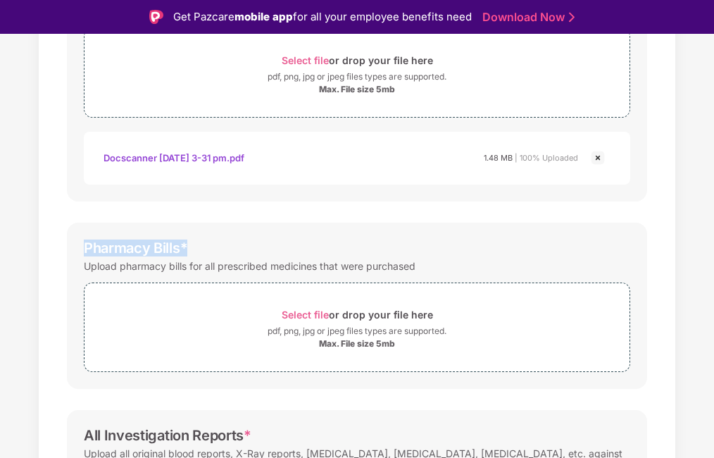
drag, startPoint x: 185, startPoint y: 247, endPoint x: 61, endPoint y: 243, distance: 124.7
click at [61, 243] on div "Password protected files are not accepted Doctor Prescription Submit Doctor Pre…" at bounding box center [357, 277] width 622 height 777
copy div "Pharmacy Bills *"
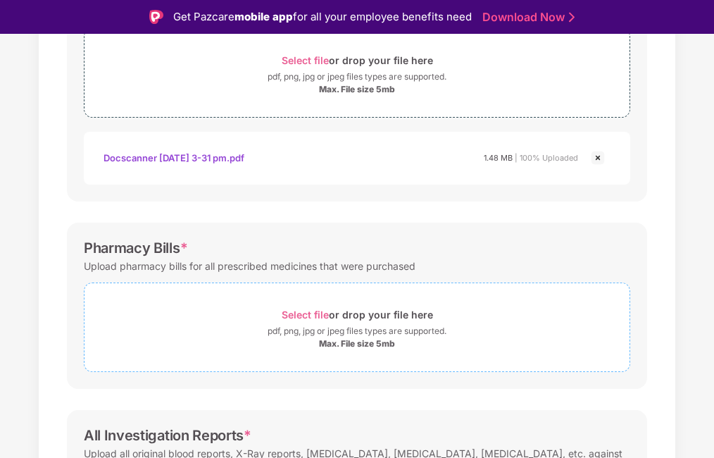
click at [309, 315] on span "Select file" at bounding box center [305, 314] width 47 height 12
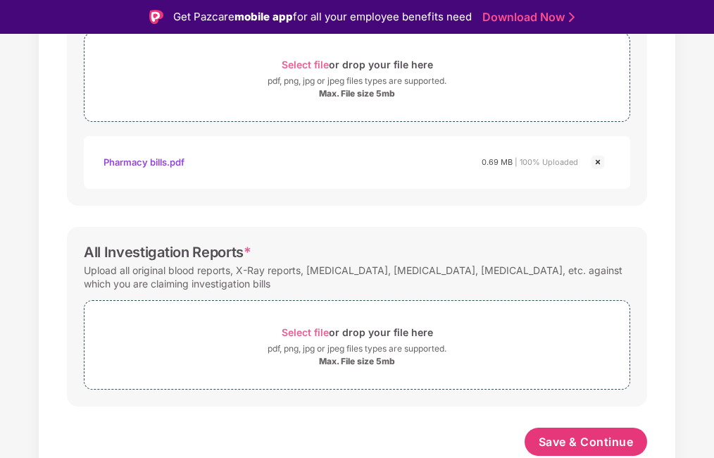
scroll to position [532, 0]
drag, startPoint x: 83, startPoint y: 249, endPoint x: 242, endPoint y: 251, distance: 158.4
click at [242, 251] on div "All Investigation Reports *" at bounding box center [168, 252] width 168 height 17
copy div "All Investigation Reports"
click at [299, 329] on span "Select file" at bounding box center [305, 332] width 47 height 12
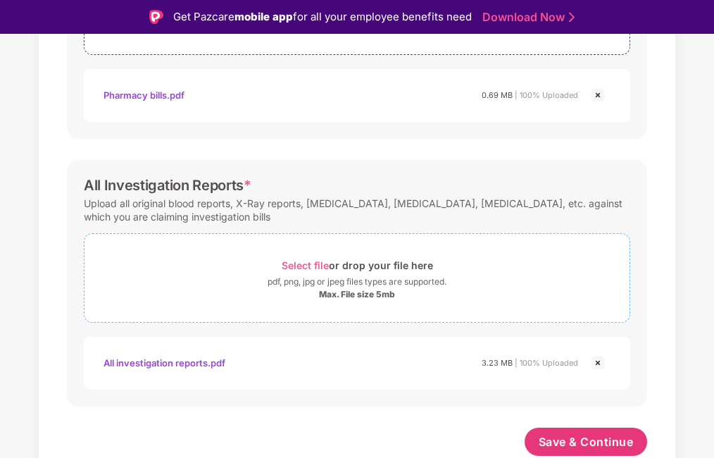
scroll to position [34, 0]
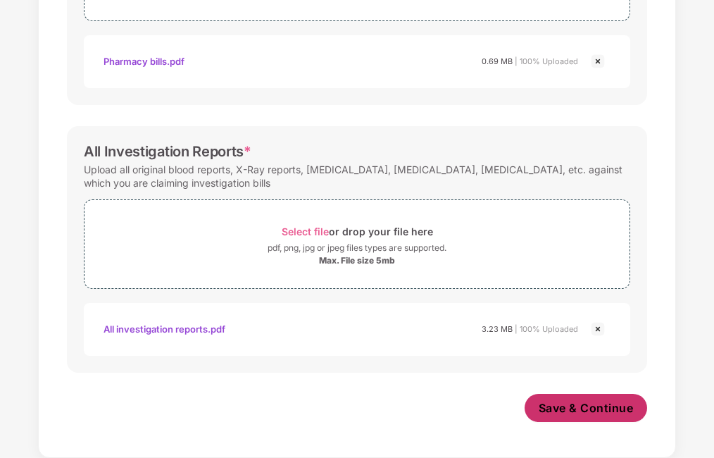
click at [574, 406] on span "Save & Continue" at bounding box center [586, 407] width 95 height 15
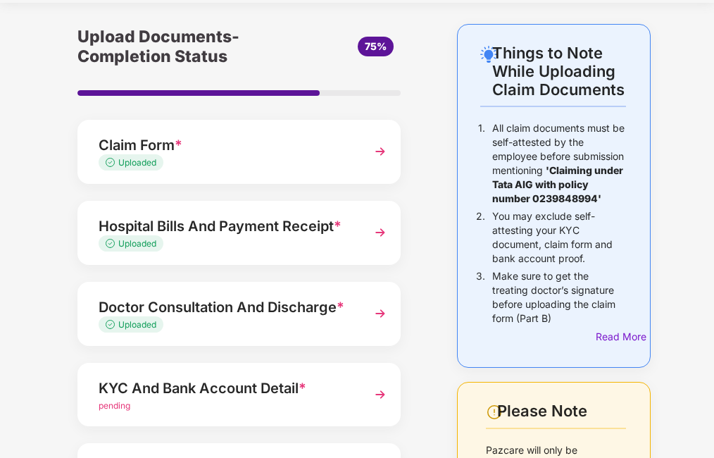
scroll to position [211, 0]
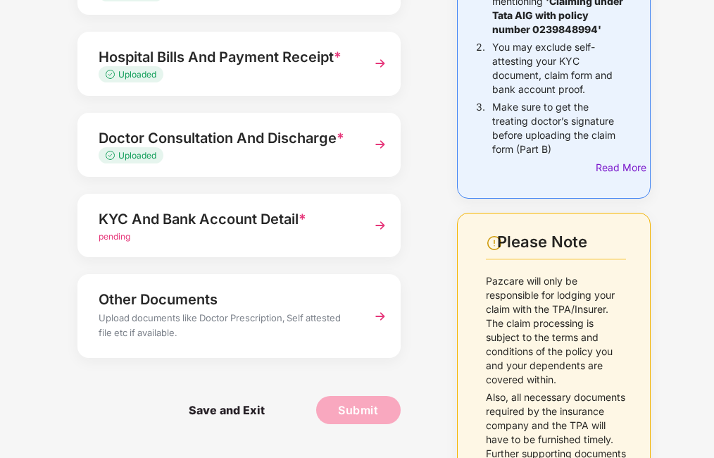
click at [109, 239] on span "pending" at bounding box center [115, 236] width 32 height 11
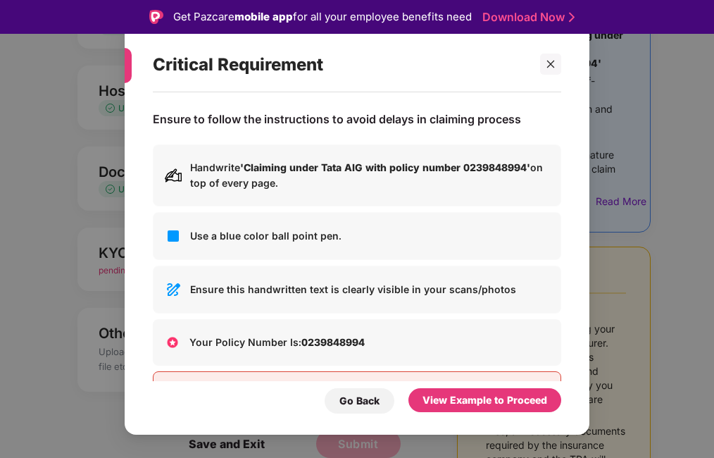
scroll to position [59, 0]
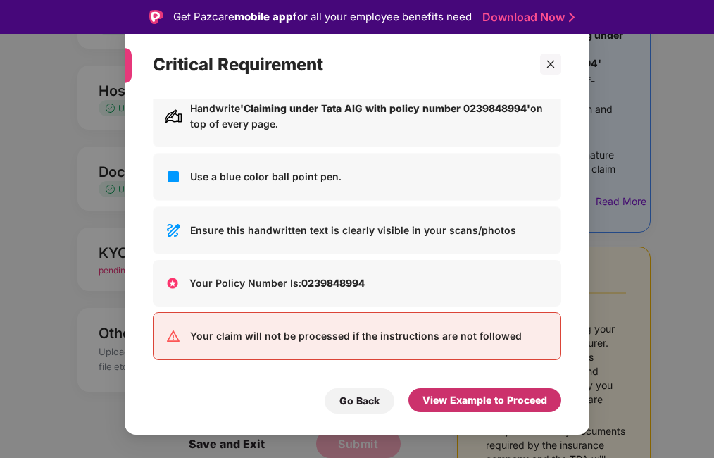
click at [505, 393] on div "View Example to Proceed" at bounding box center [484, 399] width 125 height 15
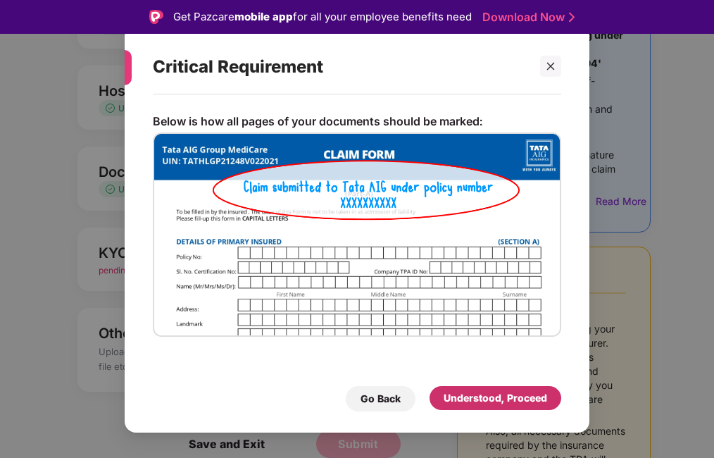
scroll to position [0, 0]
click at [481, 393] on div "Understood, Proceed" at bounding box center [496, 397] width 104 height 15
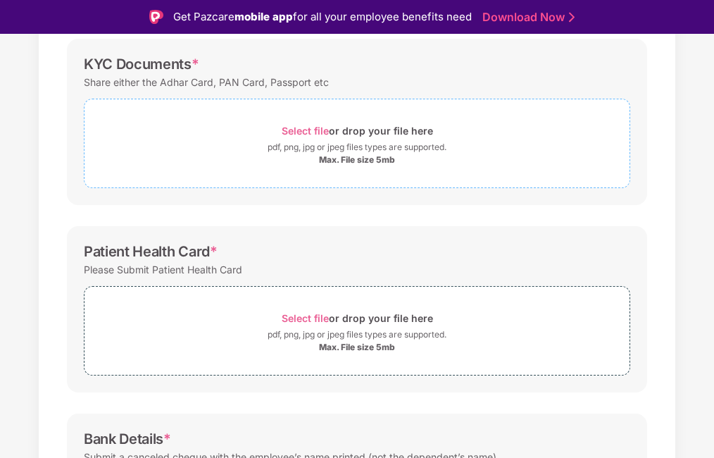
click at [308, 132] on span "Select file" at bounding box center [305, 131] width 47 height 12
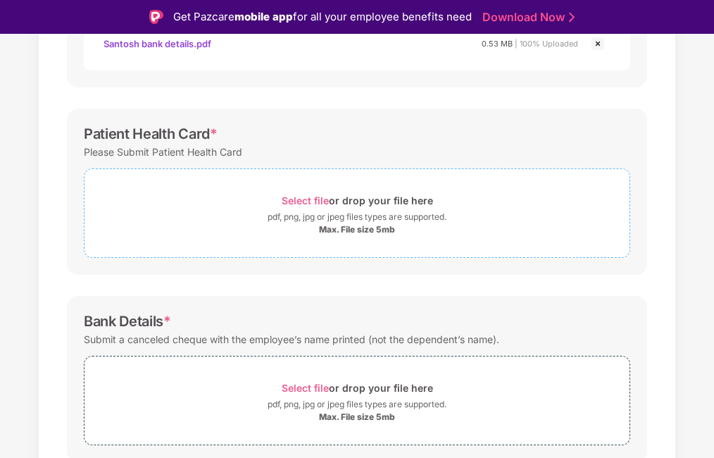
scroll to position [451, 0]
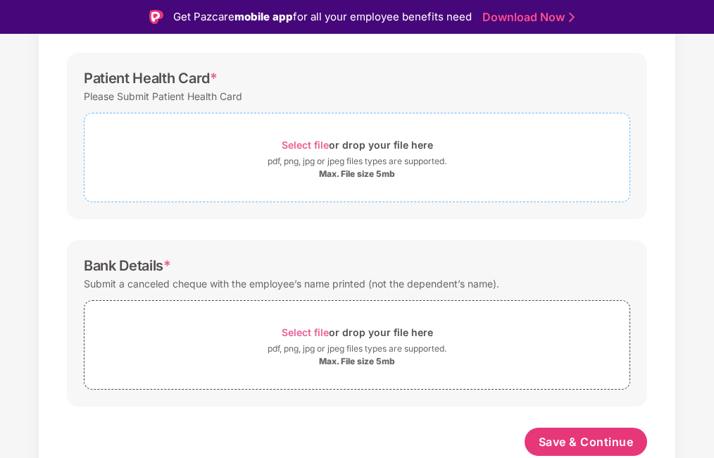
click at [303, 144] on span "Select file" at bounding box center [305, 145] width 47 height 12
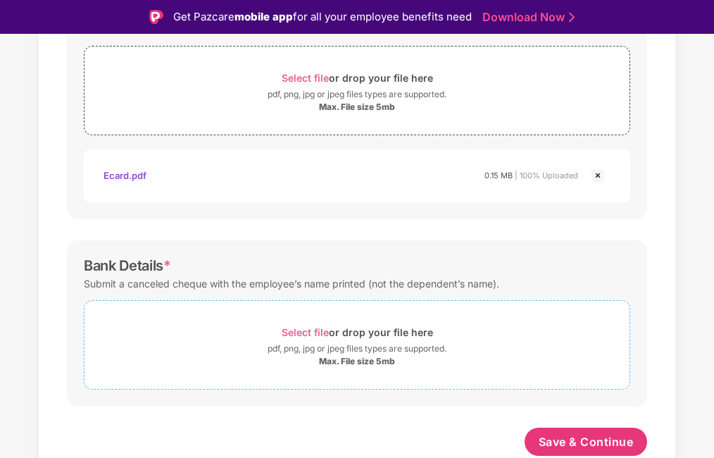
scroll to position [518, 0]
click at [315, 334] on span "Select file" at bounding box center [305, 332] width 47 height 12
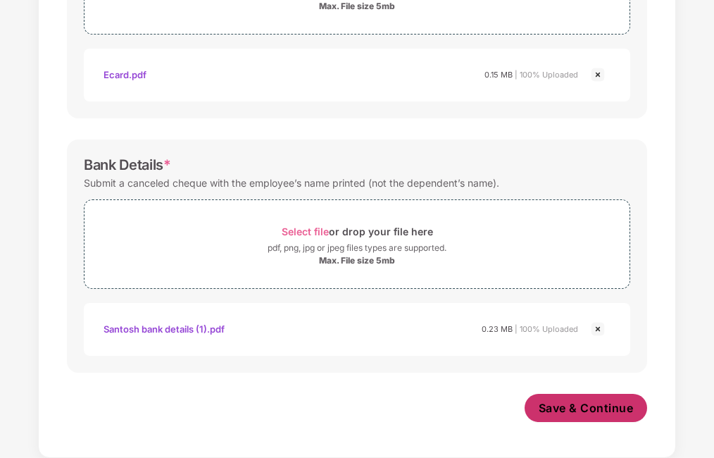
scroll to position [585, 0]
click at [559, 401] on span "Save & Continue" at bounding box center [586, 407] width 95 height 15
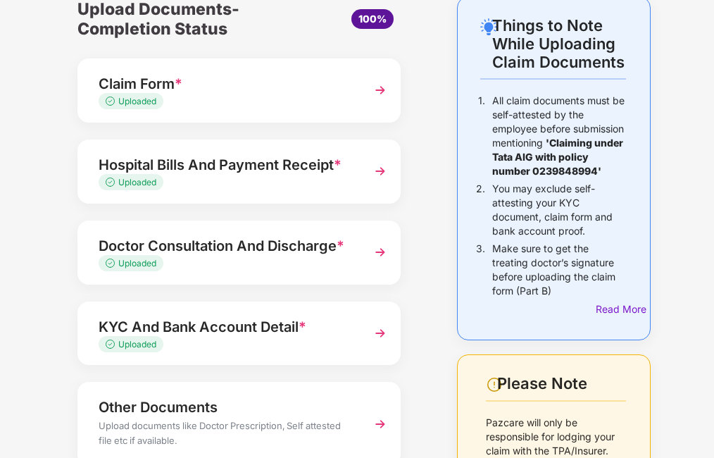
scroll to position [282, 0]
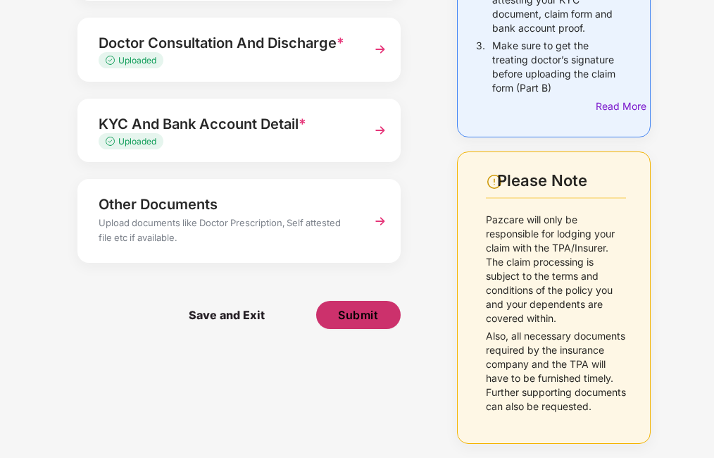
click at [365, 301] on button "Submit" at bounding box center [358, 315] width 84 height 28
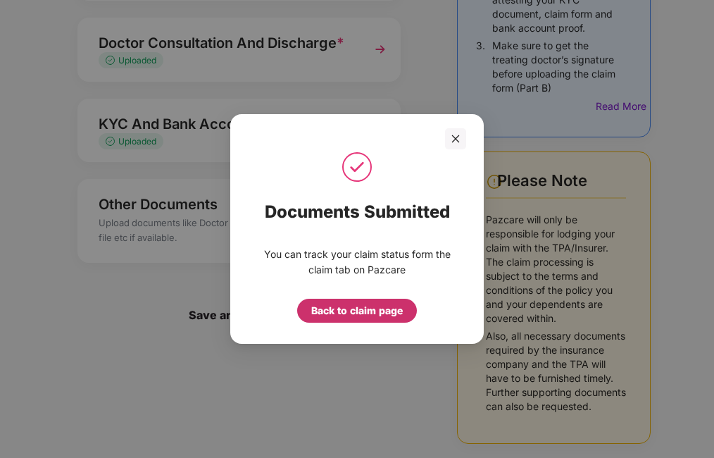
click at [341, 311] on div "Back to claim page" at bounding box center [357, 310] width 92 height 15
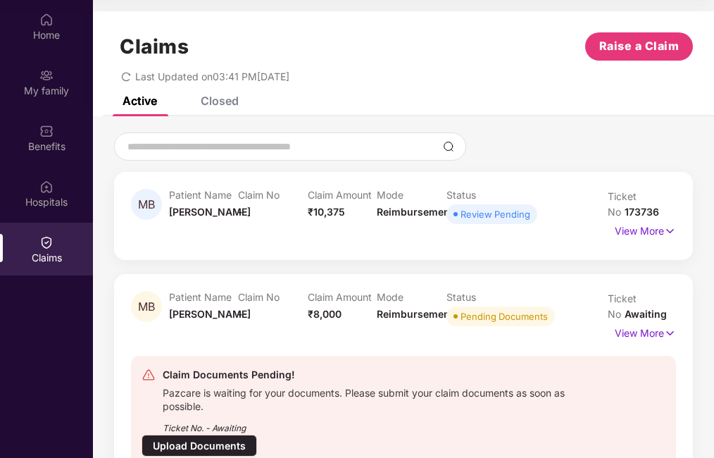
scroll to position [0, 0]
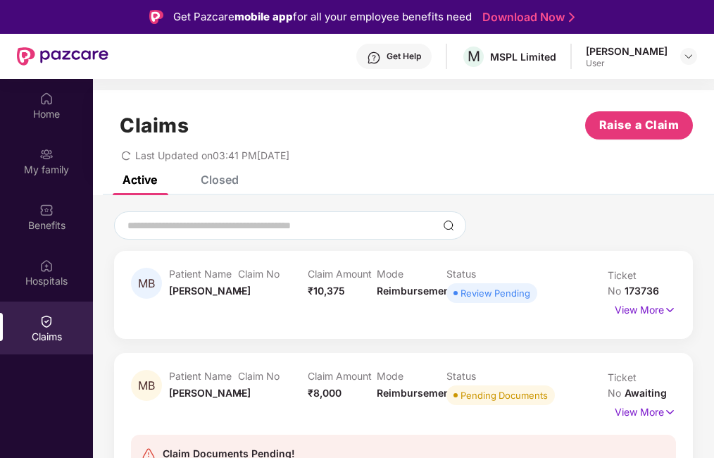
click at [694, 49] on div at bounding box center [688, 56] width 17 height 17
click at [687, 60] on img at bounding box center [688, 56] width 11 height 11
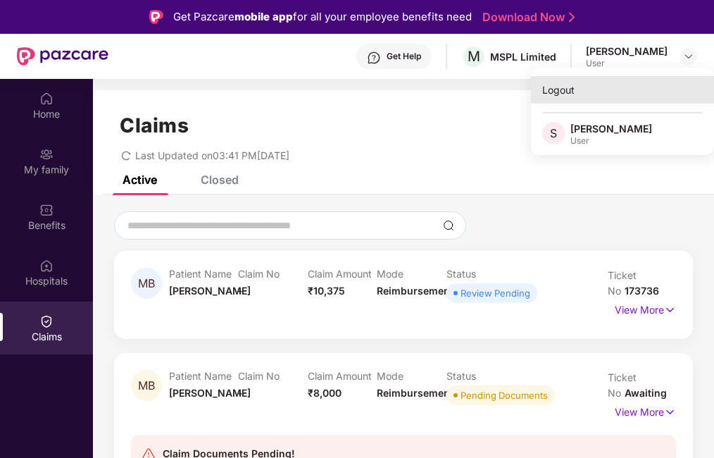
click at [560, 89] on div "Logout" at bounding box center [622, 89] width 183 height 27
